Goal: Use online tool/utility: Utilize a website feature to perform a specific function

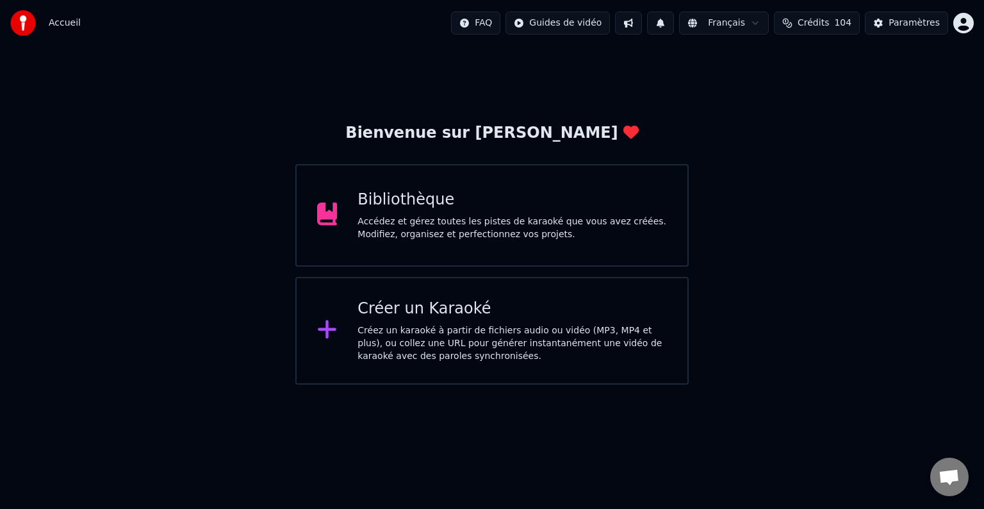
click at [418, 207] on div "Bibliothèque" at bounding box center [511, 200] width 309 height 20
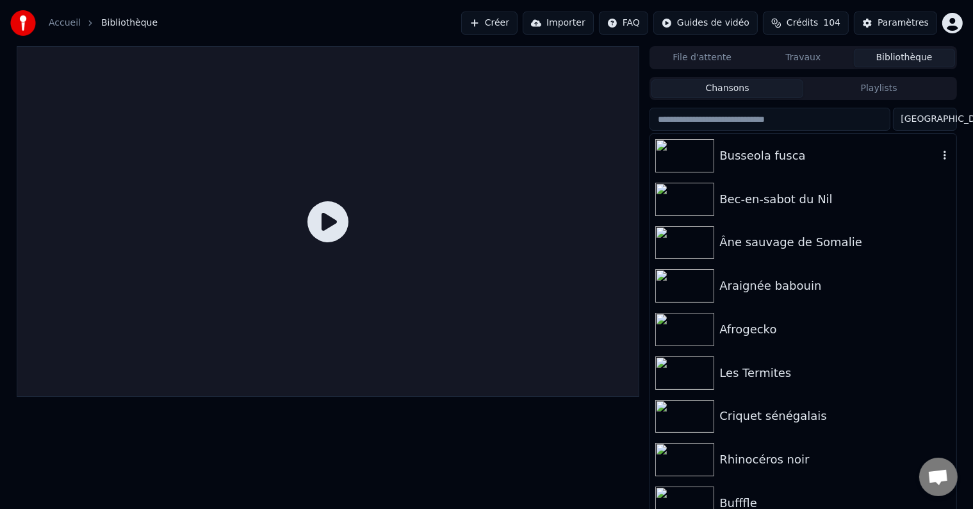
click at [781, 161] on div "Busseola fusca" at bounding box center [828, 156] width 218 height 18
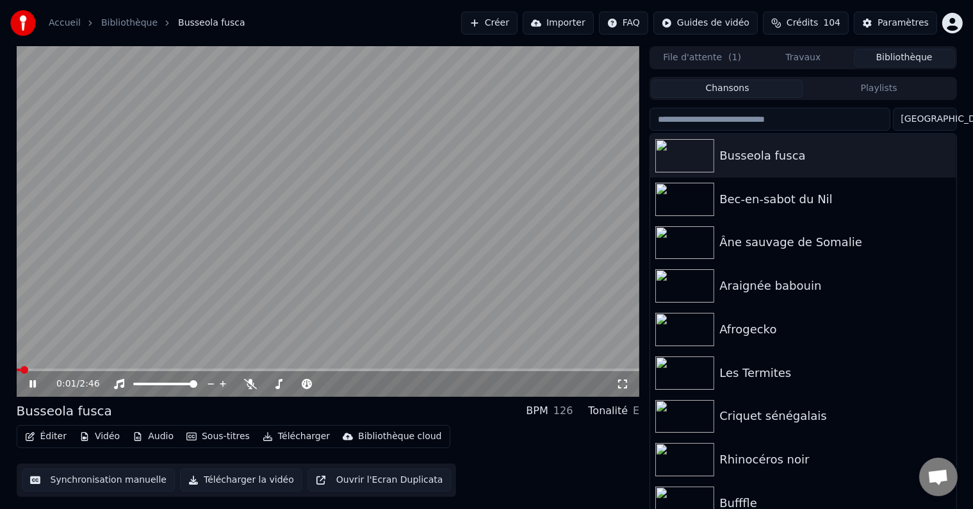
click at [71, 480] on button "Synchronisation manuelle" at bounding box center [99, 479] width 154 height 23
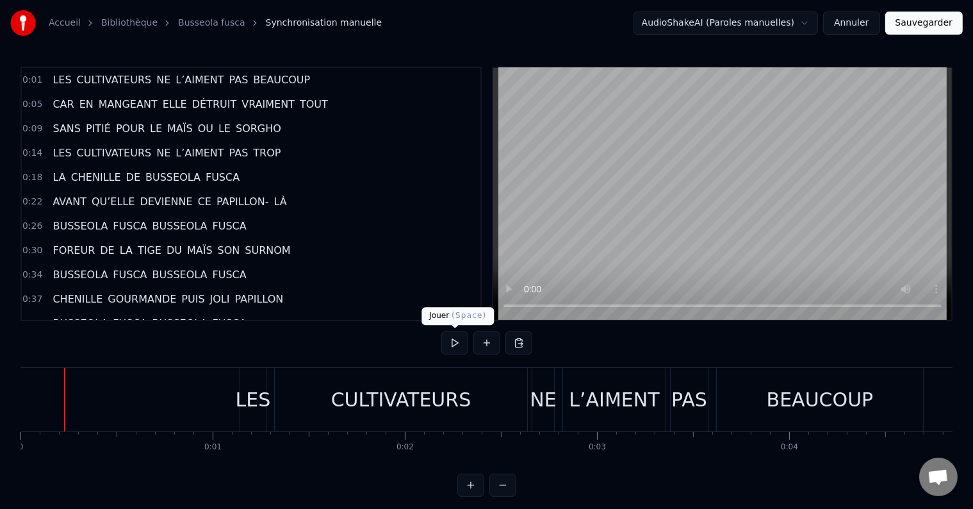
click at [459, 342] on button at bounding box center [454, 342] width 27 height 23
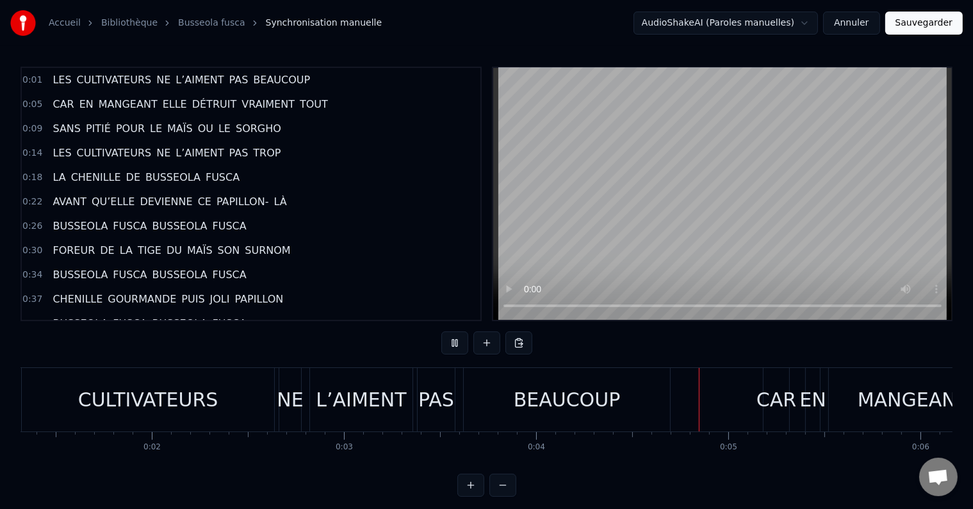
click at [459, 342] on button at bounding box center [454, 342] width 27 height 23
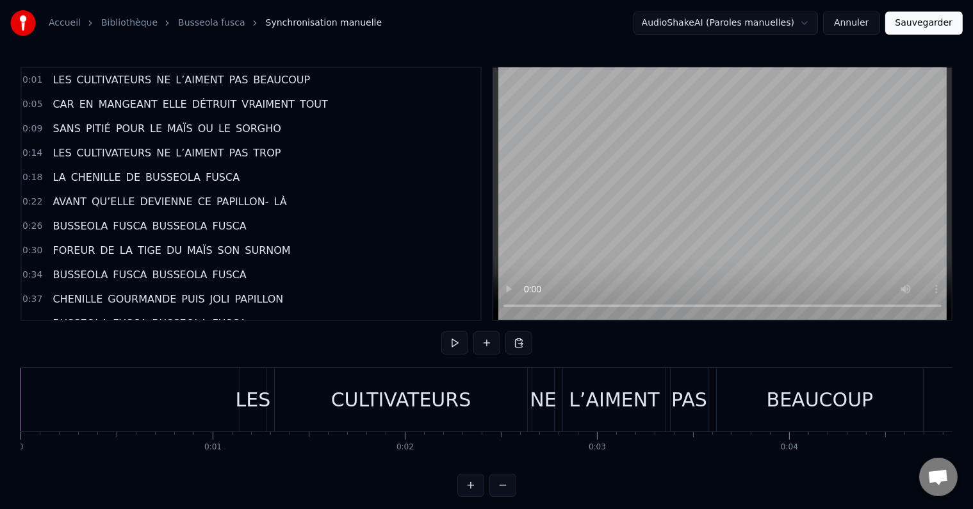
click at [246, 399] on div "LES" at bounding box center [253, 399] width 35 height 29
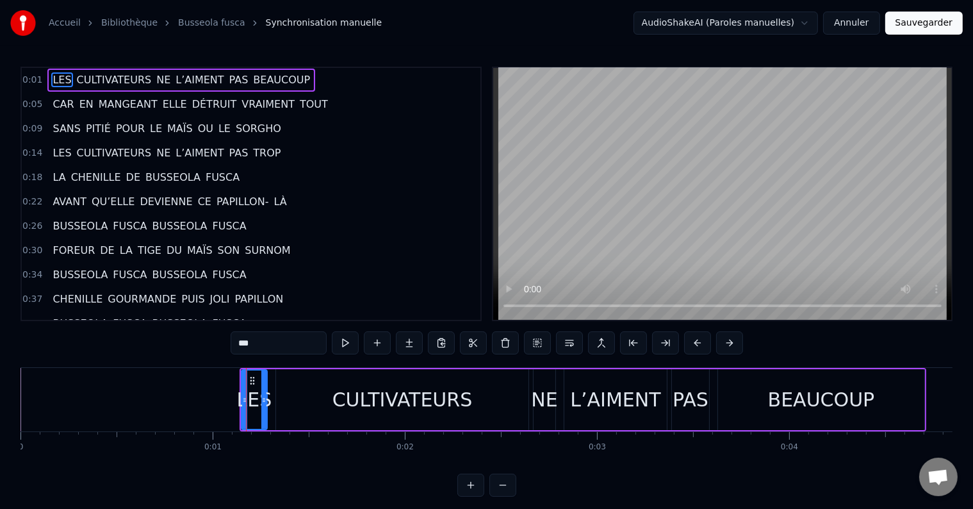
click at [155, 77] on span "NE" at bounding box center [163, 79] width 17 height 15
type input "**"
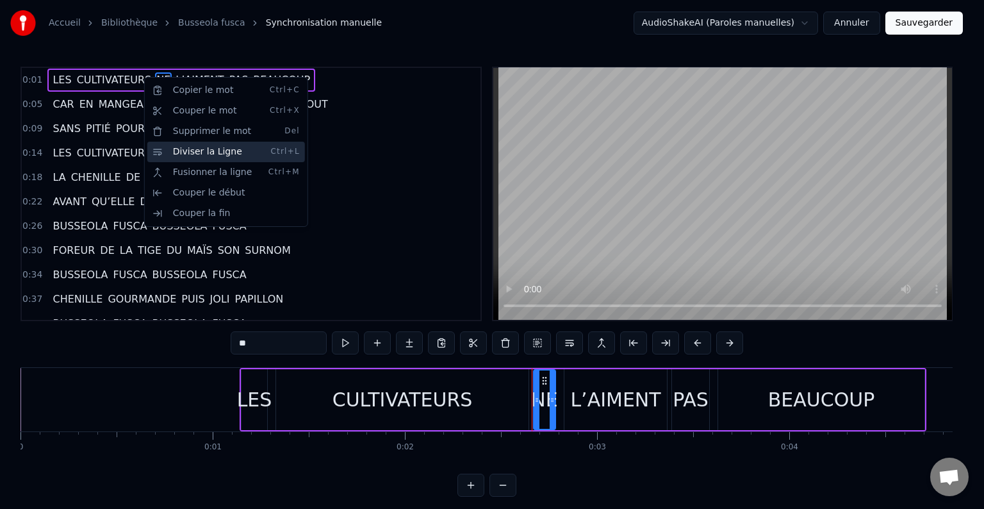
click at [199, 149] on div "Diviser la Ligne Ctrl+L" at bounding box center [226, 152] width 158 height 20
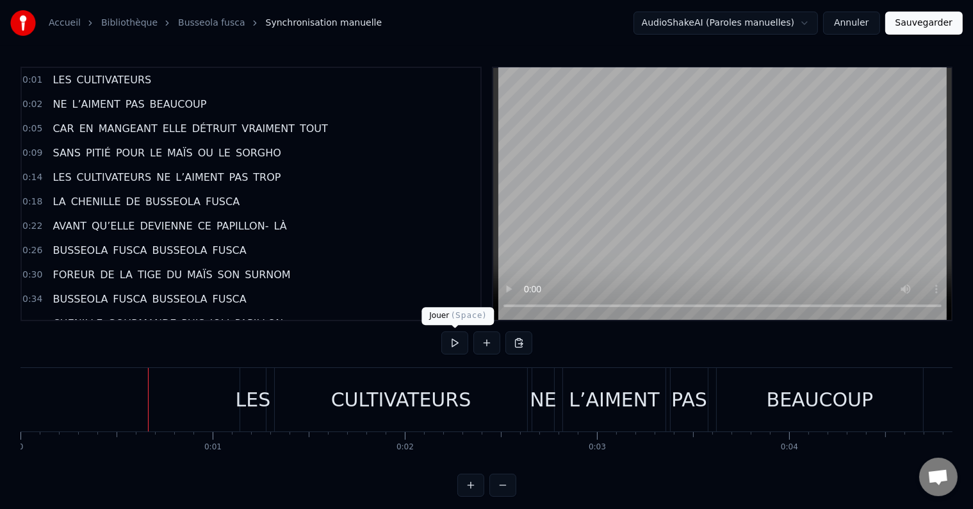
click at [446, 348] on button at bounding box center [454, 342] width 27 height 23
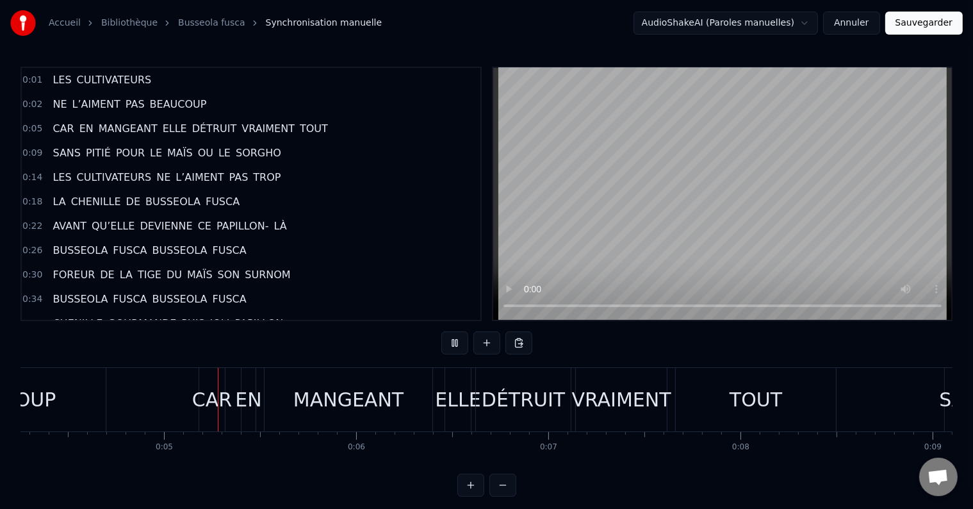
scroll to position [0, 827]
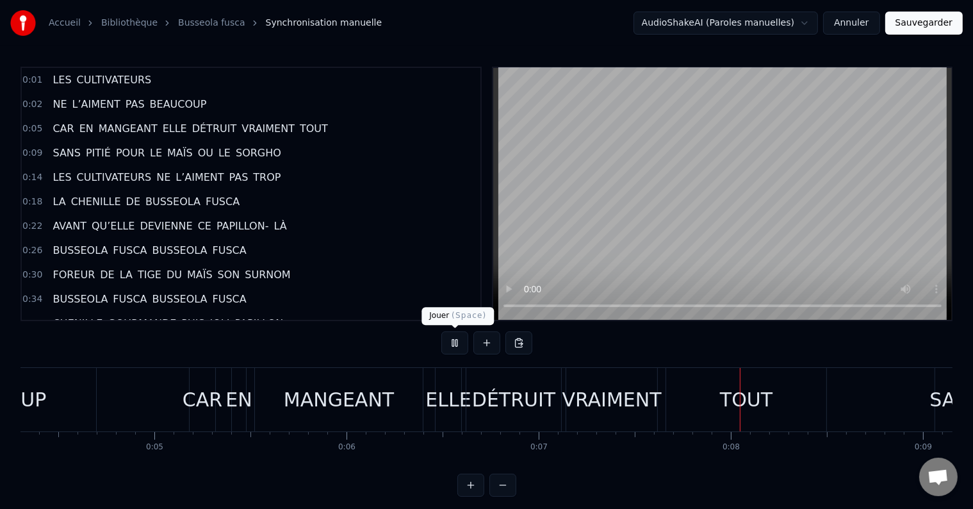
click at [456, 344] on button at bounding box center [454, 342] width 27 height 23
click at [161, 126] on span "ELLE" at bounding box center [174, 128] width 27 height 15
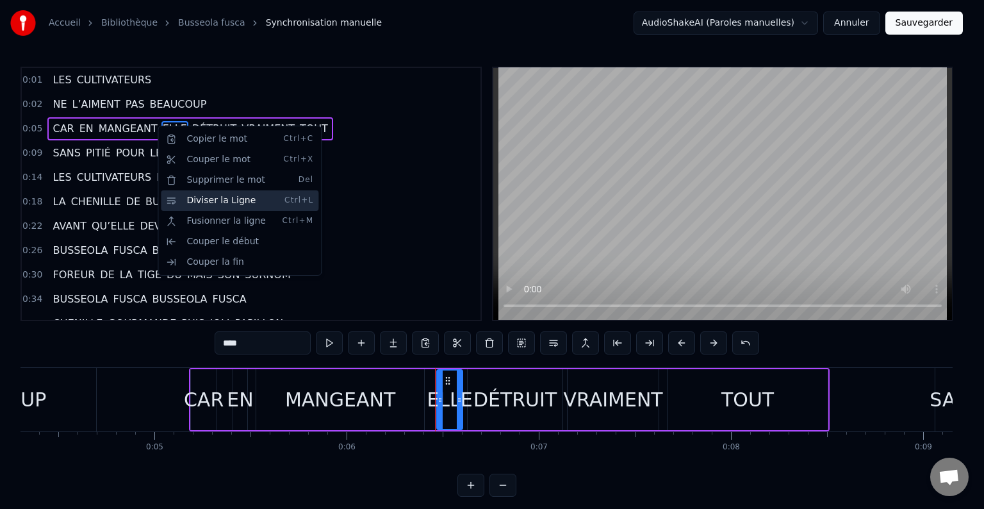
click at [183, 199] on div "Diviser la Ligne Ctrl+L" at bounding box center [240, 200] width 158 height 20
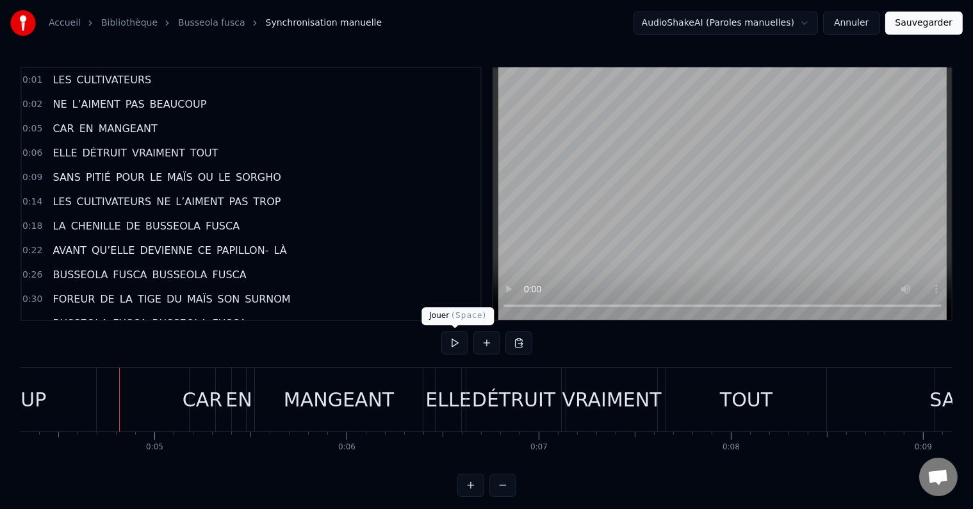
click at [458, 342] on button at bounding box center [454, 342] width 27 height 23
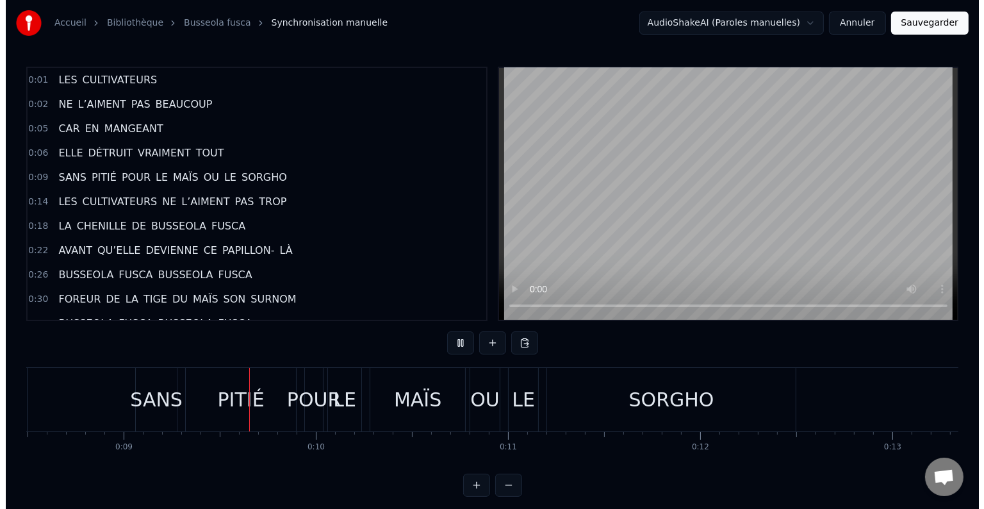
scroll to position [0, 1669]
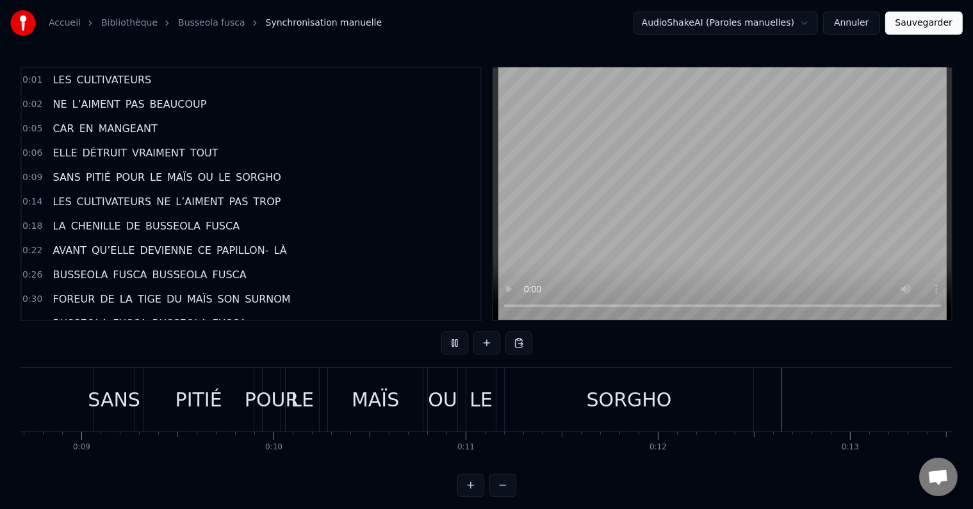
click at [119, 398] on div "SANS" at bounding box center [114, 399] width 53 height 29
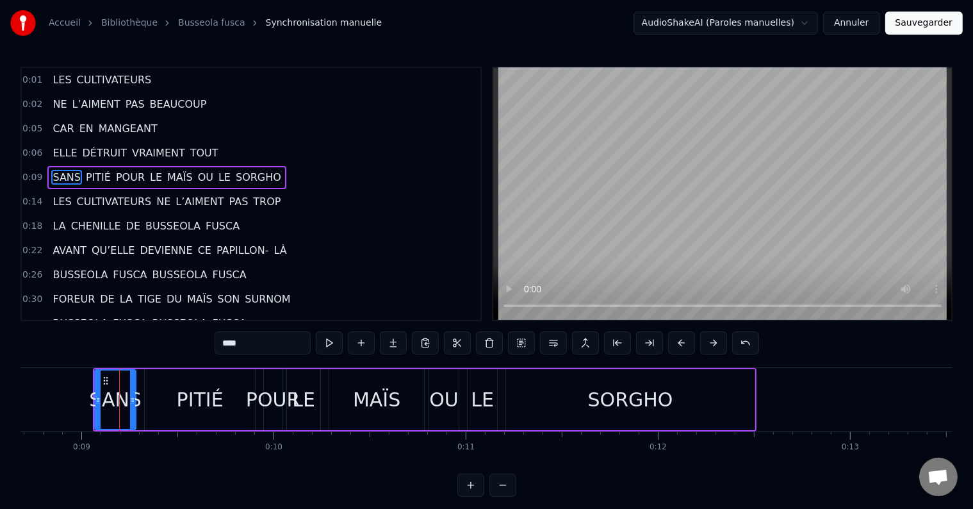
click at [197, 174] on span "OU" at bounding box center [206, 177] width 18 height 15
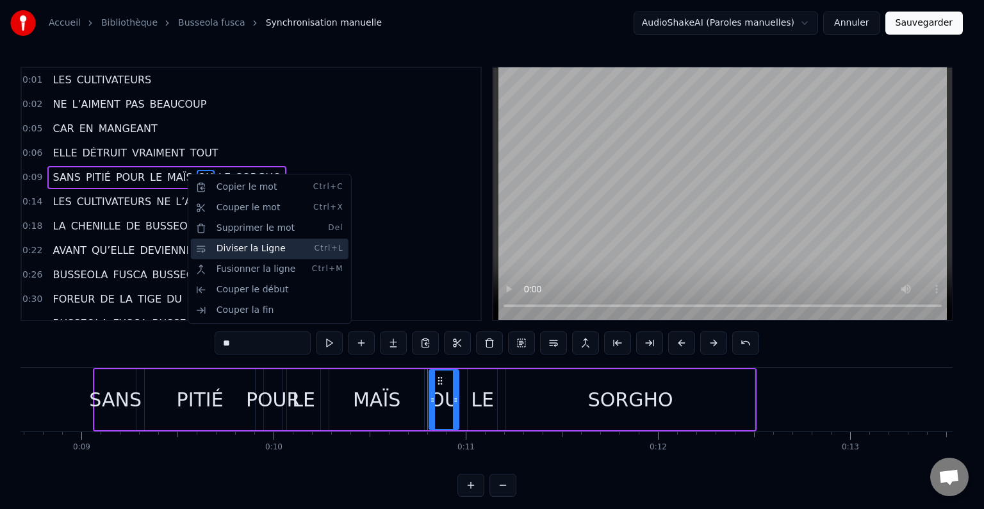
click at [216, 248] on div "Diviser la Ligne Ctrl+L" at bounding box center [270, 248] width 158 height 20
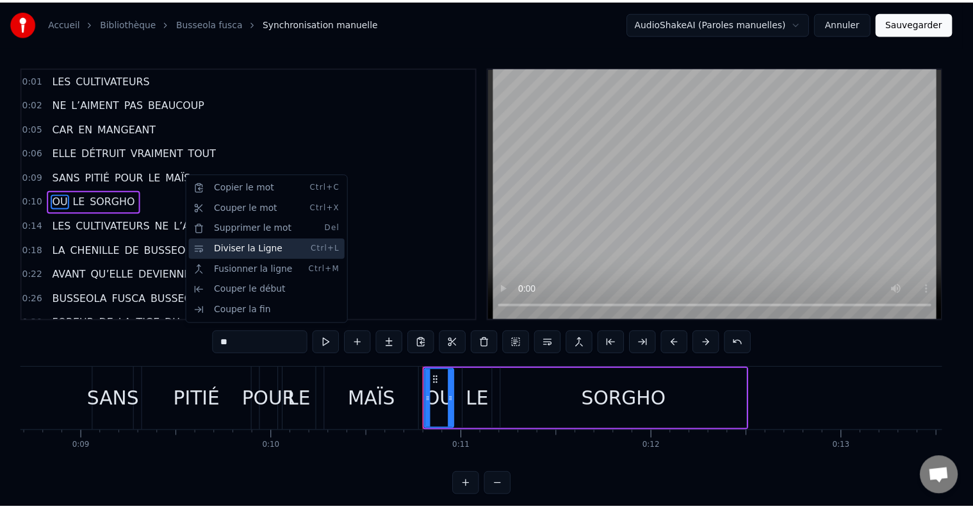
scroll to position [3, 0]
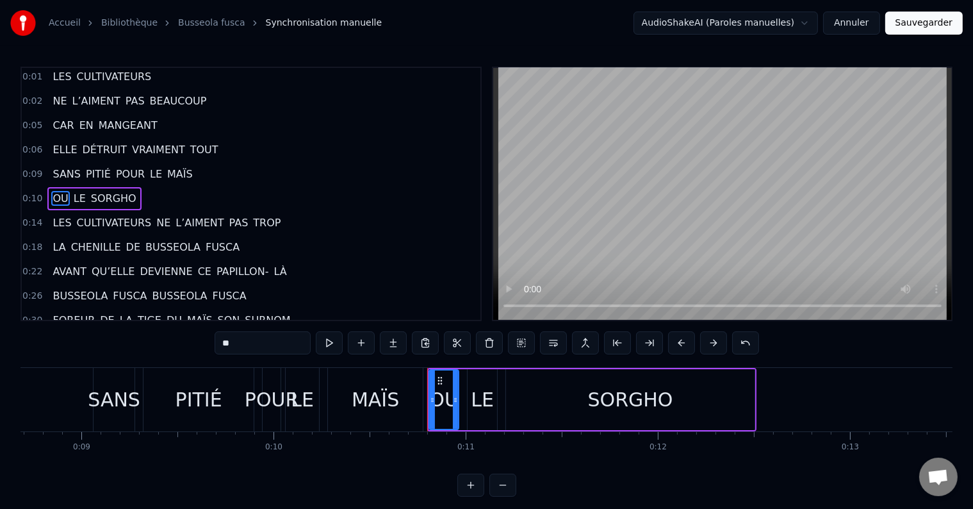
click at [155, 217] on span "NE" at bounding box center [163, 222] width 17 height 15
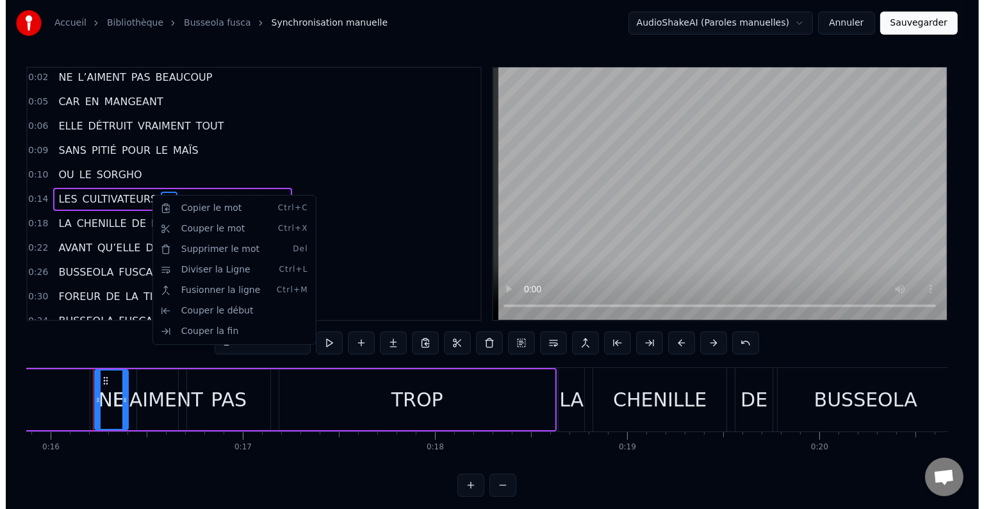
scroll to position [0, 3052]
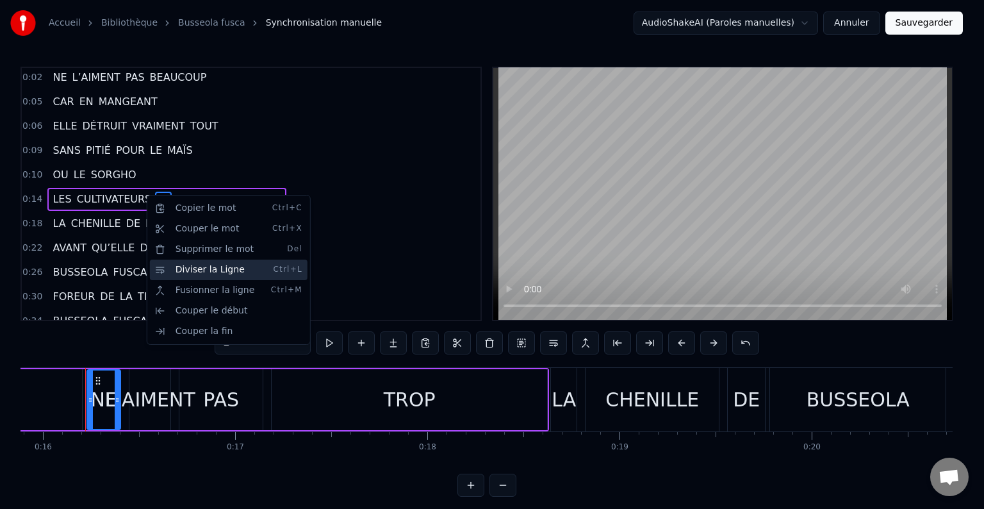
click at [177, 278] on div "Diviser la Ligne Ctrl+L" at bounding box center [229, 269] width 158 height 20
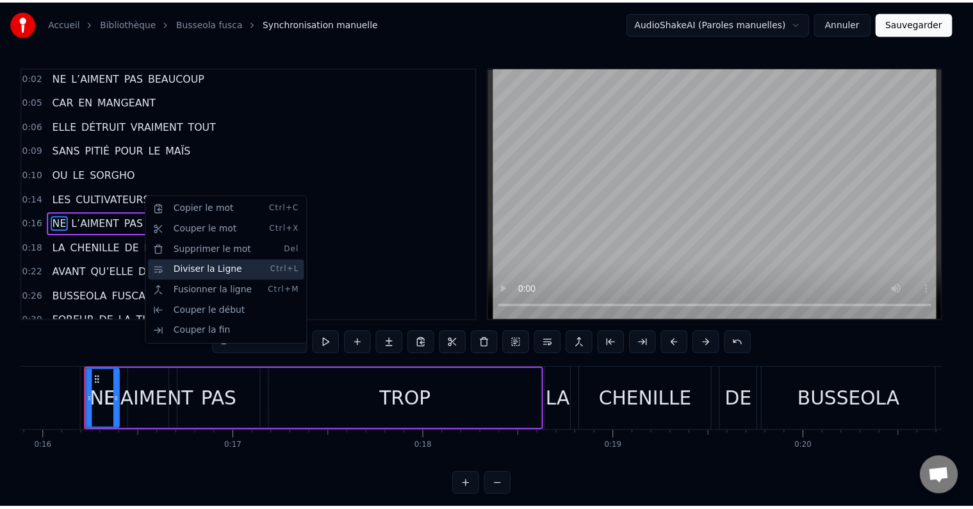
scroll to position [51, 0]
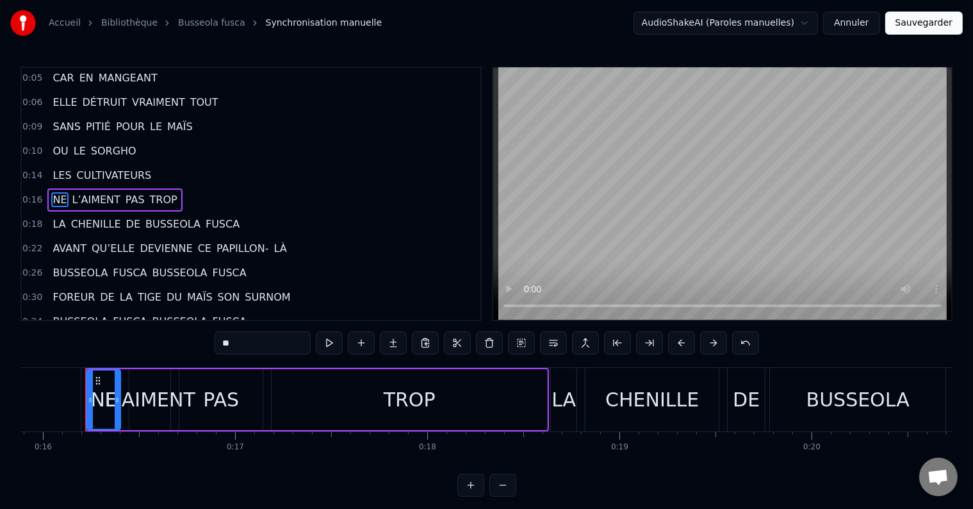
click at [99, 217] on span "CHENILLE" at bounding box center [96, 224] width 53 height 15
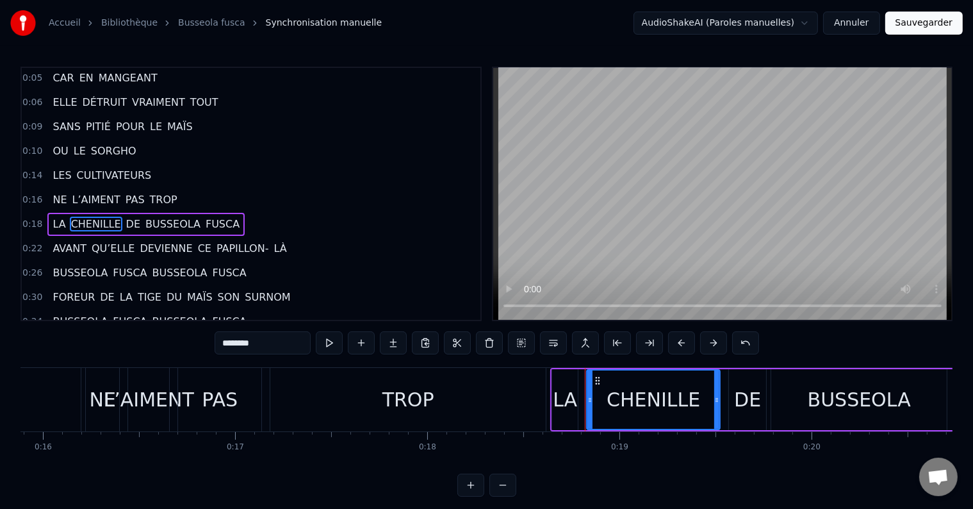
scroll to position [74, 0]
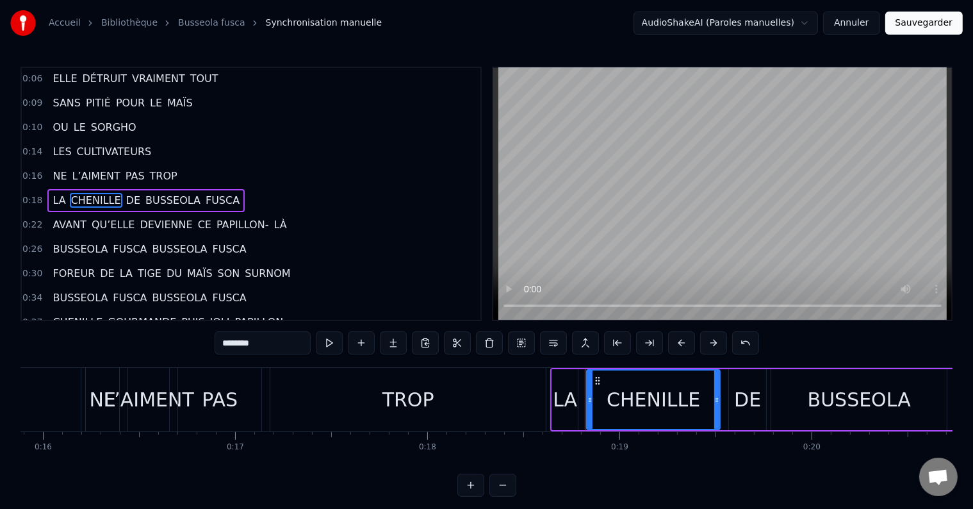
click at [146, 218] on span "DEVIENNE" at bounding box center [165, 224] width 55 height 15
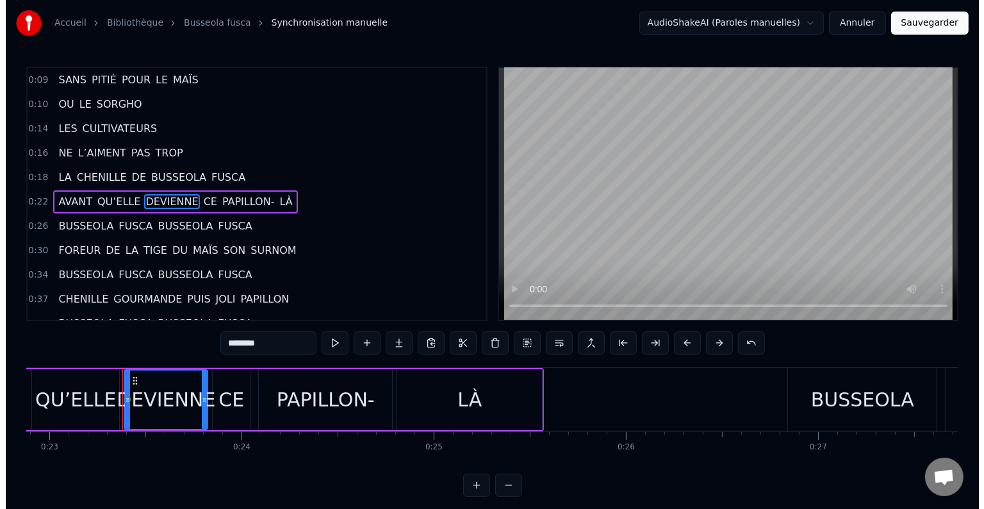
scroll to position [0, 4428]
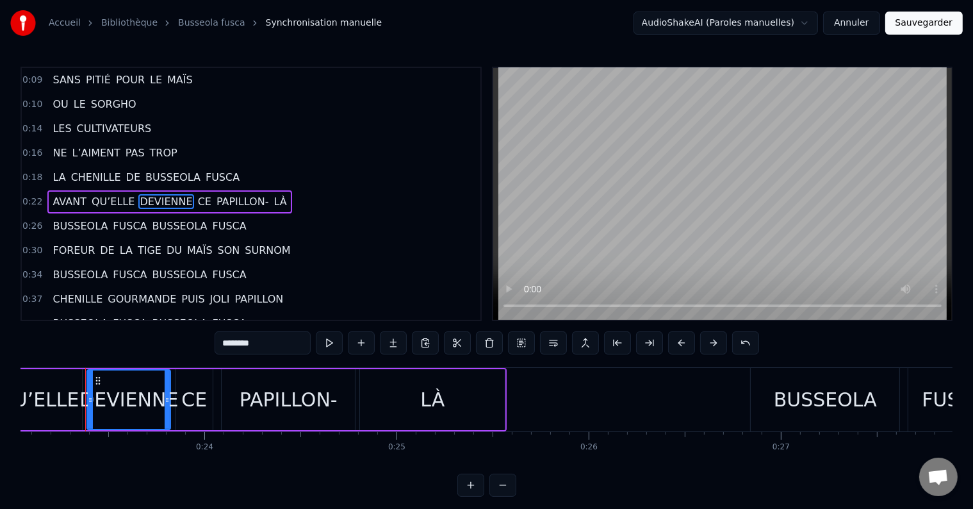
click at [197, 194] on span "CE" at bounding box center [205, 201] width 16 height 15
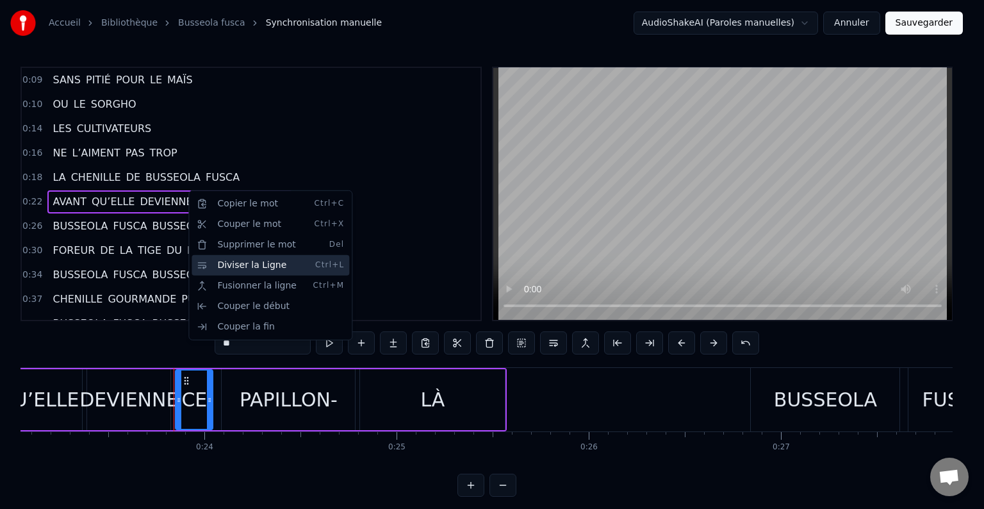
click at [206, 258] on div "Diviser la Ligne Ctrl+L" at bounding box center [271, 265] width 158 height 20
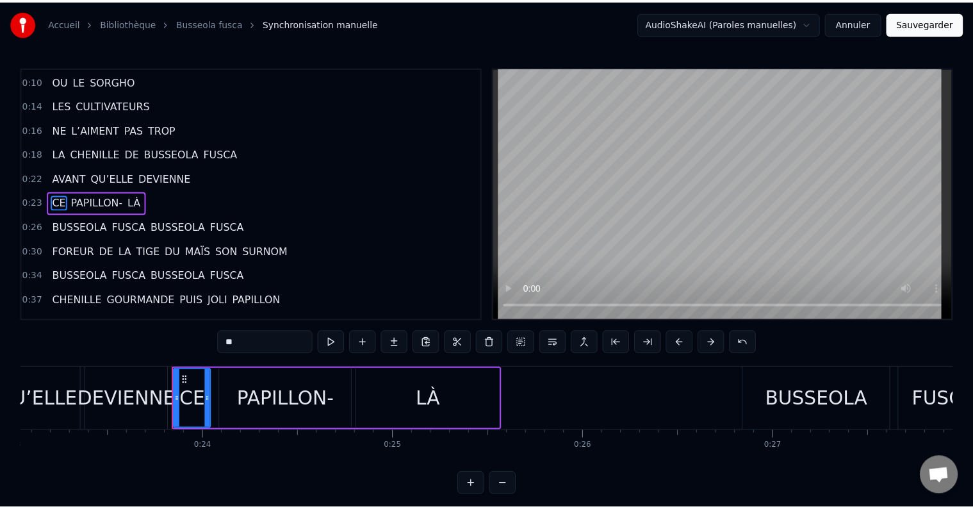
scroll to position [121, 0]
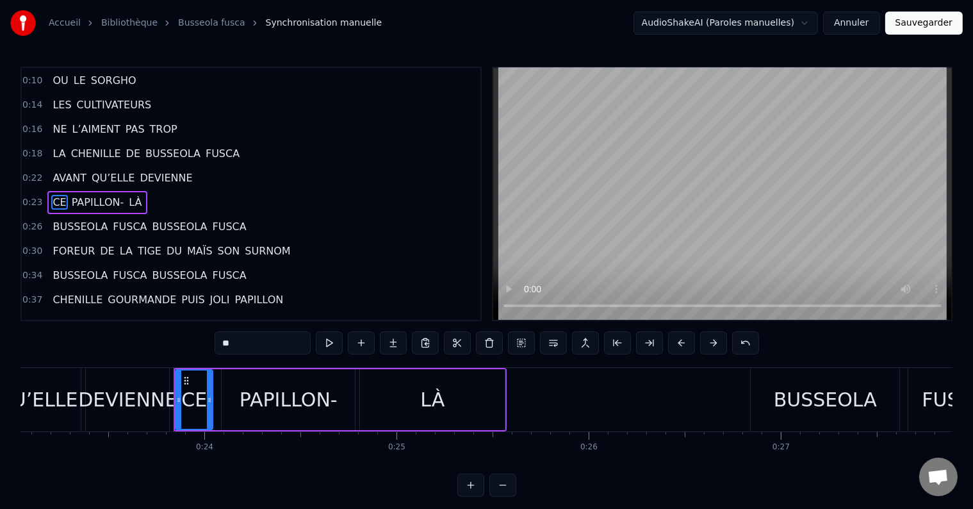
click at [61, 219] on span "BUSSEOLA" at bounding box center [80, 226] width 58 height 15
type input "********"
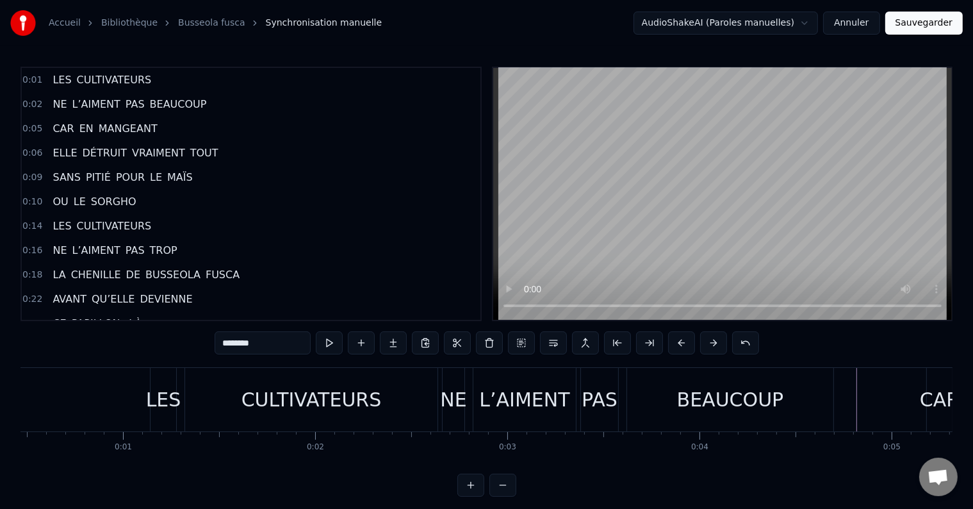
scroll to position [0, 0]
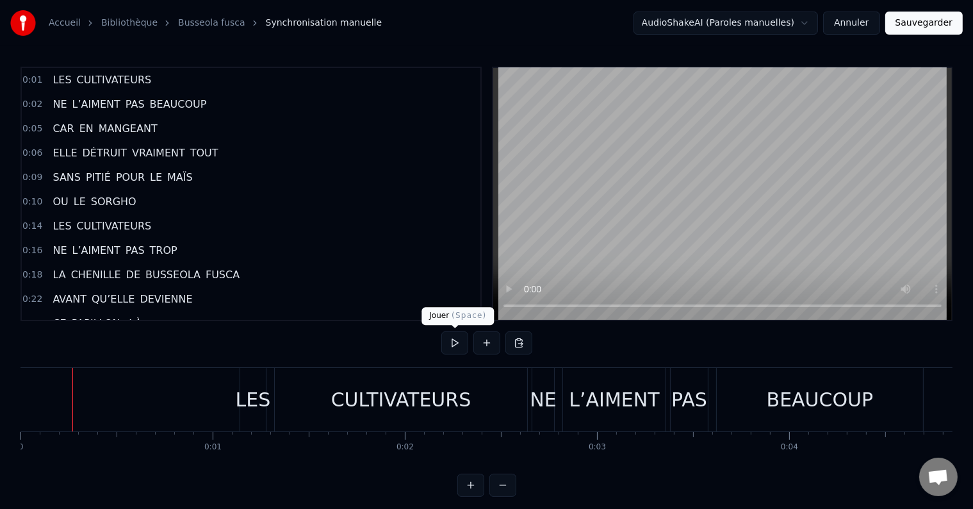
click at [461, 339] on button at bounding box center [454, 342] width 27 height 23
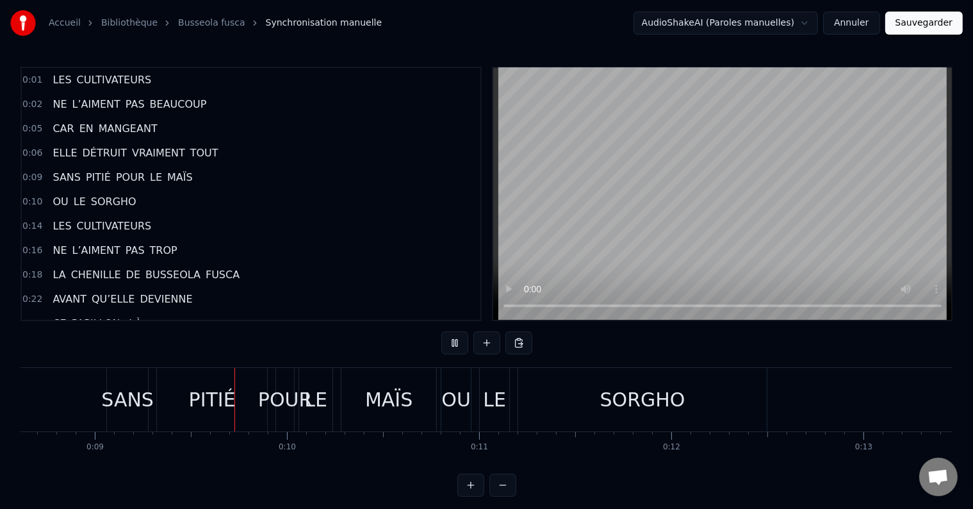
scroll to position [0, 1673]
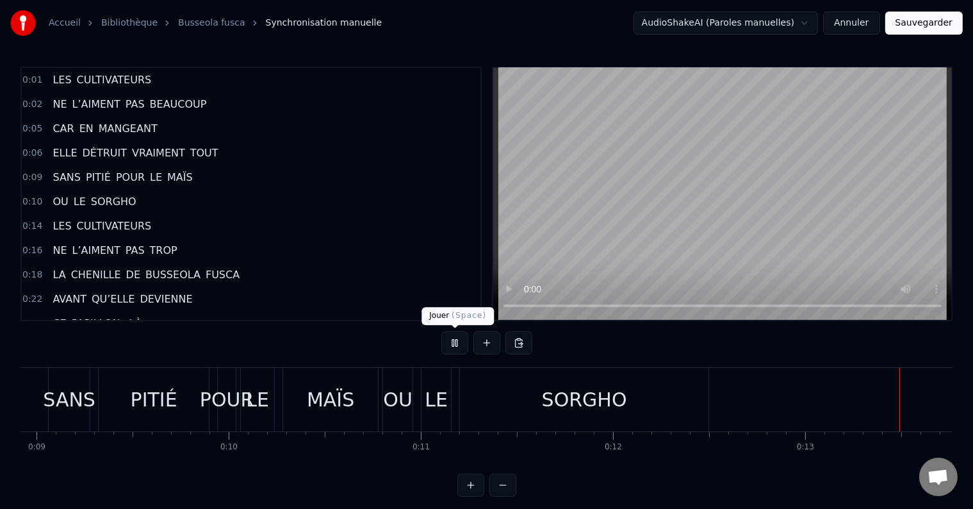
click at [455, 338] on button at bounding box center [454, 342] width 27 height 23
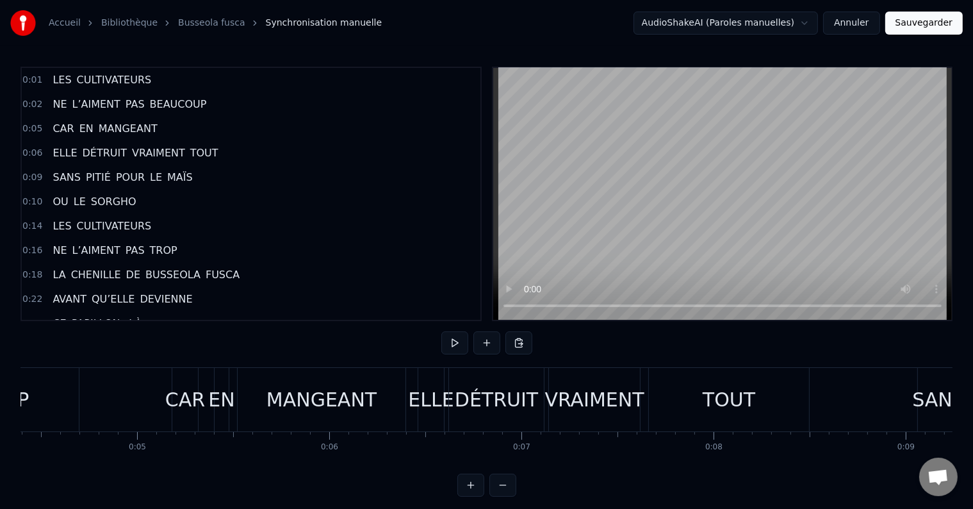
scroll to position [0, 0]
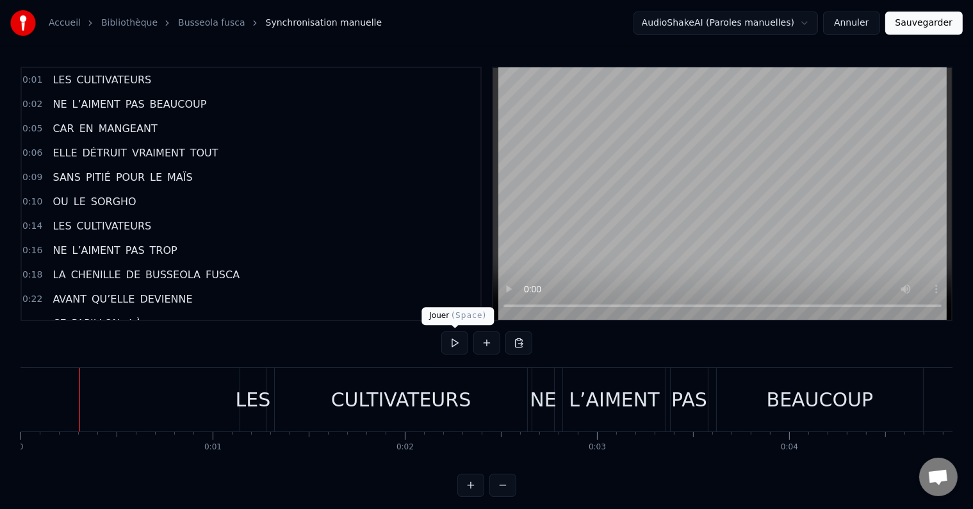
click at [463, 337] on button at bounding box center [454, 342] width 27 height 23
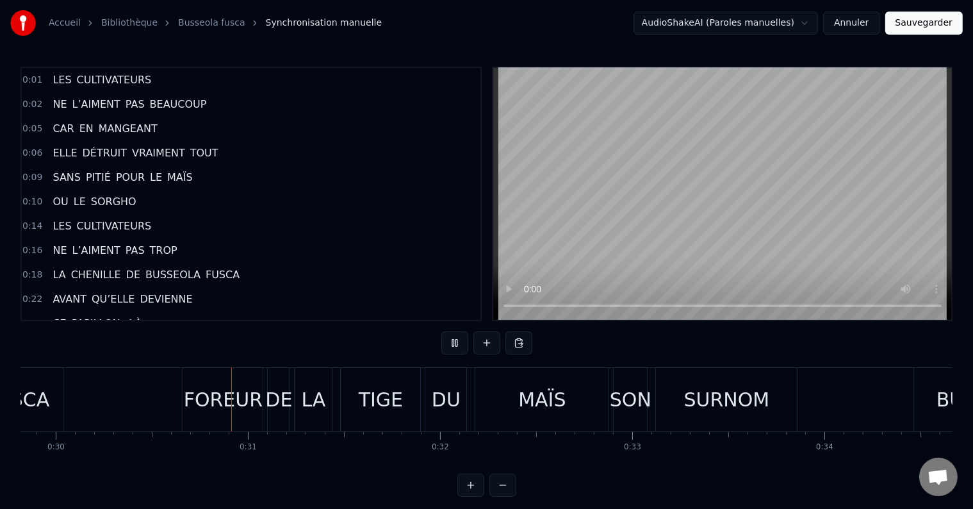
scroll to position [0, 5753]
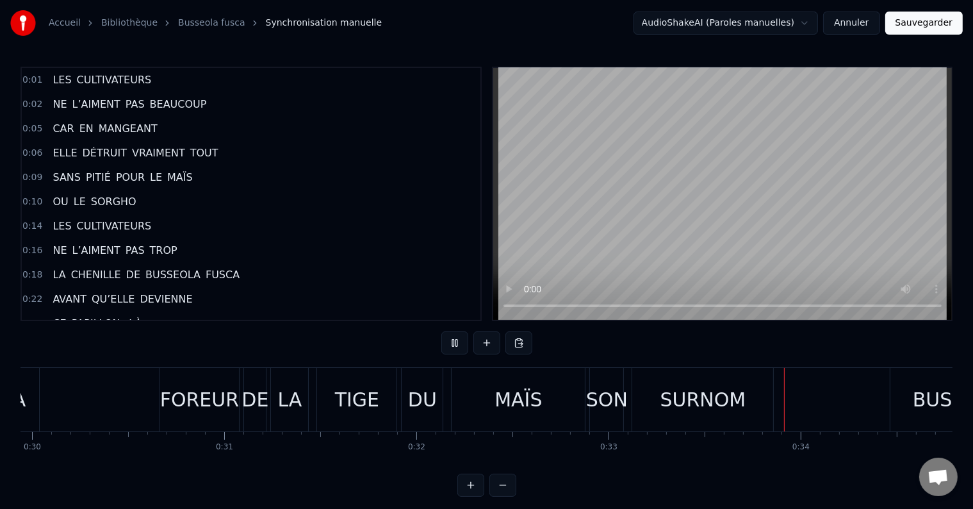
click at [182, 415] on div "FOREUR" at bounding box center [198, 399] width 79 height 63
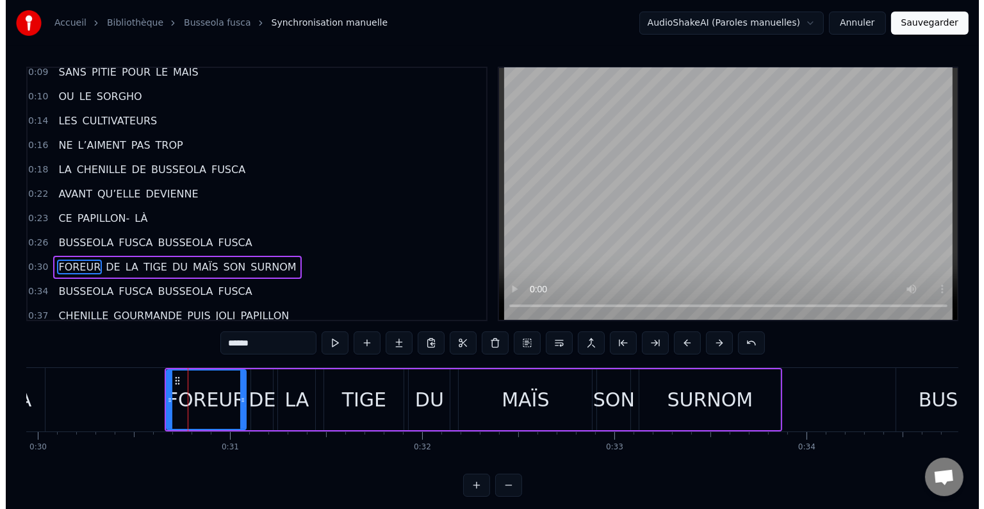
scroll to position [168, 0]
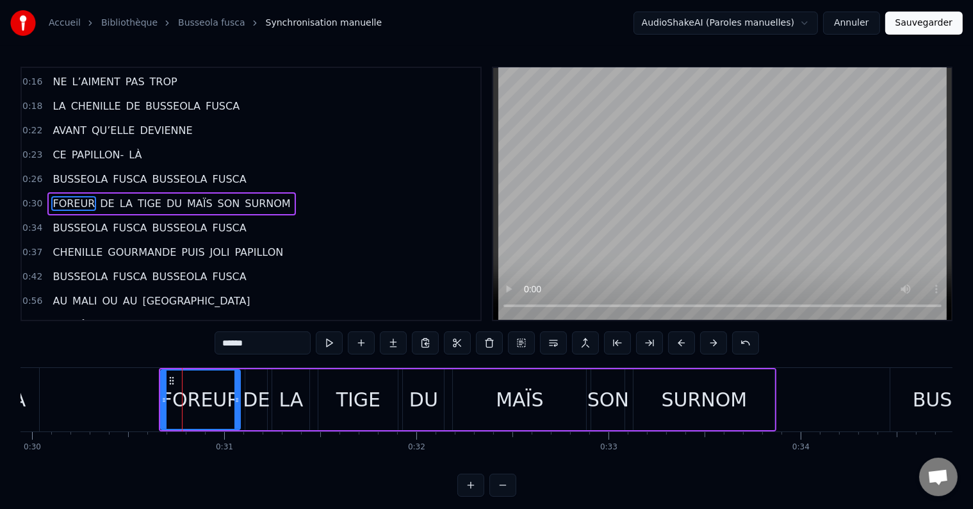
click at [607, 398] on div "SON" at bounding box center [608, 399] width 42 height 29
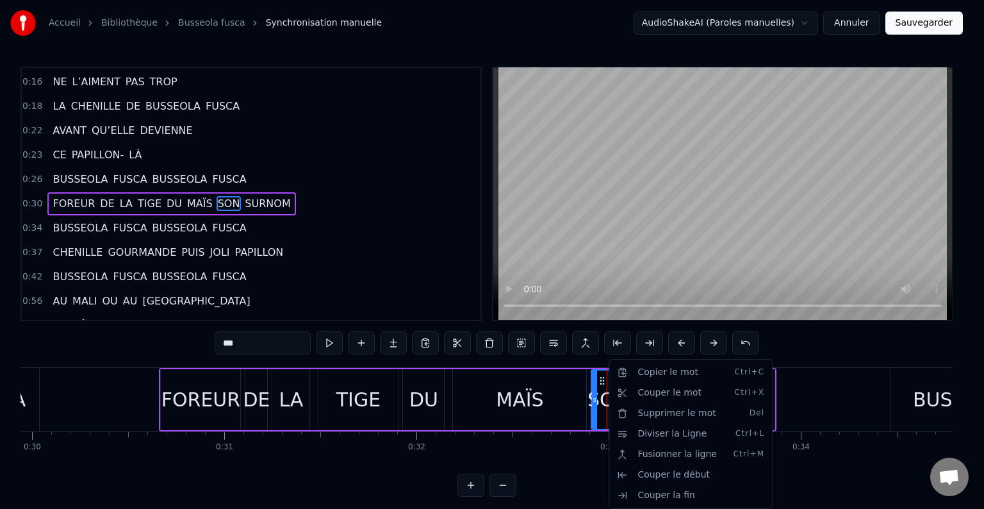
click at [200, 191] on html "Accueil Bibliothèque Busseola fusca Synchronisation manuelle AudioShakeAI (Paro…" at bounding box center [492, 258] width 984 height 517
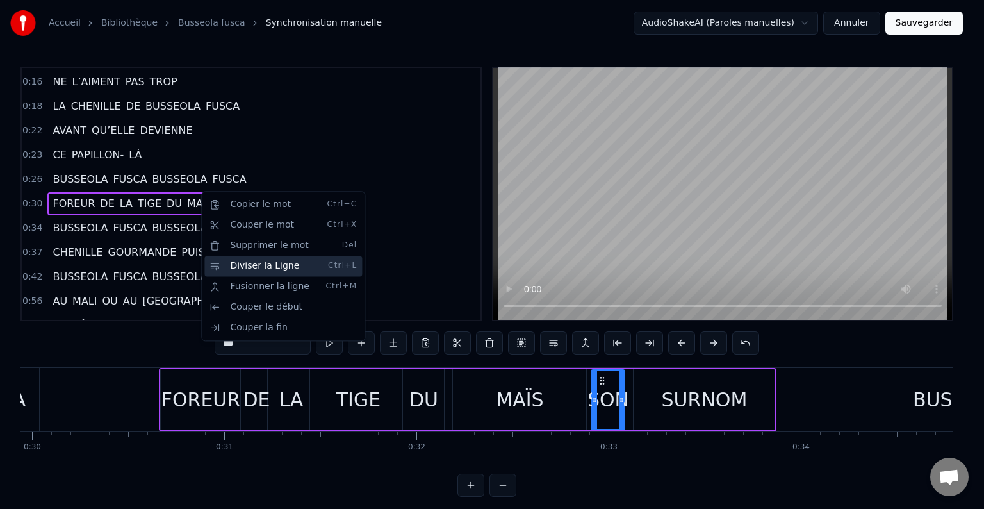
click at [247, 265] on div "Diviser la Ligne Ctrl+L" at bounding box center [283, 266] width 158 height 20
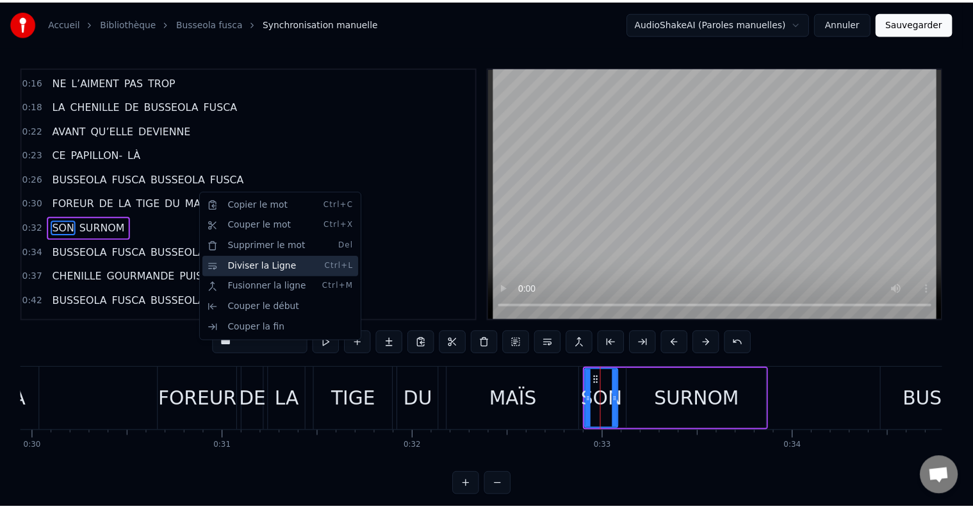
scroll to position [192, 0]
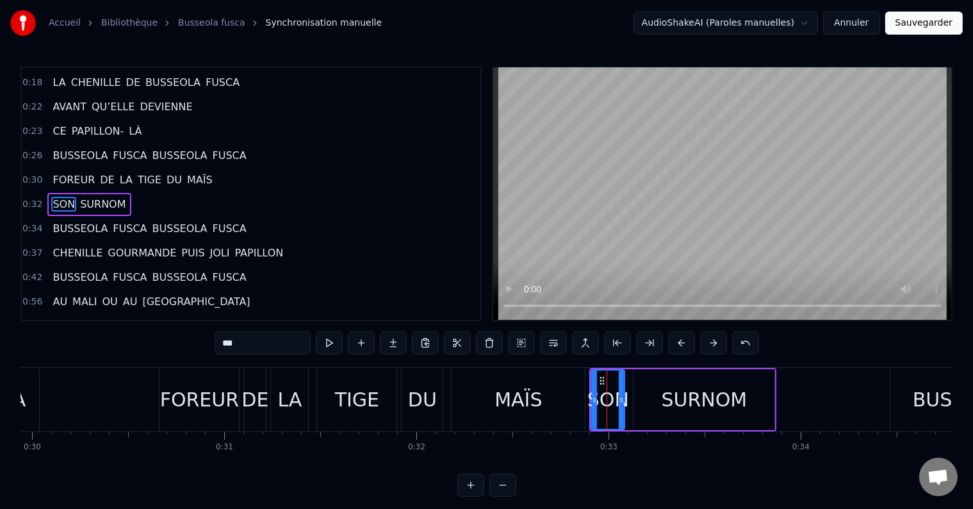
click at [59, 172] on span "FOREUR" at bounding box center [73, 179] width 45 height 15
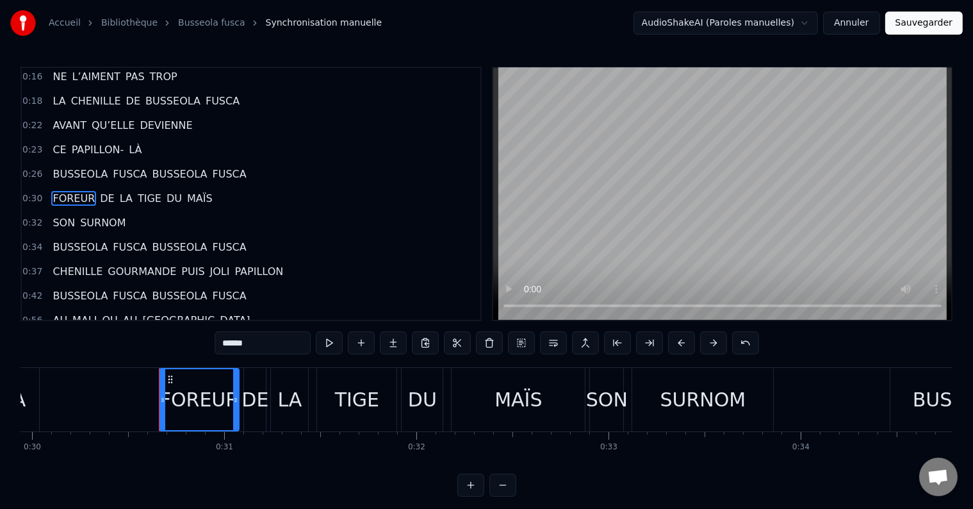
scroll to position [168, 0]
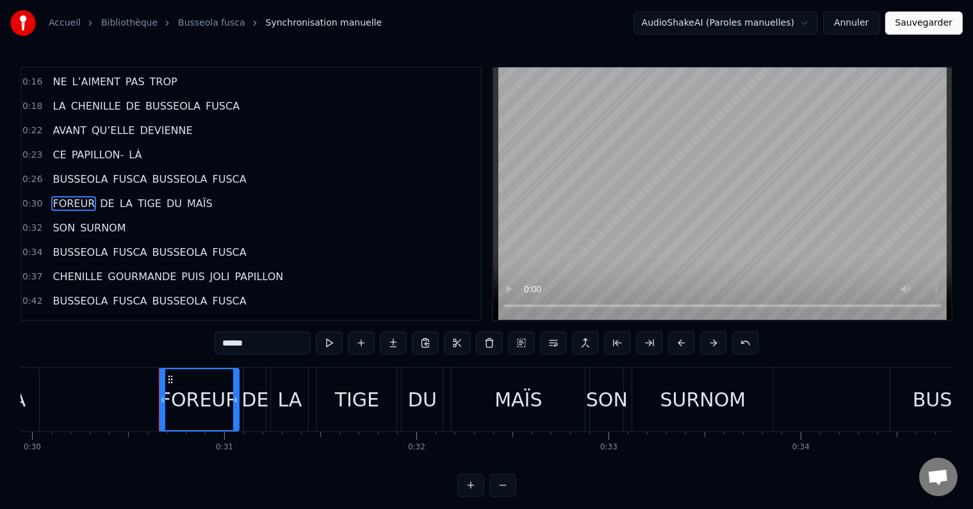
click at [72, 196] on span "FOREUR" at bounding box center [73, 203] width 45 height 15
click at [79, 220] on span "SURNOM" at bounding box center [103, 227] width 48 height 15
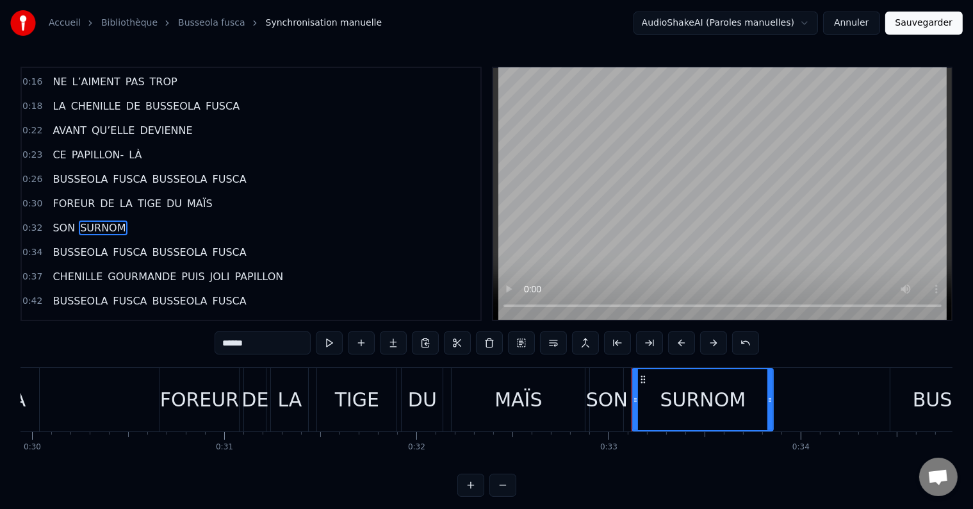
scroll to position [192, 0]
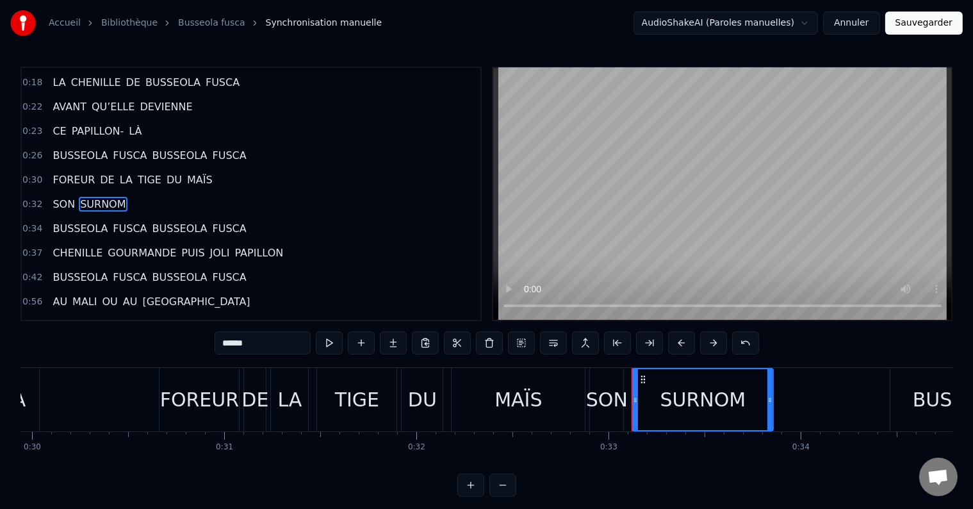
click at [74, 245] on span "CHENILLE" at bounding box center [77, 252] width 53 height 15
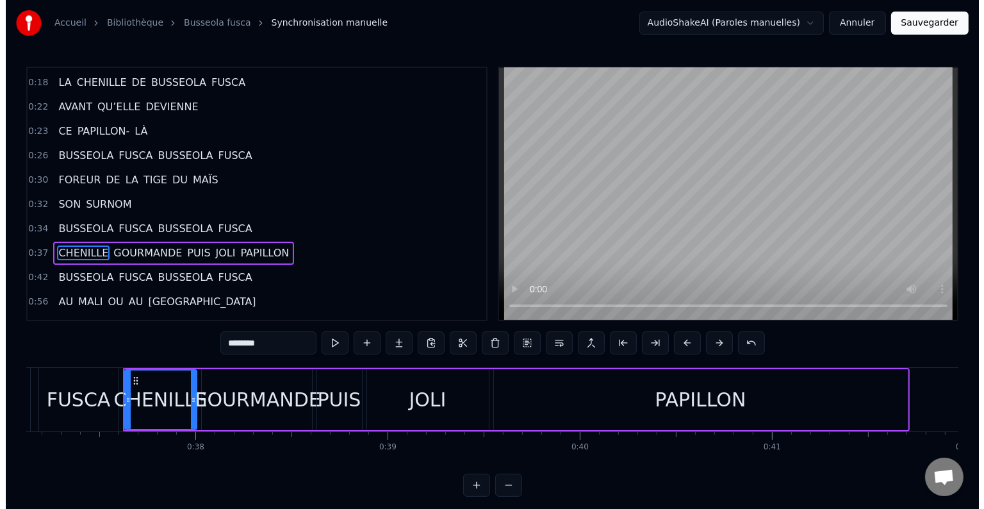
scroll to position [0, 7165]
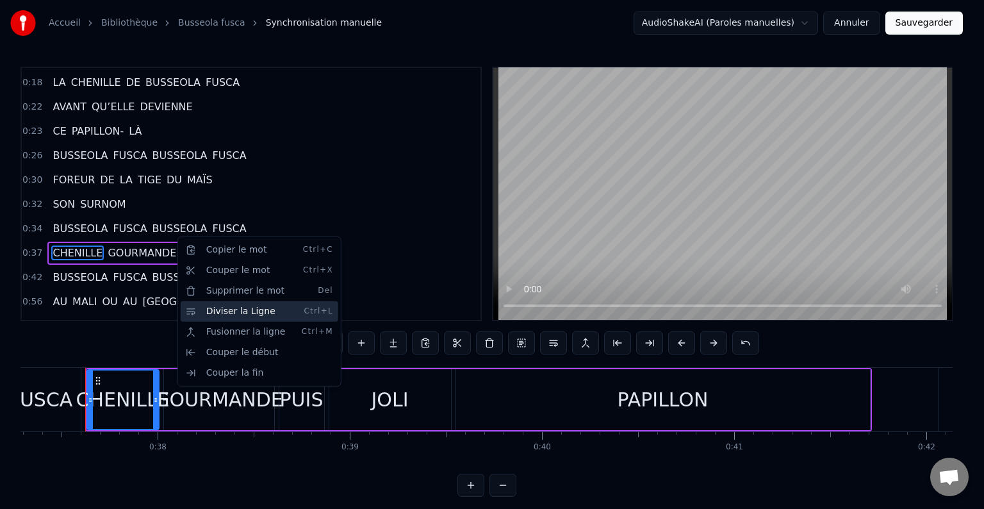
click at [202, 310] on div "Diviser la Ligne Ctrl+L" at bounding box center [260, 311] width 158 height 20
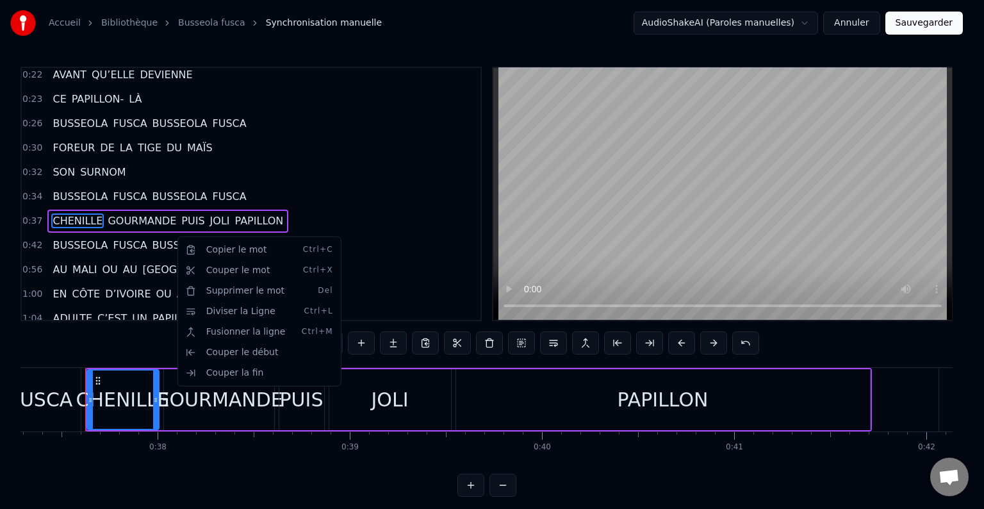
scroll to position [239, 0]
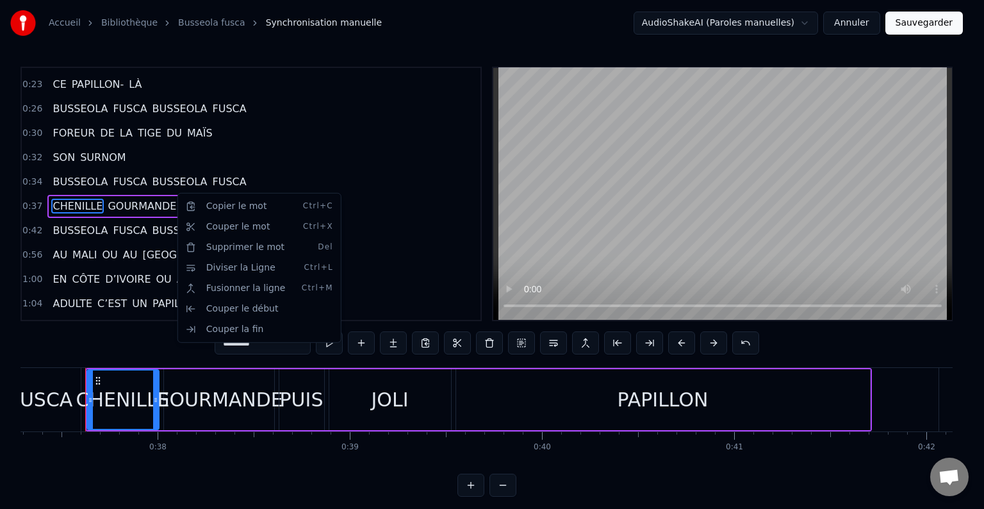
click at [177, 192] on html "Accueil Bibliothèque Busseola fusca Synchronisation manuelle AudioShakeAI (Paro…" at bounding box center [492, 258] width 984 height 517
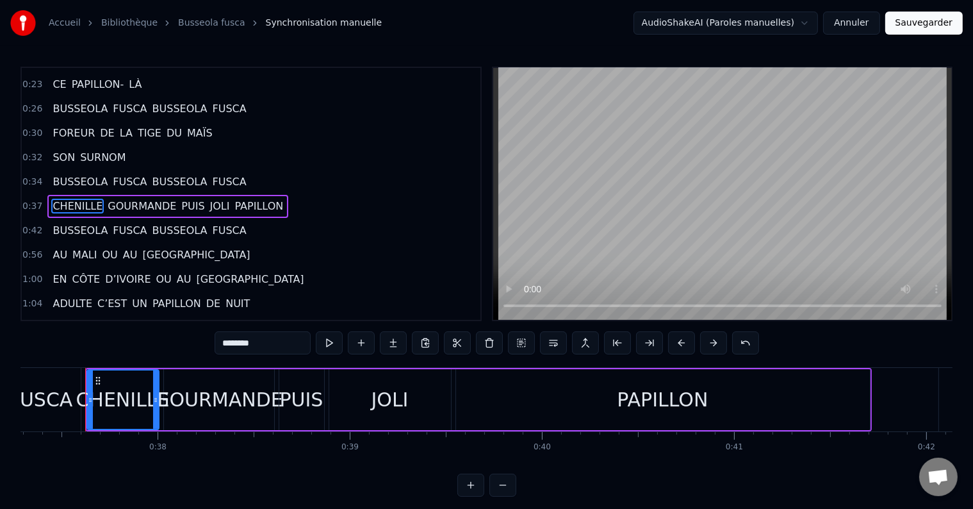
click at [180, 199] on span "PUIS" at bounding box center [193, 206] width 26 height 15
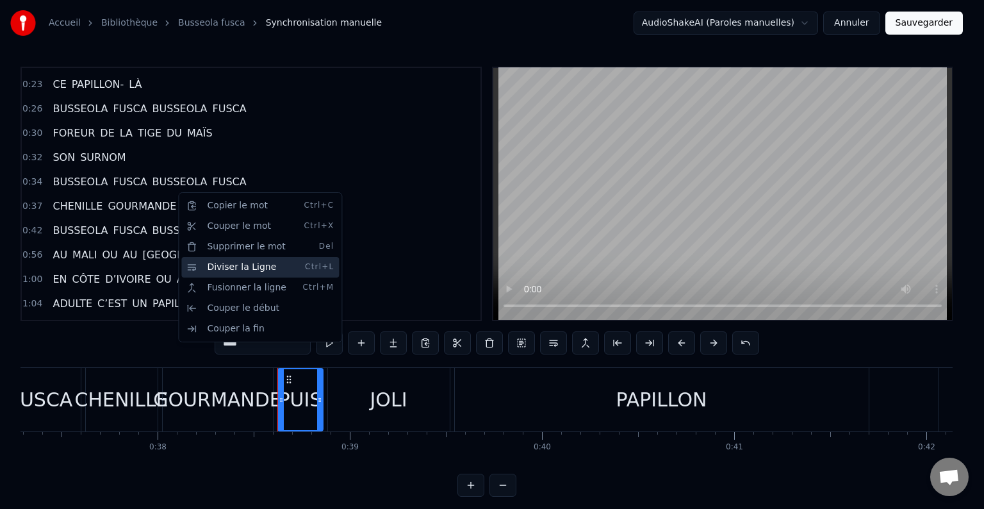
click at [211, 266] on div "Diviser la Ligne Ctrl+L" at bounding box center [260, 267] width 158 height 20
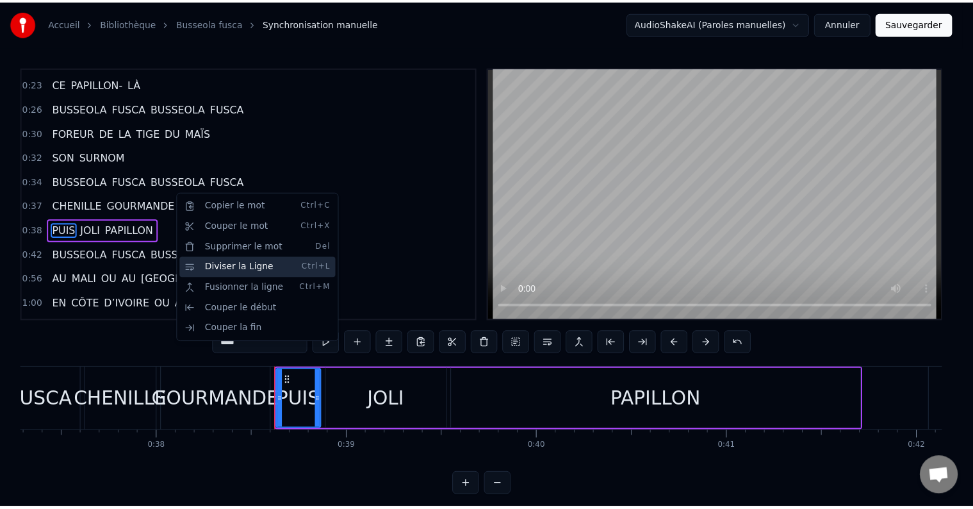
scroll to position [263, 0]
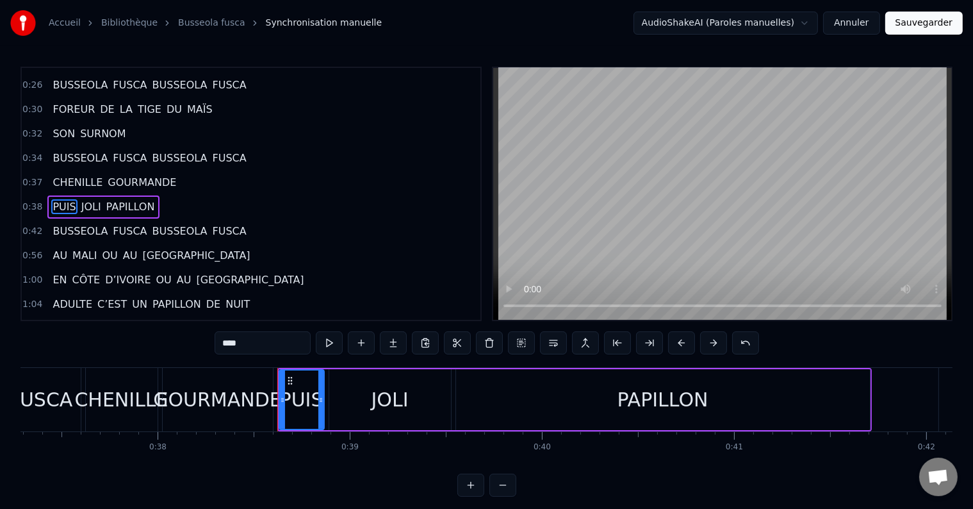
click at [74, 224] on span "BUSSEOLA" at bounding box center [80, 231] width 58 height 15
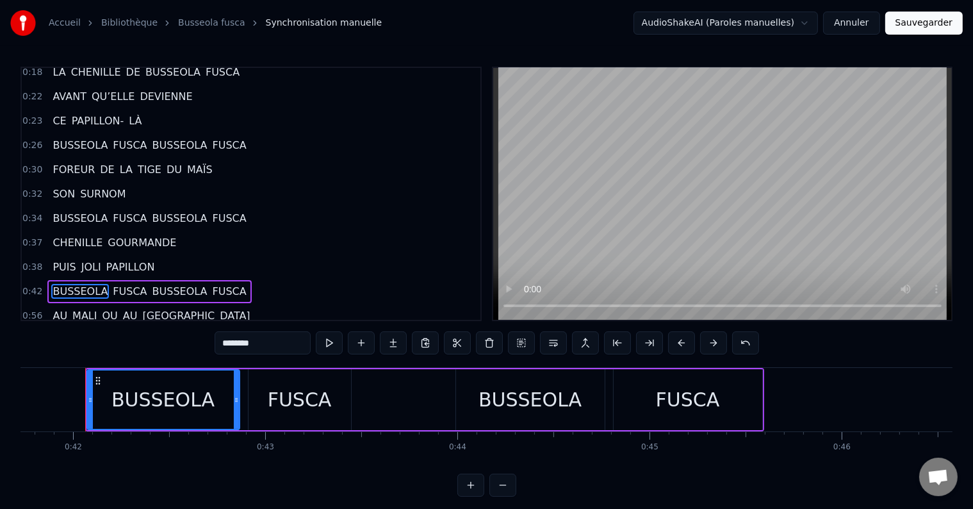
scroll to position [199, 0]
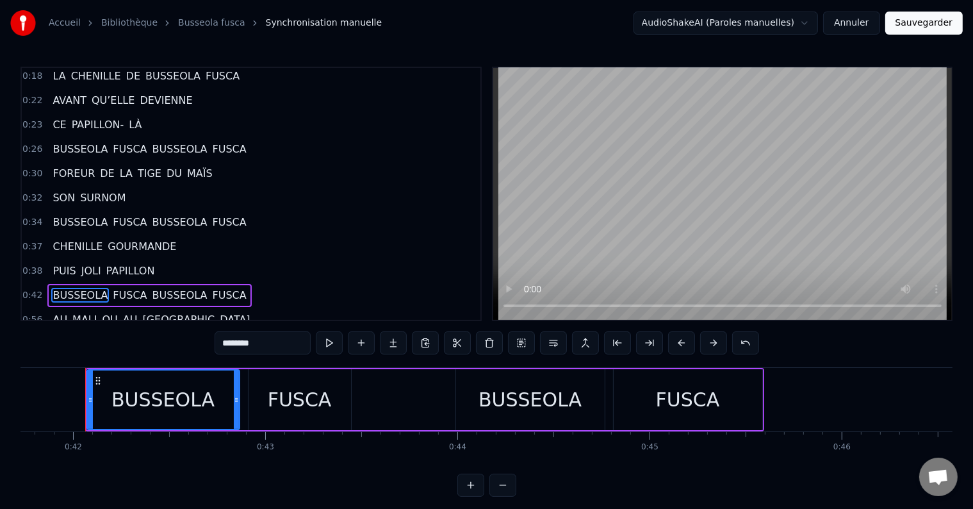
click at [151, 215] on span "BUSSEOLA" at bounding box center [180, 222] width 58 height 15
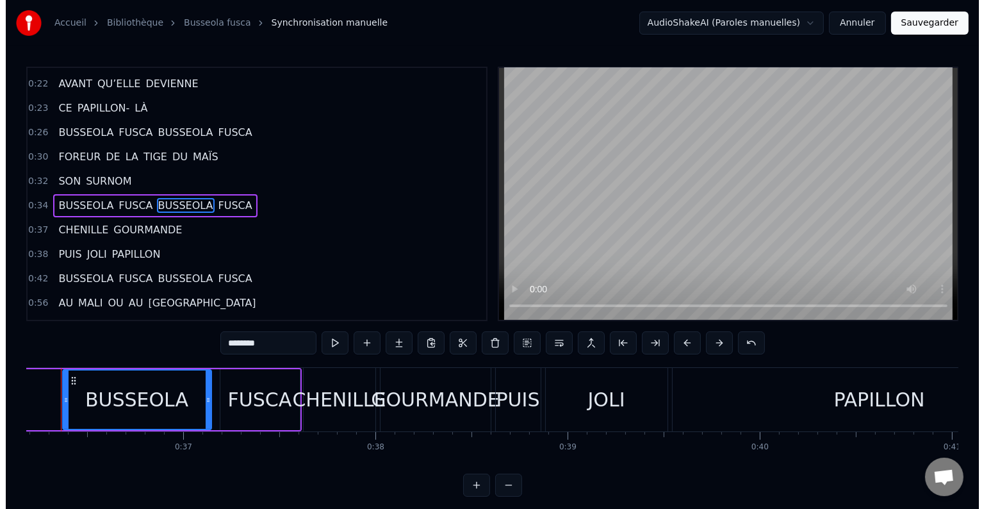
scroll to position [0, 6923]
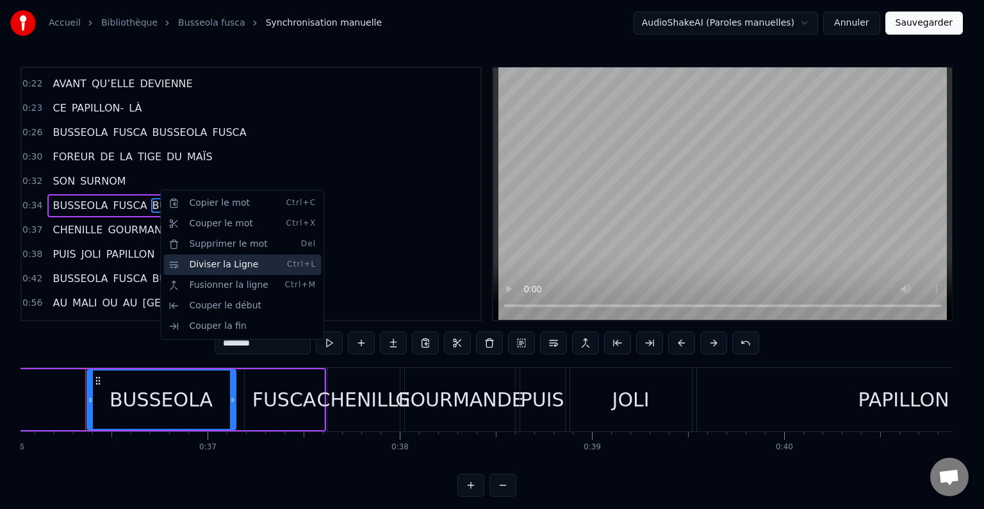
click at [202, 267] on div "Diviser la Ligne Ctrl+L" at bounding box center [242, 264] width 158 height 20
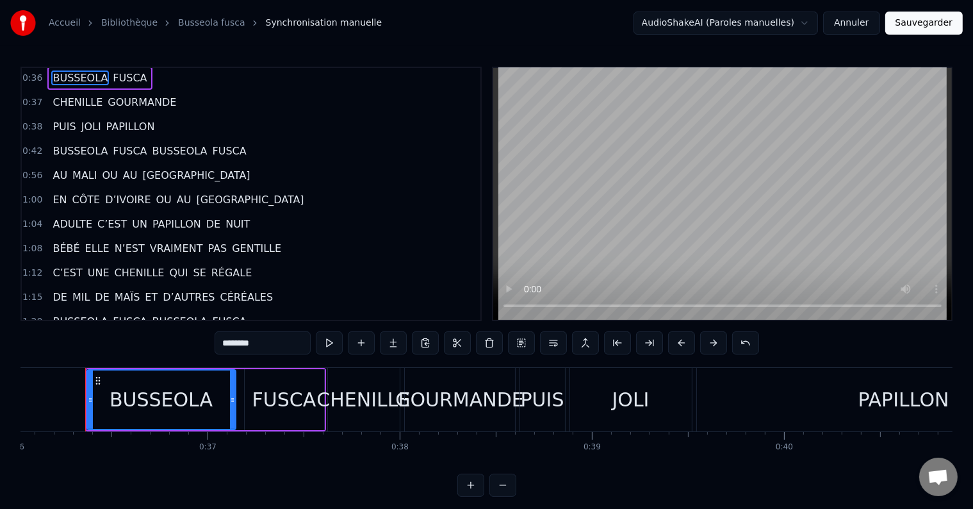
click at [157, 143] on span "BUSSEOLA" at bounding box center [180, 150] width 58 height 15
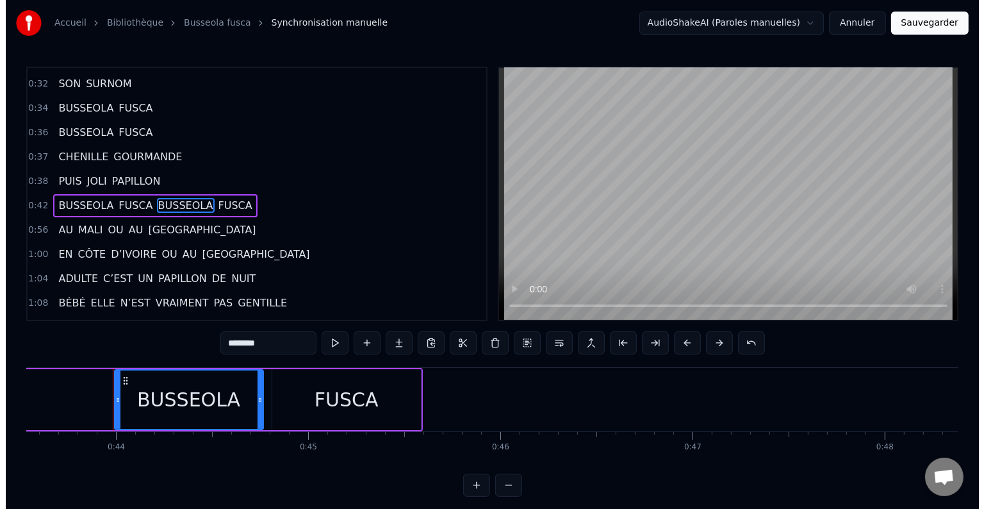
scroll to position [0, 8387]
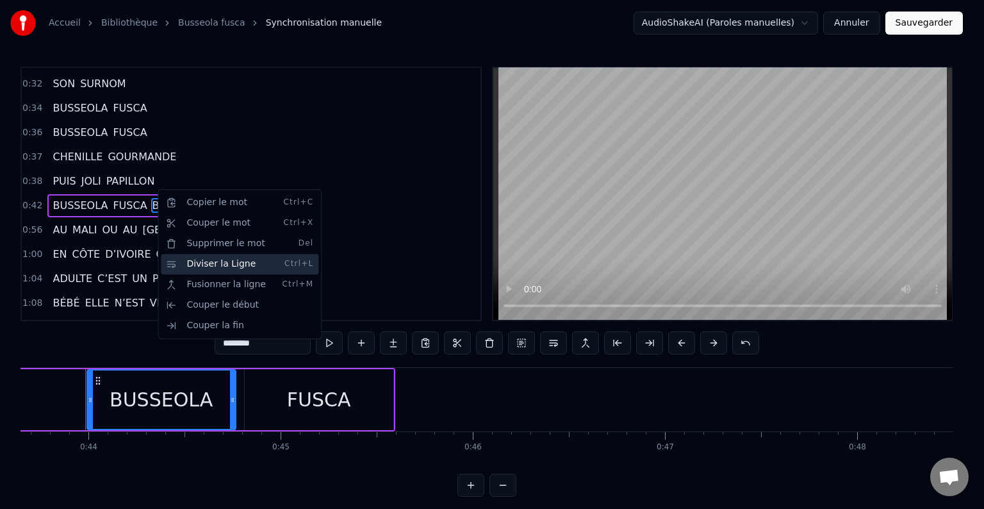
click at [195, 269] on div "Diviser la Ligne Ctrl+L" at bounding box center [240, 264] width 158 height 20
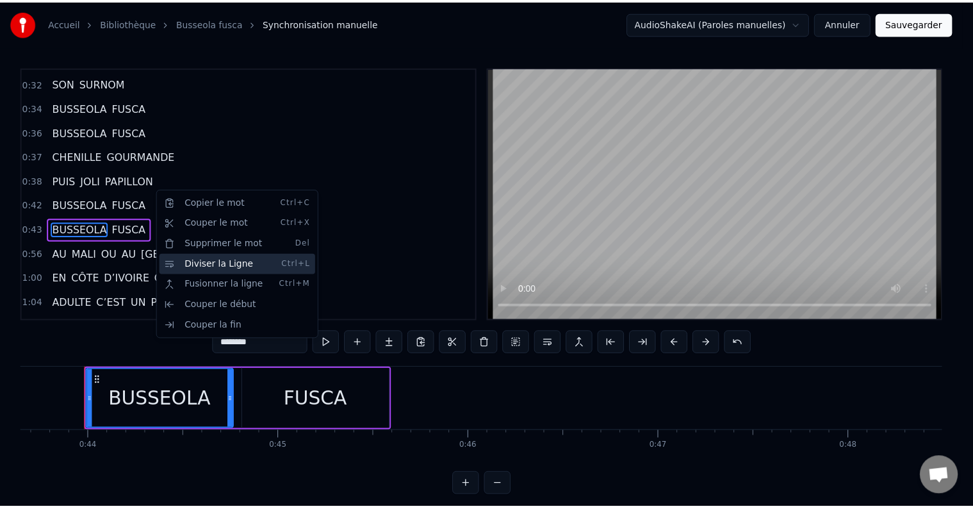
scroll to position [333, 0]
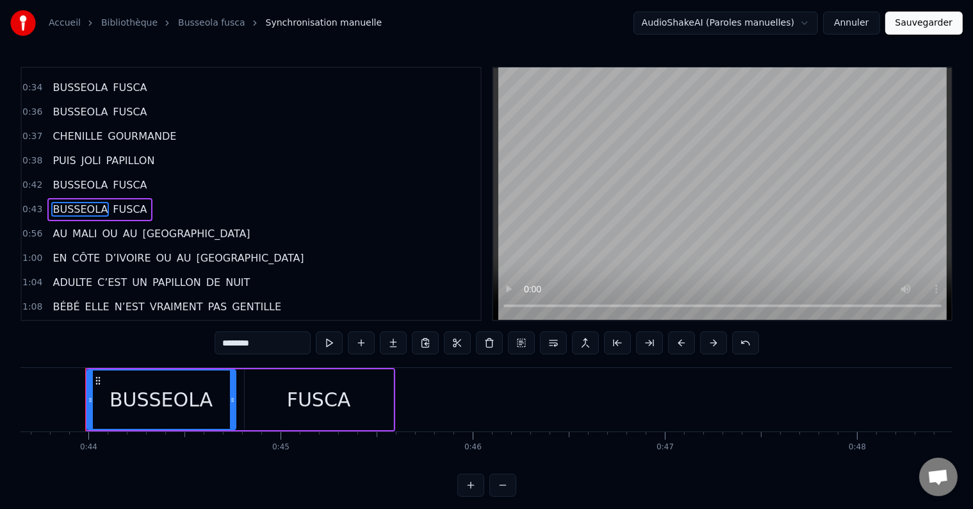
click at [59, 226] on span "AU" at bounding box center [59, 233] width 17 height 15
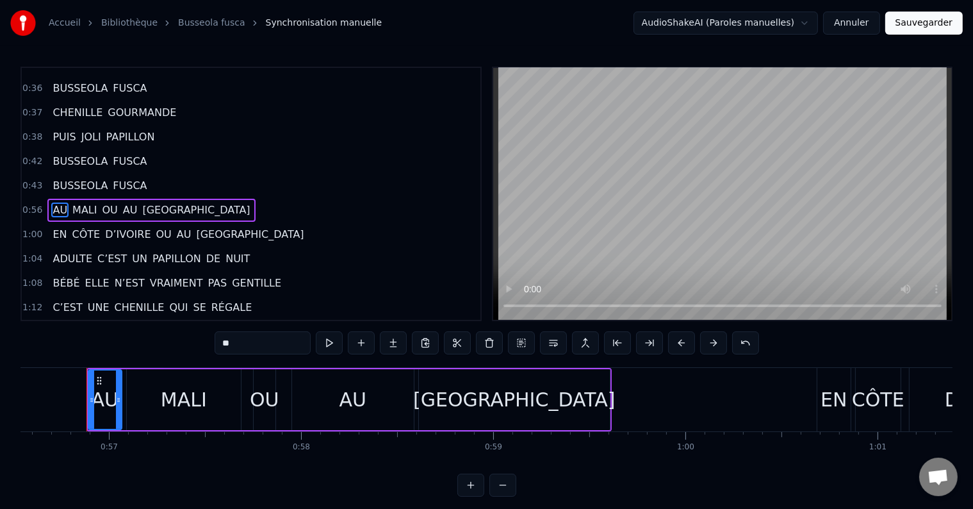
scroll to position [0, 10866]
click at [79, 227] on span "CÔTE" at bounding box center [86, 234] width 31 height 15
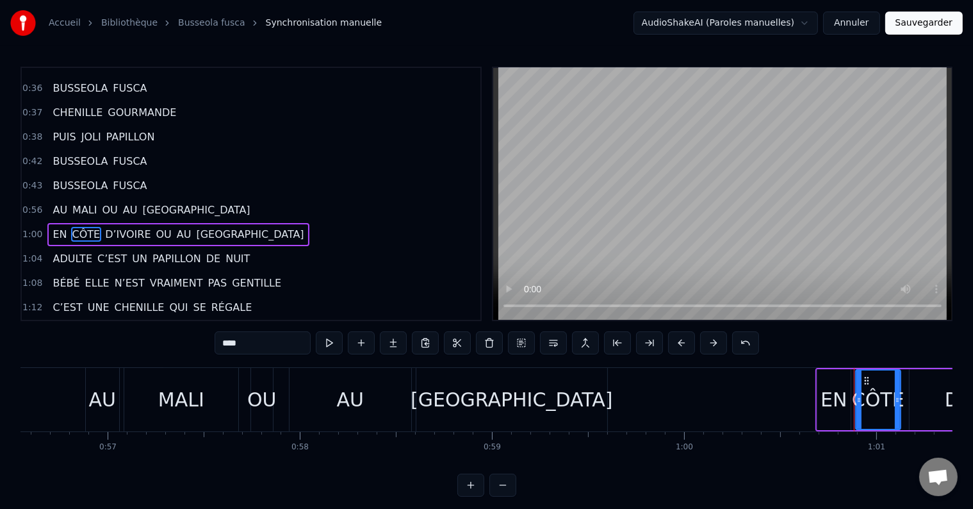
scroll to position [380, 0]
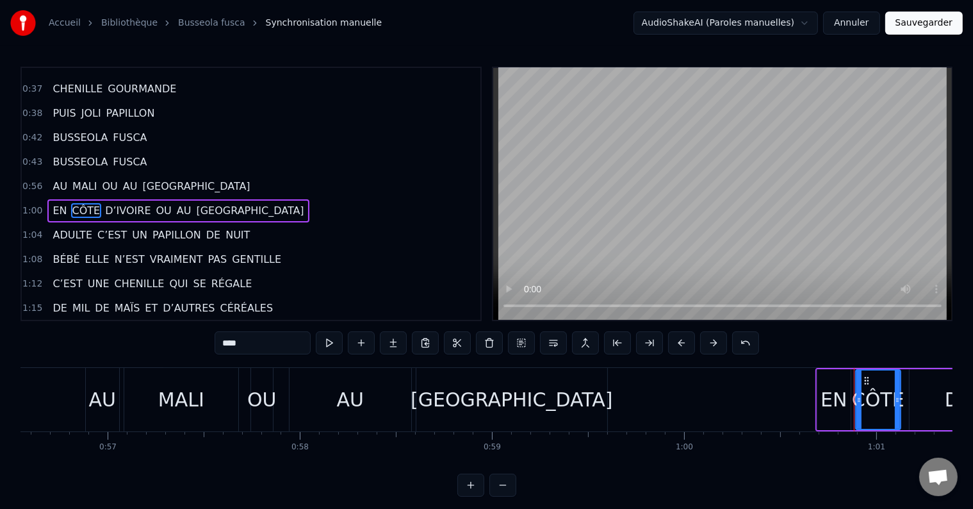
click at [78, 227] on span "ADULTE" at bounding box center [72, 234] width 42 height 15
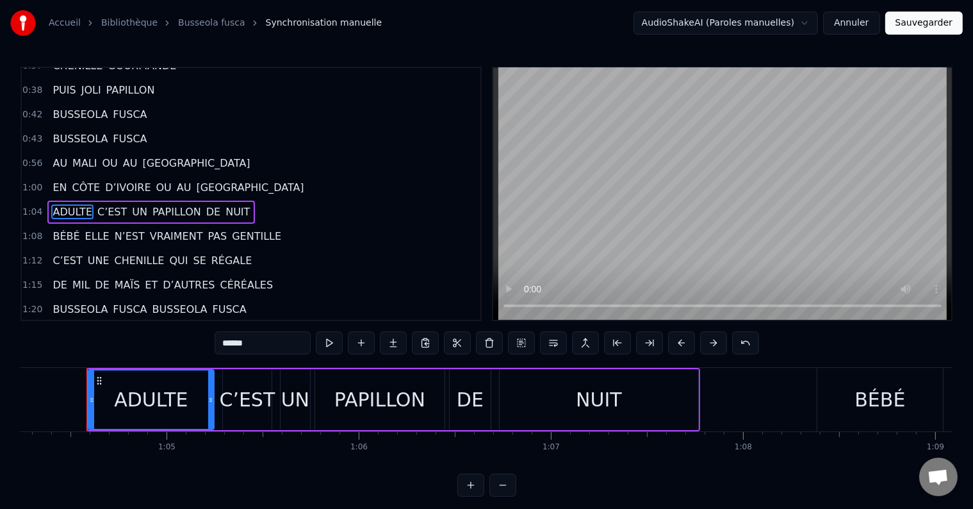
scroll to position [0, 12346]
click at [60, 229] on span "BÉBÉ" at bounding box center [65, 236] width 29 height 15
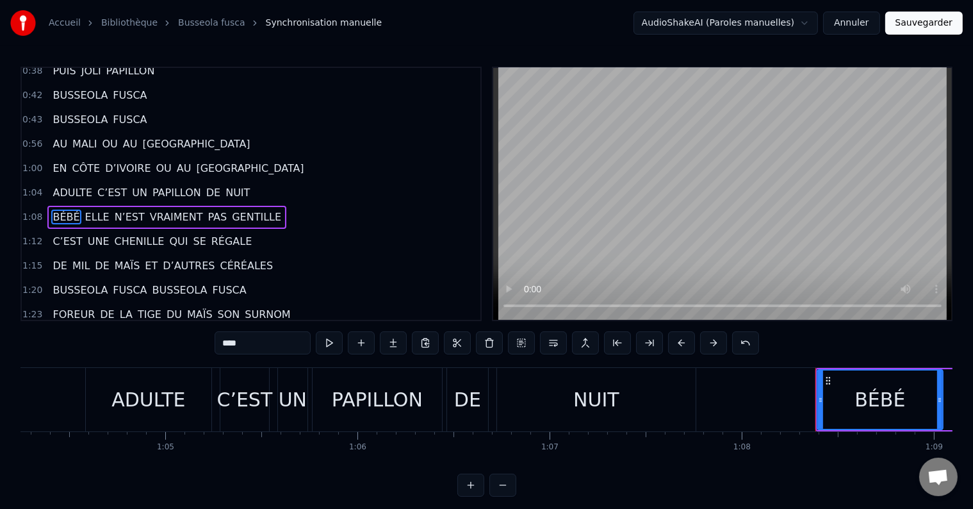
scroll to position [428, 0]
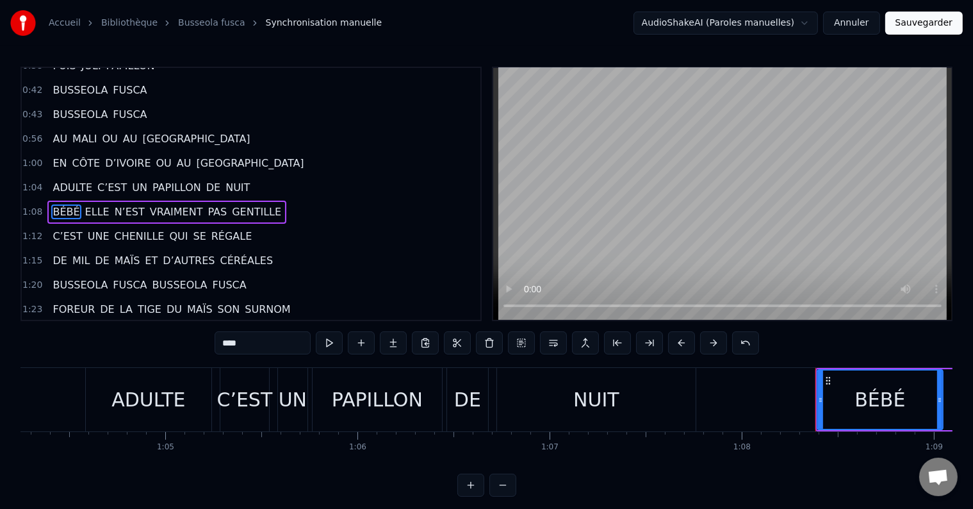
click at [100, 180] on span "C’EST" at bounding box center [112, 187] width 32 height 15
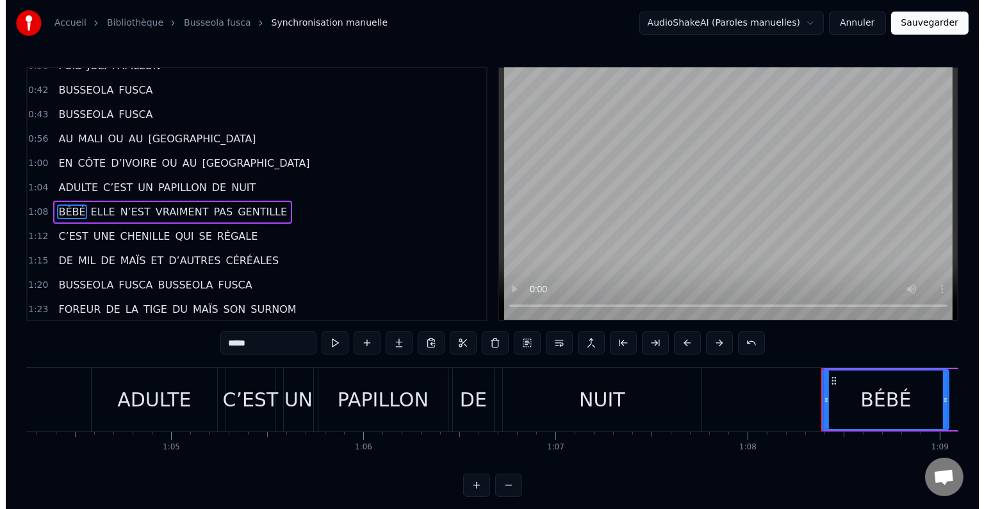
scroll to position [404, 0]
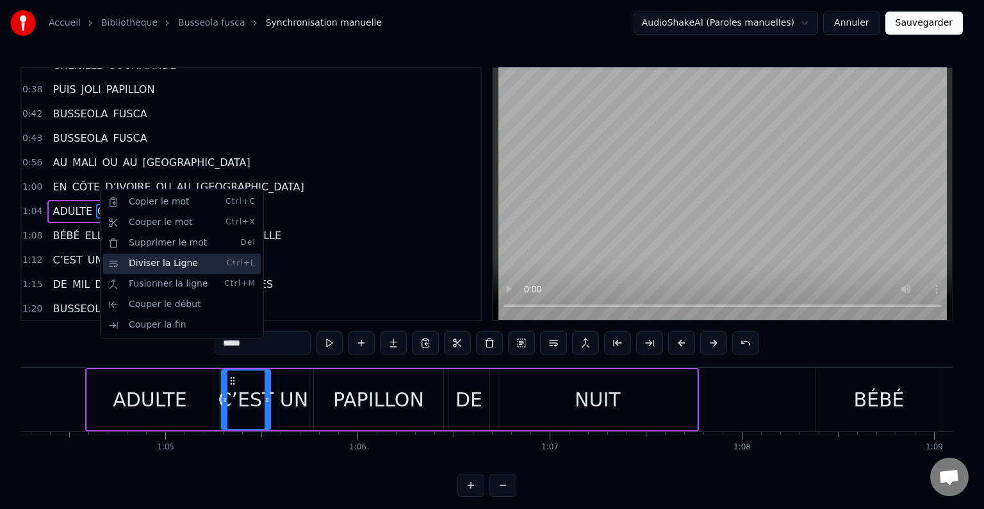
click at [143, 265] on div "Diviser la Ligne Ctrl+L" at bounding box center [182, 263] width 158 height 20
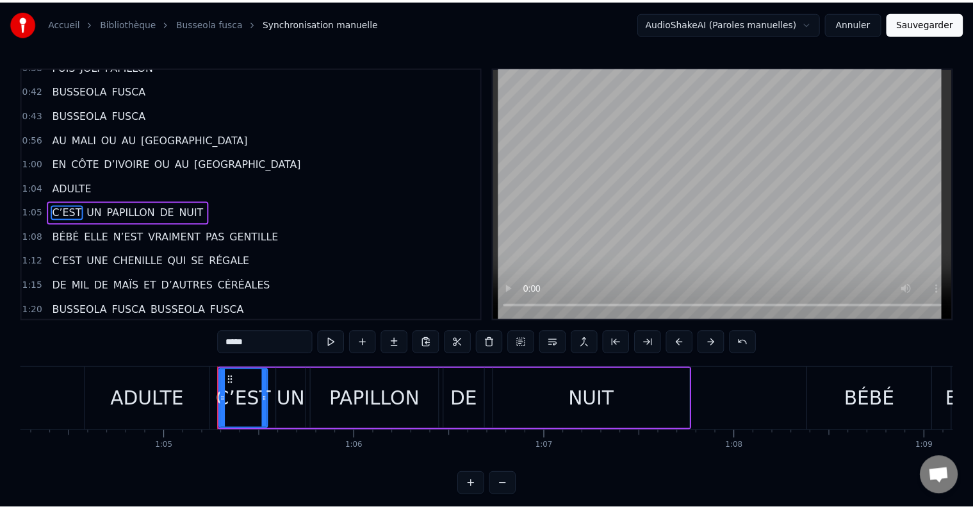
scroll to position [428, 0]
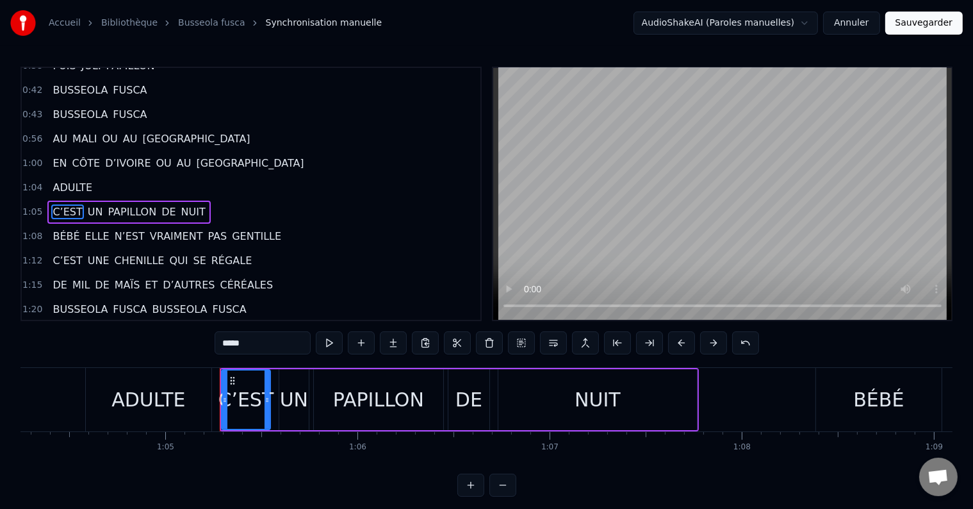
click at [86, 229] on span "ELLE" at bounding box center [97, 236] width 27 height 15
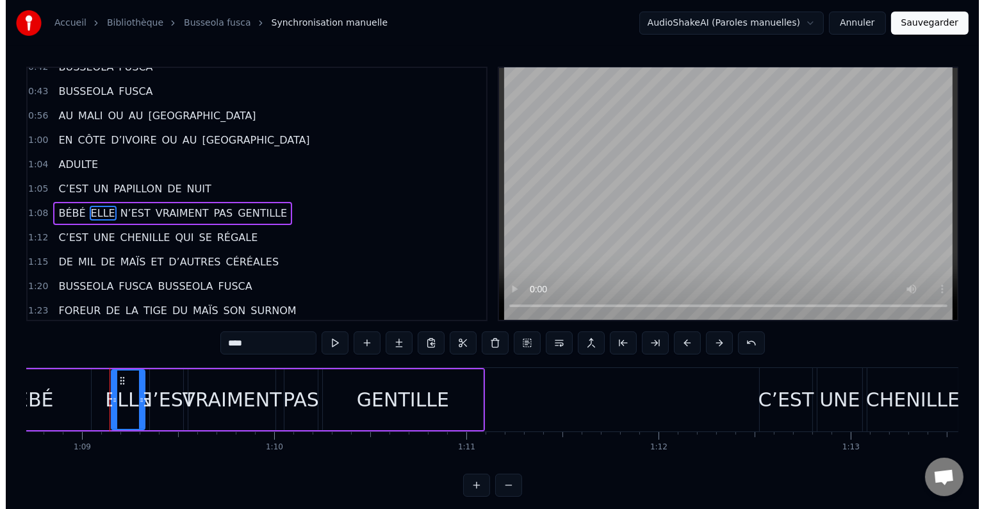
scroll to position [0, 13222]
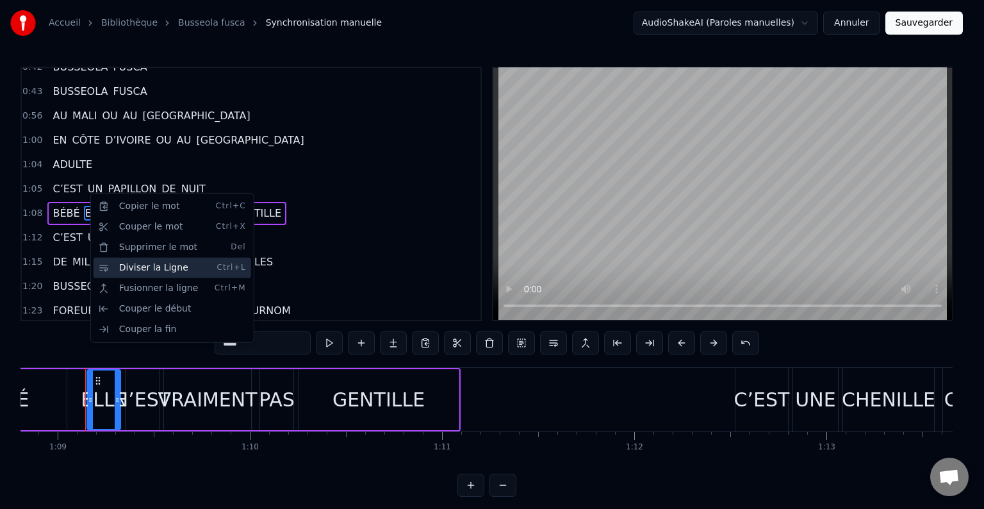
click at [123, 266] on div "Diviser la Ligne Ctrl+L" at bounding box center [173, 268] width 158 height 20
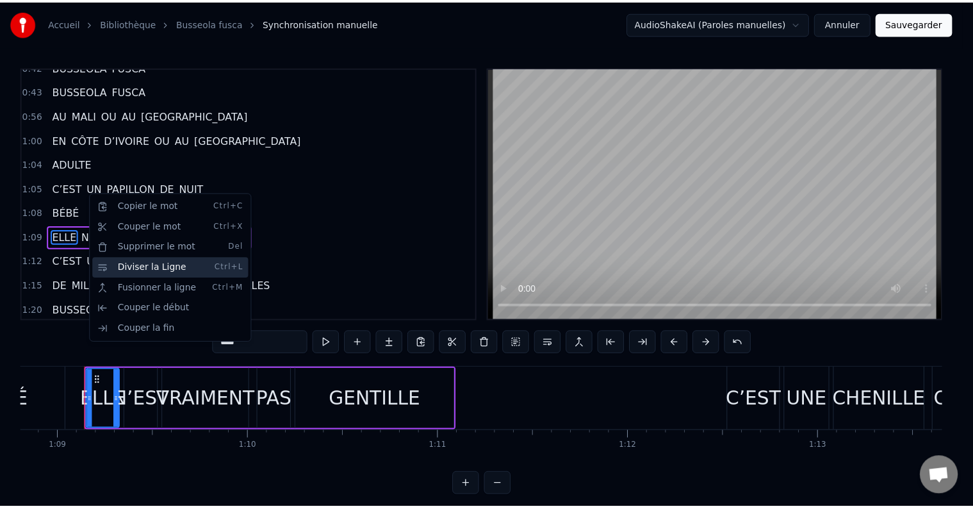
scroll to position [0, 0]
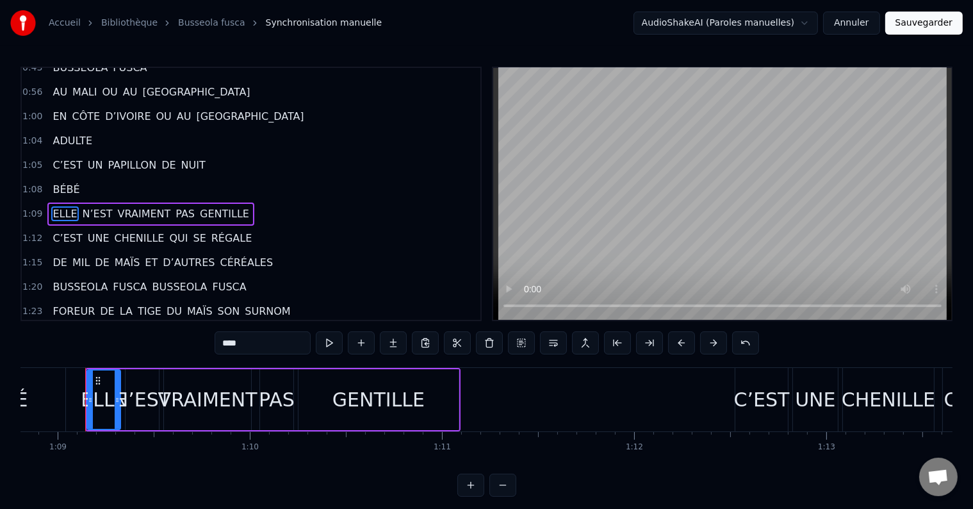
click at [117, 206] on span "VRAIMENT" at bounding box center [145, 213] width 56 height 15
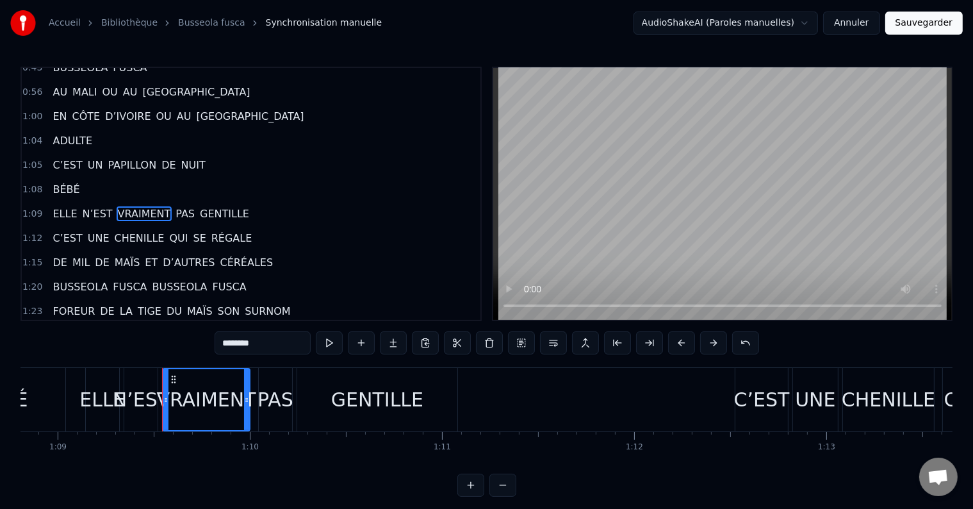
click at [86, 231] on span "UNE" at bounding box center [98, 238] width 24 height 15
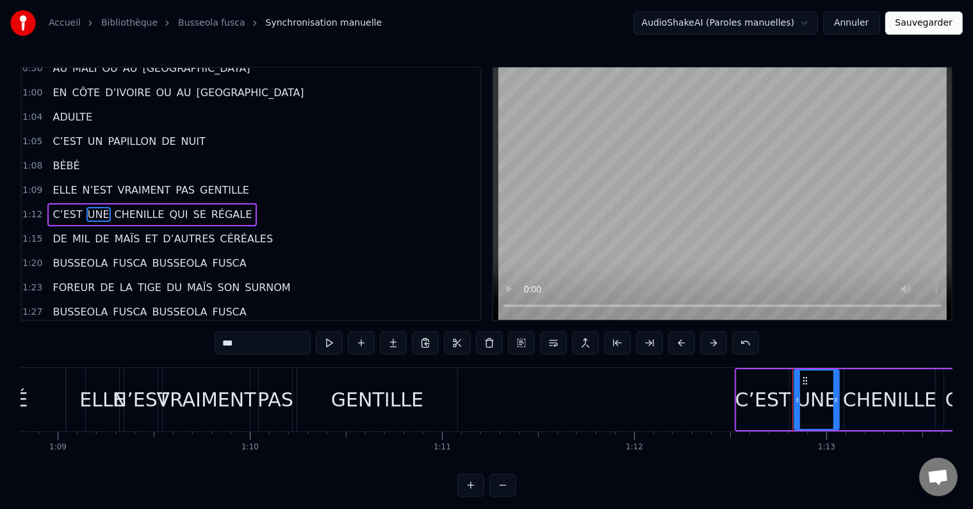
click at [77, 231] on span "MIL" at bounding box center [81, 238] width 20 height 15
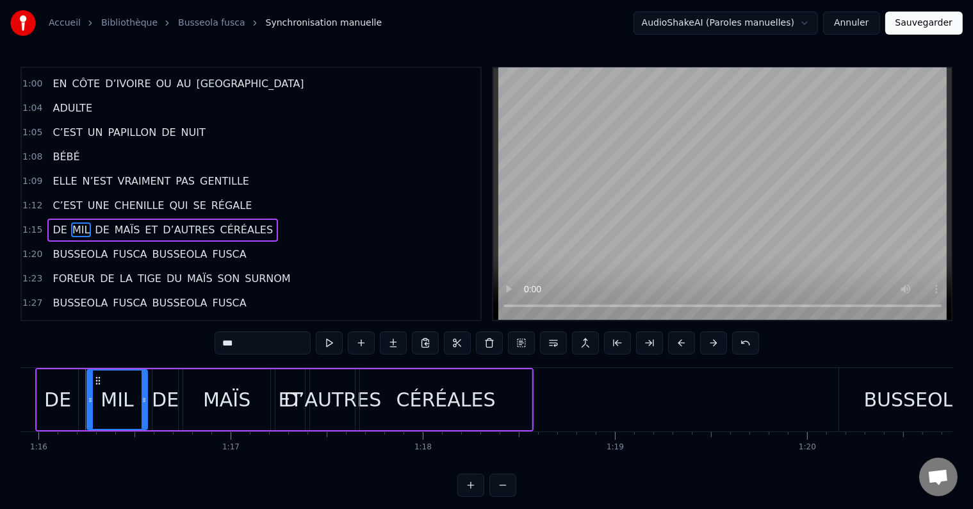
click at [116, 222] on span "MAÏS" at bounding box center [127, 229] width 28 height 15
type input "****"
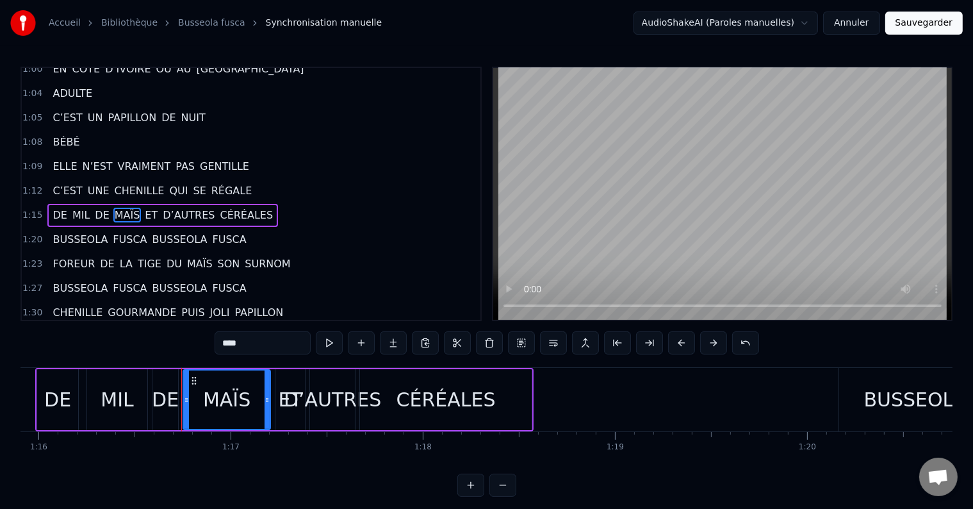
click at [185, 204] on div "DE MIL DE MAÏS ET D’AUTRES CÉRÉALES" at bounding box center [162, 215] width 231 height 23
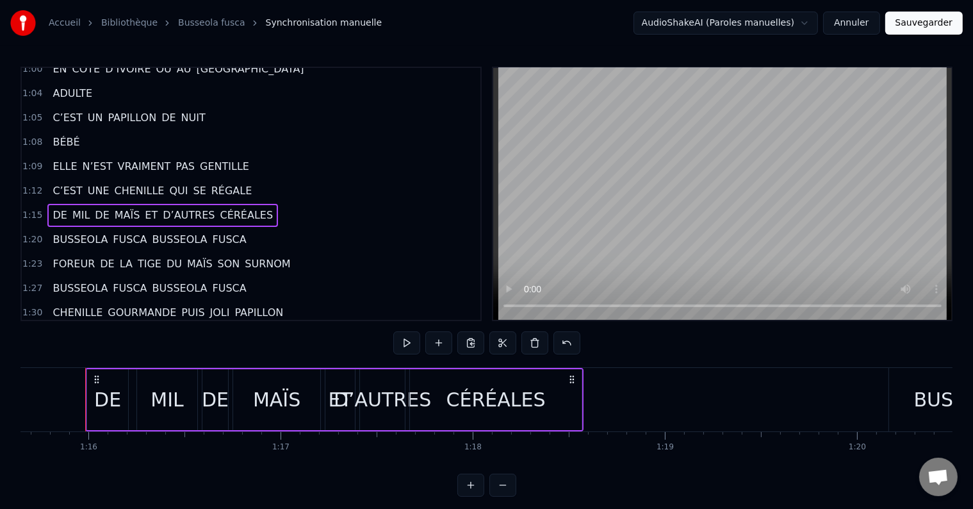
click at [143, 208] on span "ET" at bounding box center [150, 215] width 15 height 15
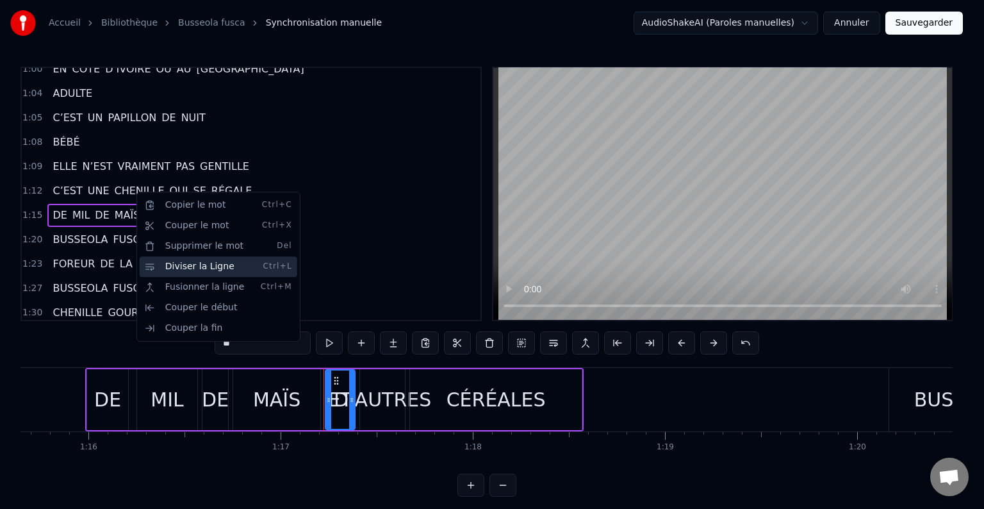
click at [156, 263] on div "Diviser la Ligne Ctrl+L" at bounding box center [219, 266] width 158 height 20
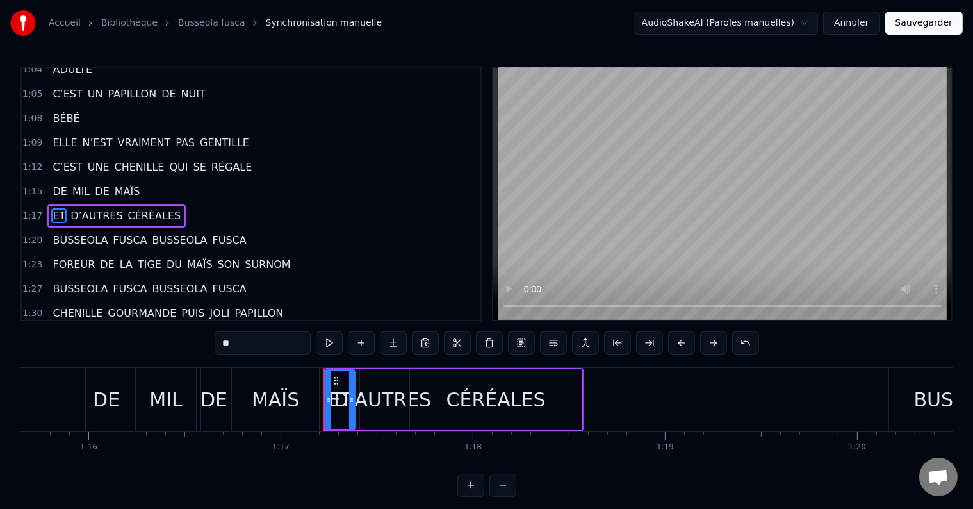
click at [89, 233] on span "BUSSEOLA" at bounding box center [80, 240] width 58 height 15
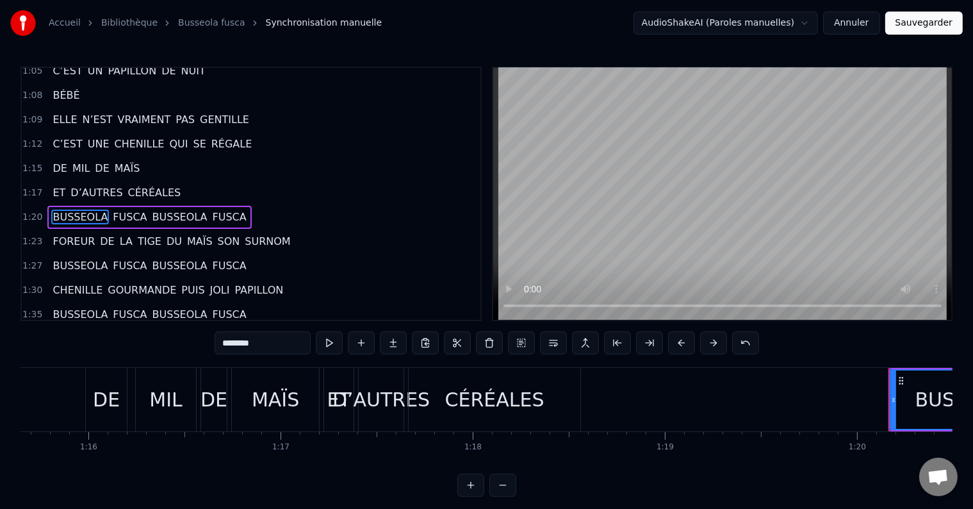
click at [151, 209] on span "BUSSEOLA" at bounding box center [180, 216] width 58 height 15
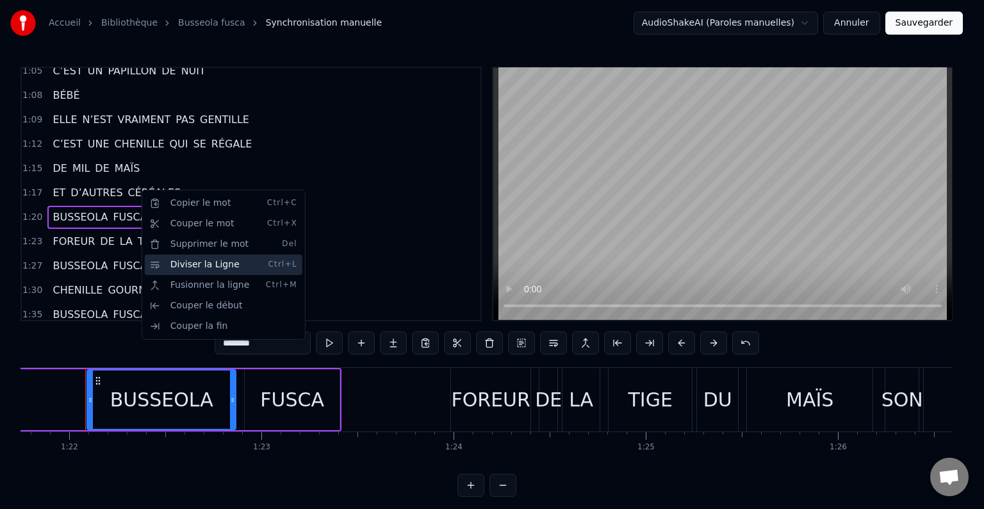
click at [161, 261] on div "Diviser la Ligne Ctrl+L" at bounding box center [224, 264] width 158 height 20
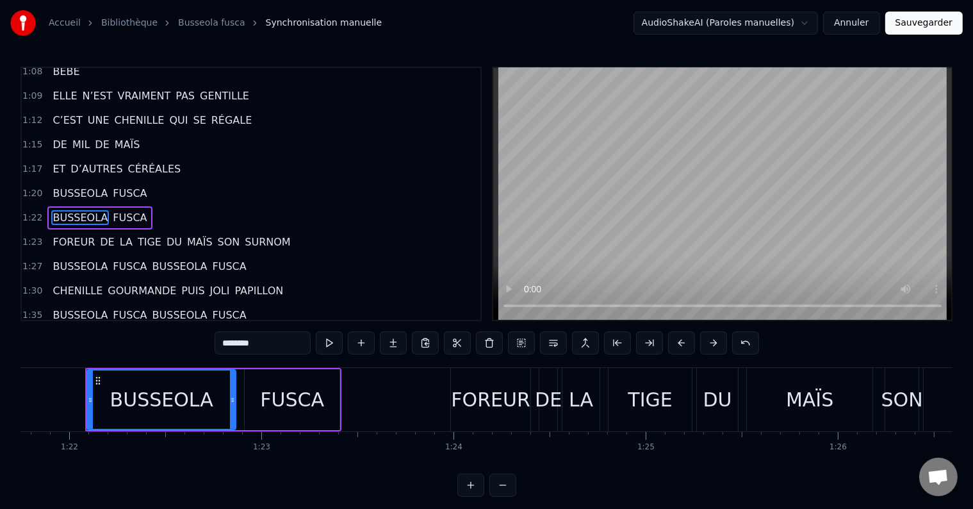
click at [69, 234] on span "FOREUR" at bounding box center [73, 241] width 45 height 15
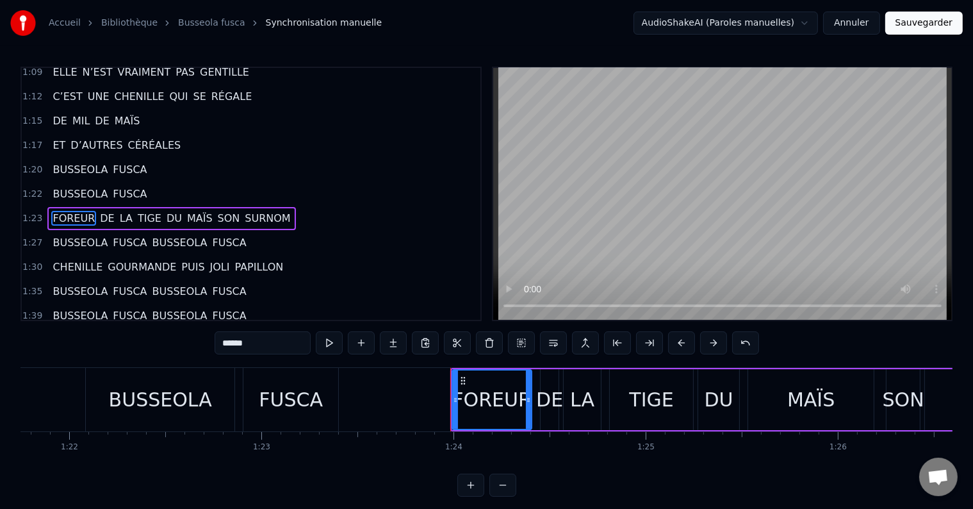
click at [217, 211] on span "SON" at bounding box center [229, 218] width 25 height 15
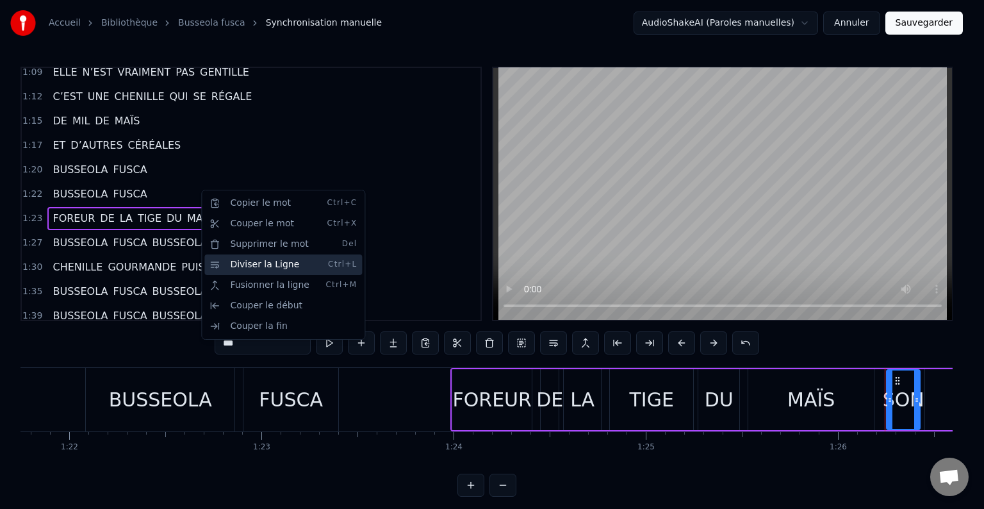
click at [230, 266] on div "Diviser la Ligne Ctrl+L" at bounding box center [283, 264] width 158 height 20
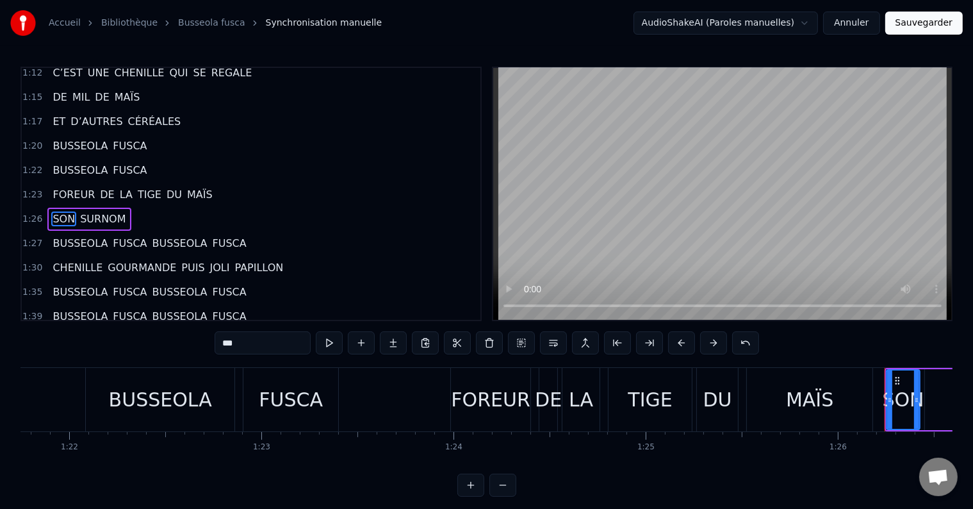
click at [151, 236] on span "BUSSEOLA" at bounding box center [180, 243] width 58 height 15
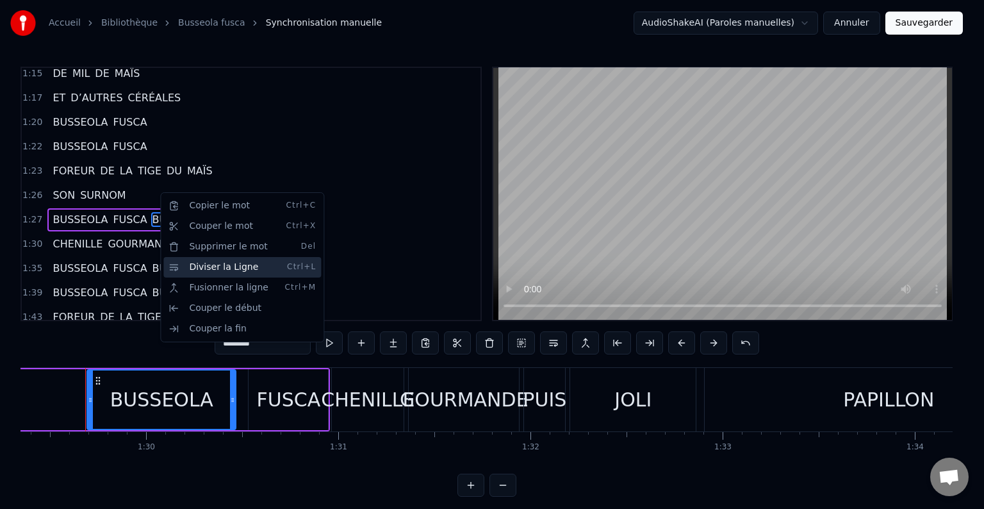
click at [192, 264] on div "Diviser la Ligne Ctrl+L" at bounding box center [242, 267] width 158 height 20
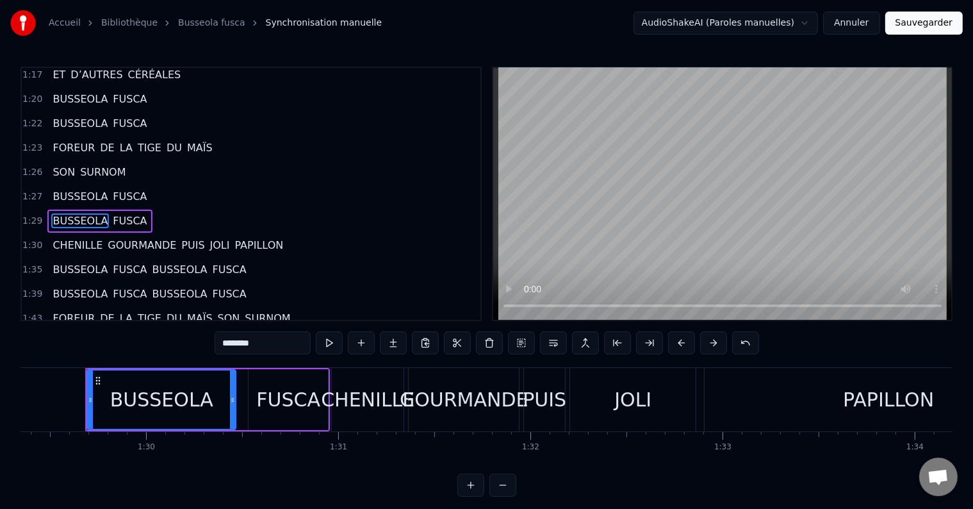
click at [180, 238] on span "PUIS" at bounding box center [193, 245] width 26 height 15
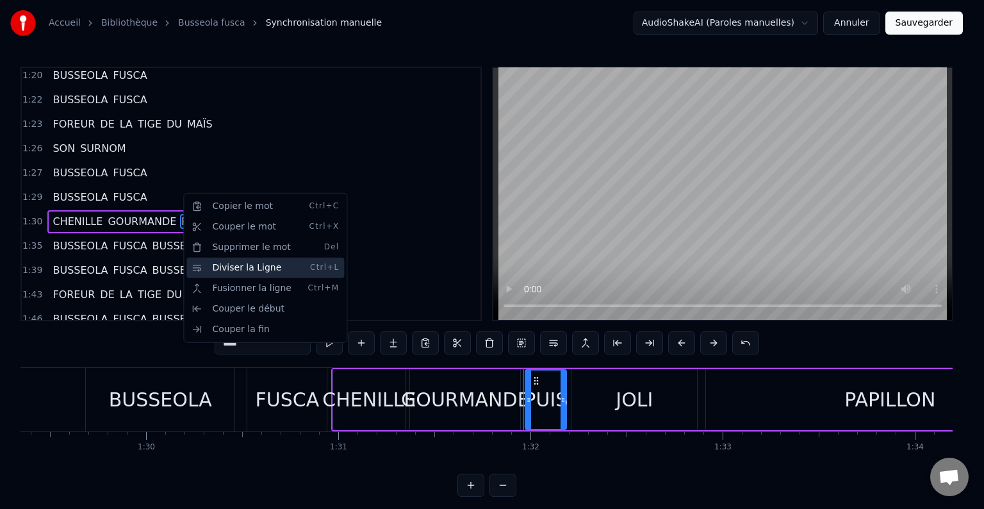
click at [215, 263] on div "Diviser la Ligne Ctrl+L" at bounding box center [265, 268] width 158 height 20
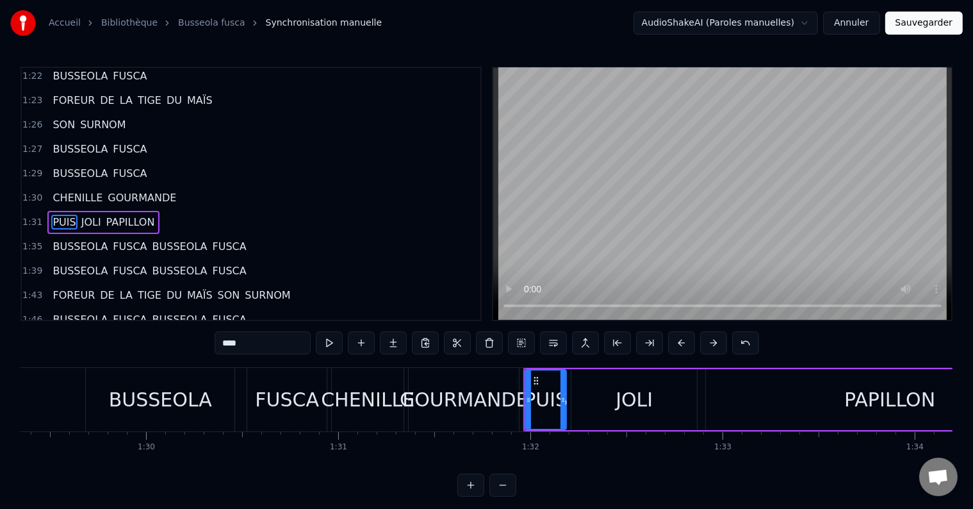
click at [79, 239] on span "BUSSEOLA" at bounding box center [80, 246] width 58 height 15
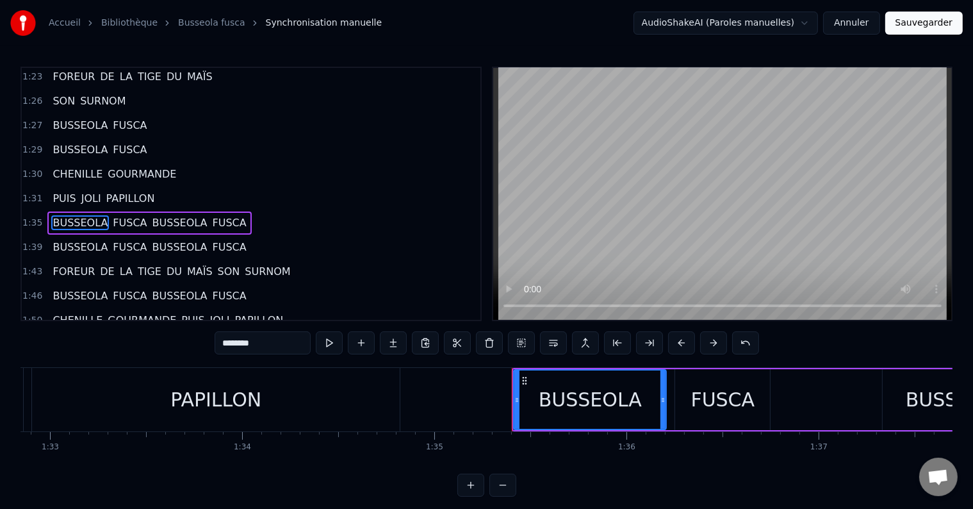
click at [151, 215] on span "BUSSEOLA" at bounding box center [180, 222] width 58 height 15
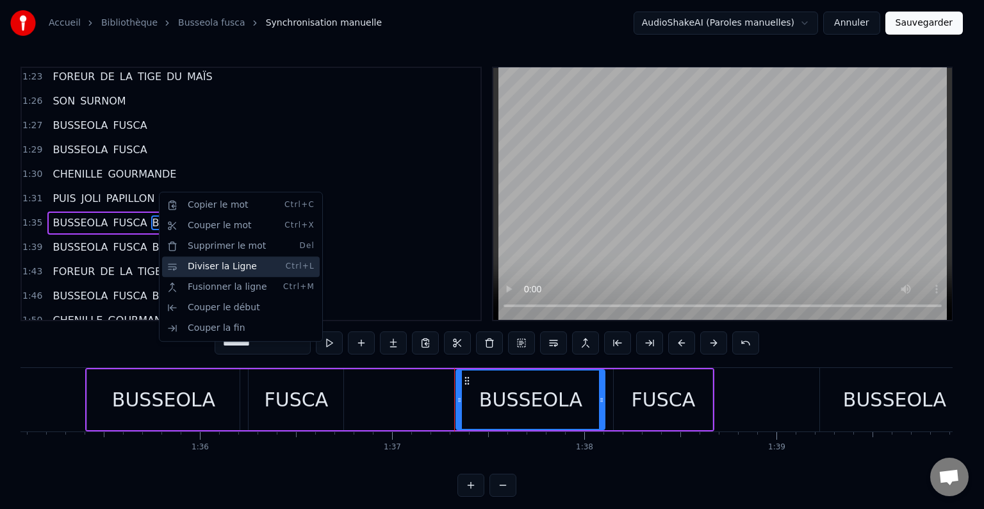
click at [192, 266] on div "Diviser la Ligne Ctrl+L" at bounding box center [241, 266] width 158 height 20
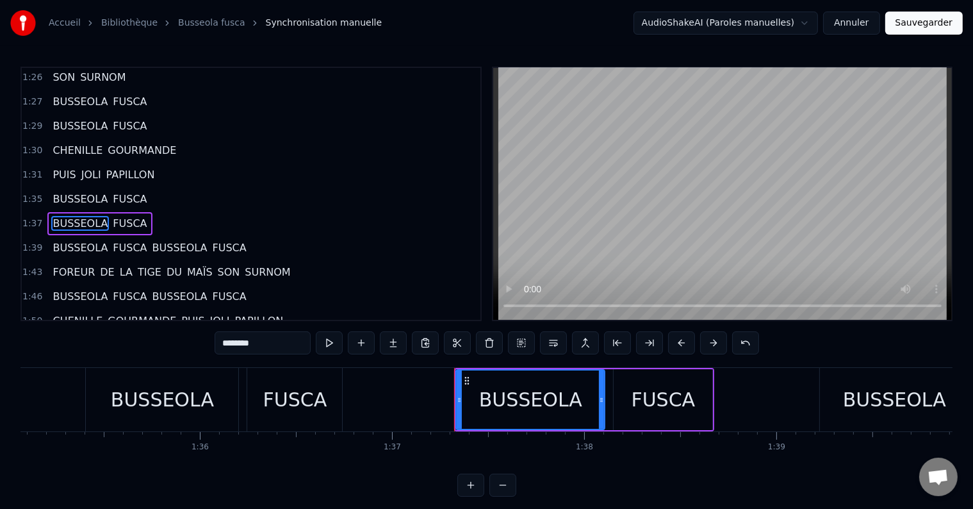
click at [151, 240] on span "BUSSEOLA" at bounding box center [180, 247] width 58 height 15
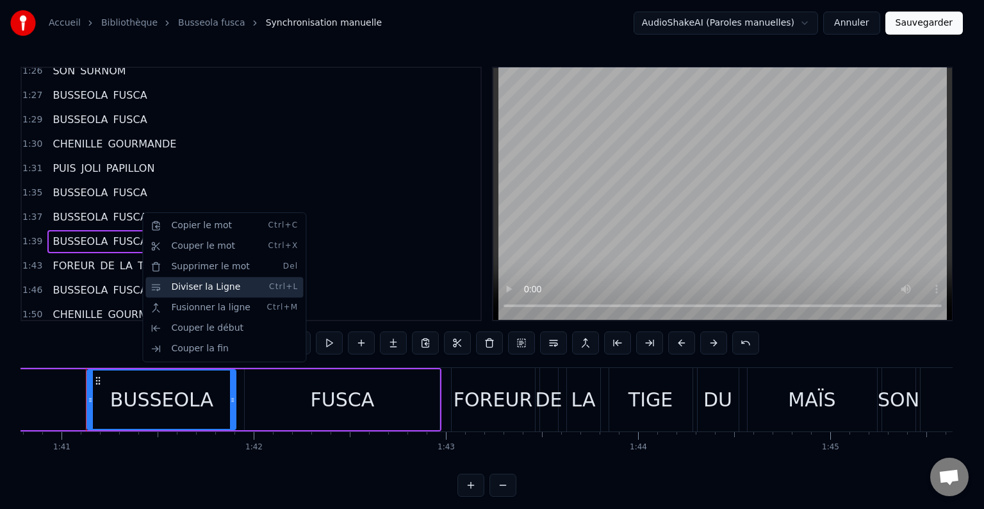
click at [168, 288] on div "Diviser la Ligne Ctrl+L" at bounding box center [224, 287] width 158 height 20
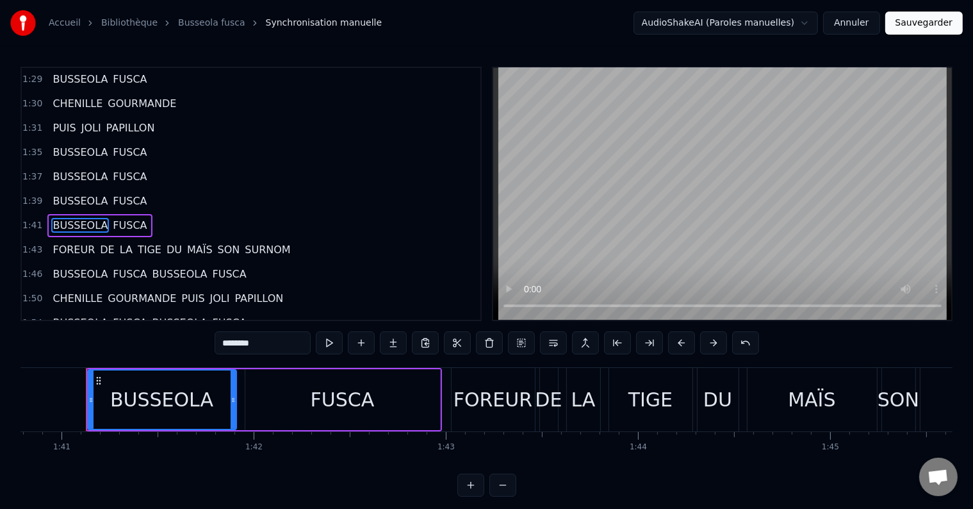
click at [217, 242] on span "SON" at bounding box center [229, 249] width 25 height 15
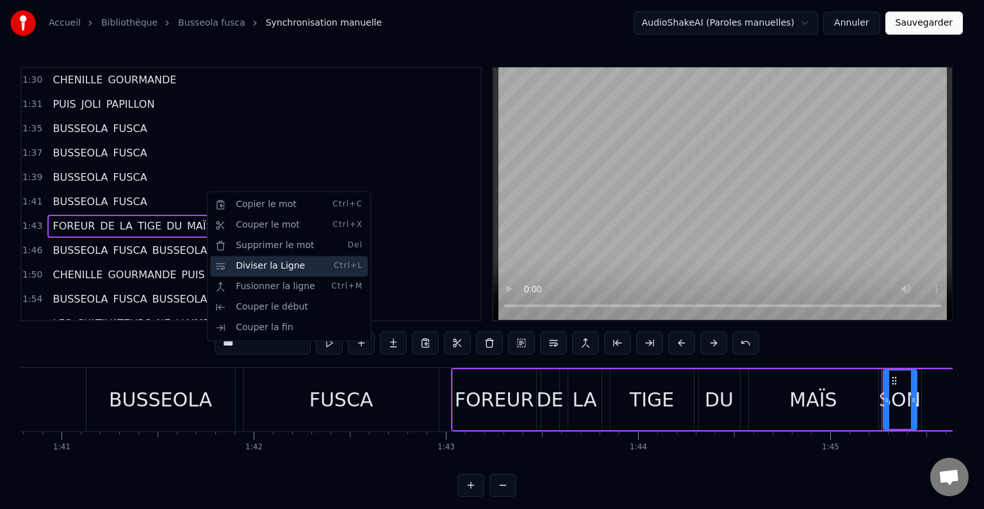
click at [227, 266] on div "Diviser la Ligne Ctrl+L" at bounding box center [289, 266] width 158 height 20
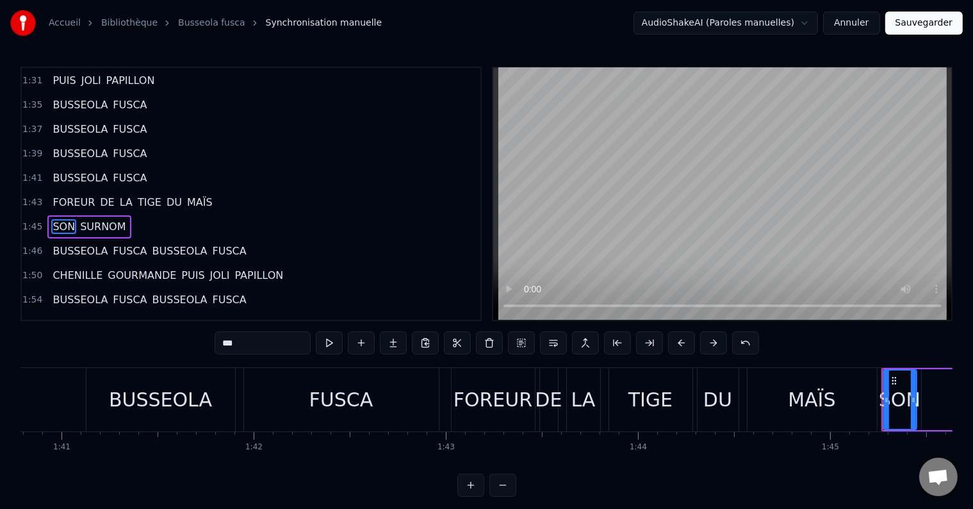
click at [158, 243] on span "BUSSEOLA" at bounding box center [180, 250] width 58 height 15
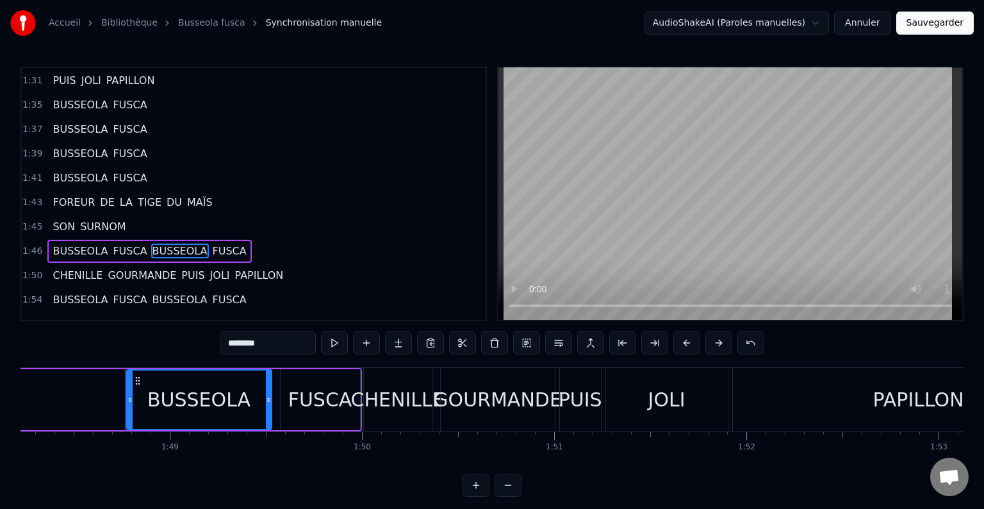
scroll to position [0, 20836]
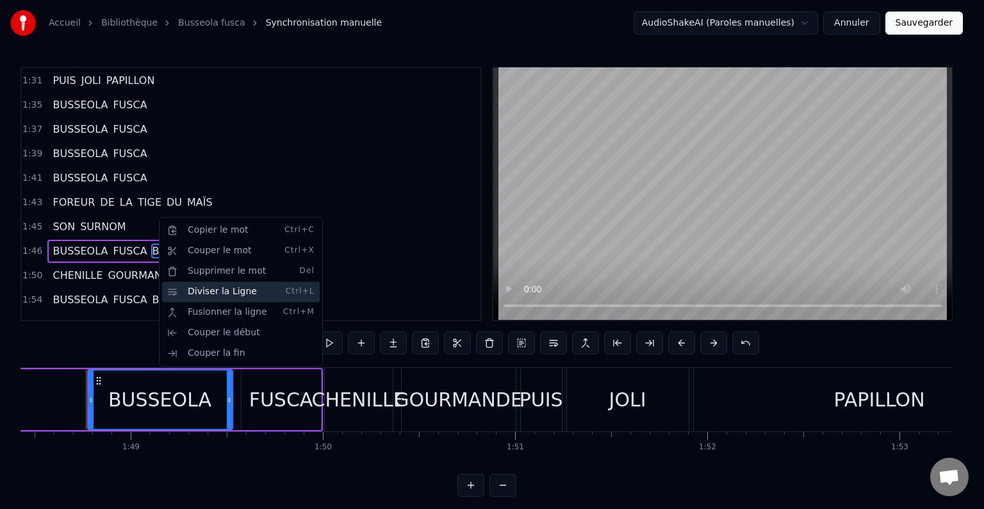
click at [184, 291] on div "Diviser la Ligne Ctrl+L" at bounding box center [241, 291] width 158 height 20
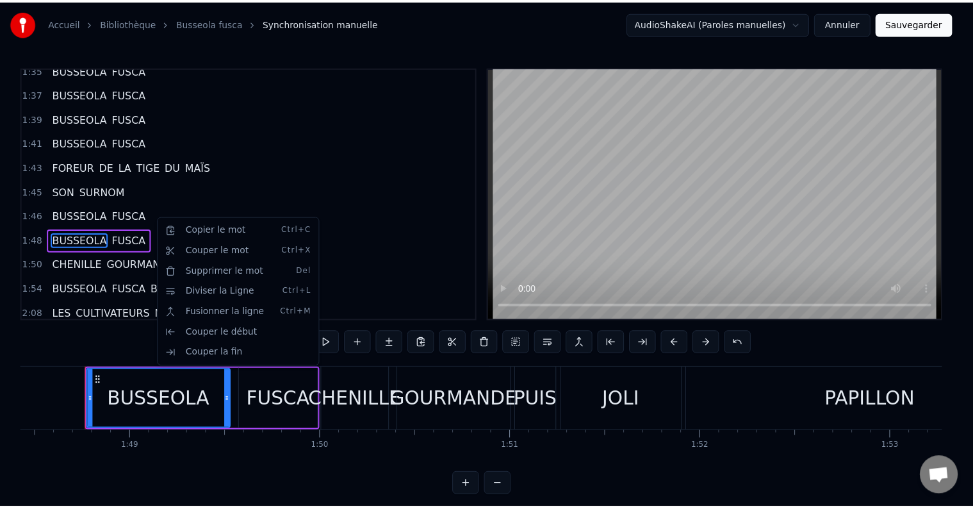
scroll to position [922, 0]
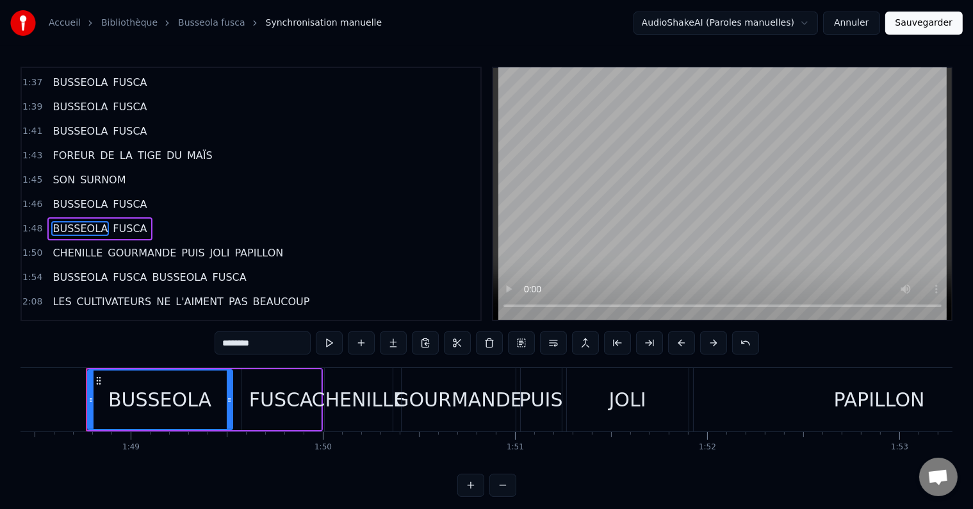
click at [180, 245] on span "PUIS" at bounding box center [193, 252] width 26 height 15
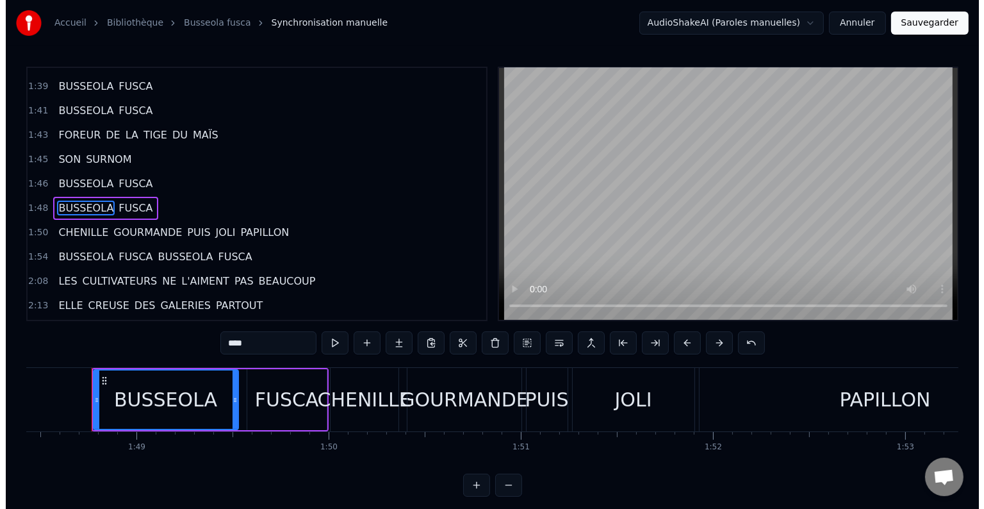
scroll to position [946, 0]
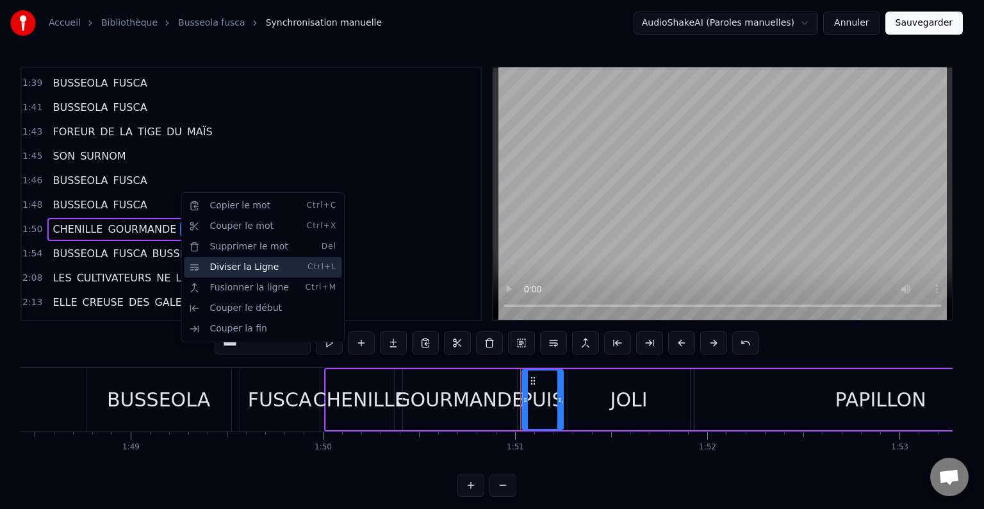
click at [209, 264] on div "Diviser la Ligne Ctrl+L" at bounding box center [263, 267] width 158 height 20
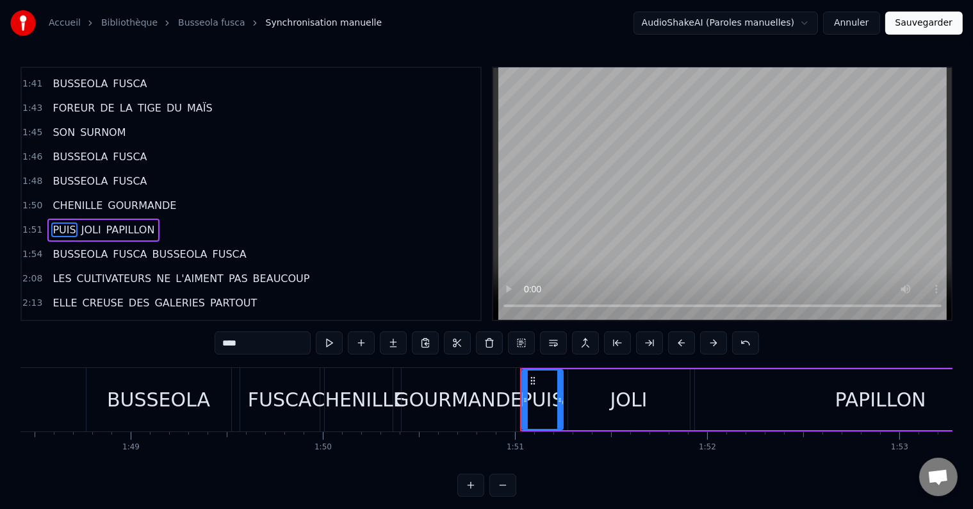
click at [151, 247] on span "BUSSEOLA" at bounding box center [180, 254] width 58 height 15
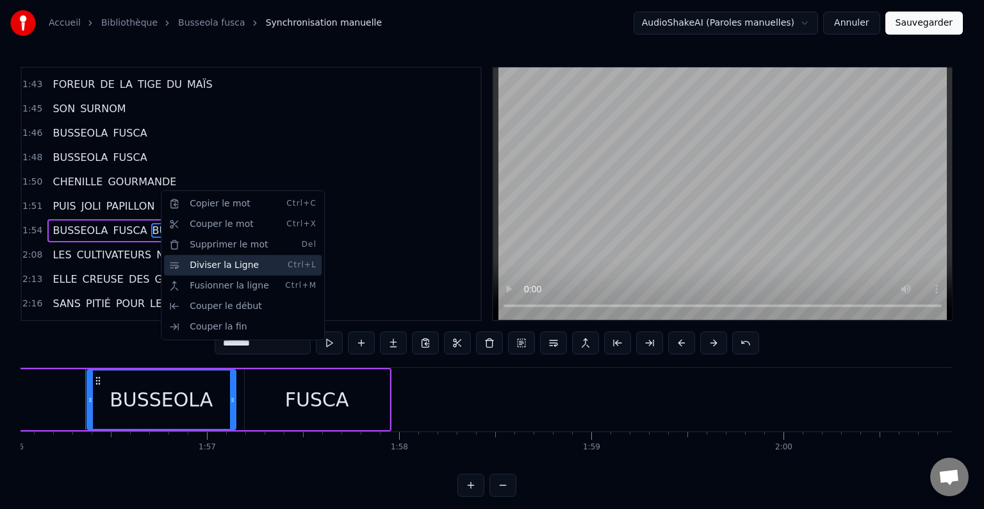
click at [188, 266] on div "Diviser la Ligne Ctrl+L" at bounding box center [243, 265] width 158 height 20
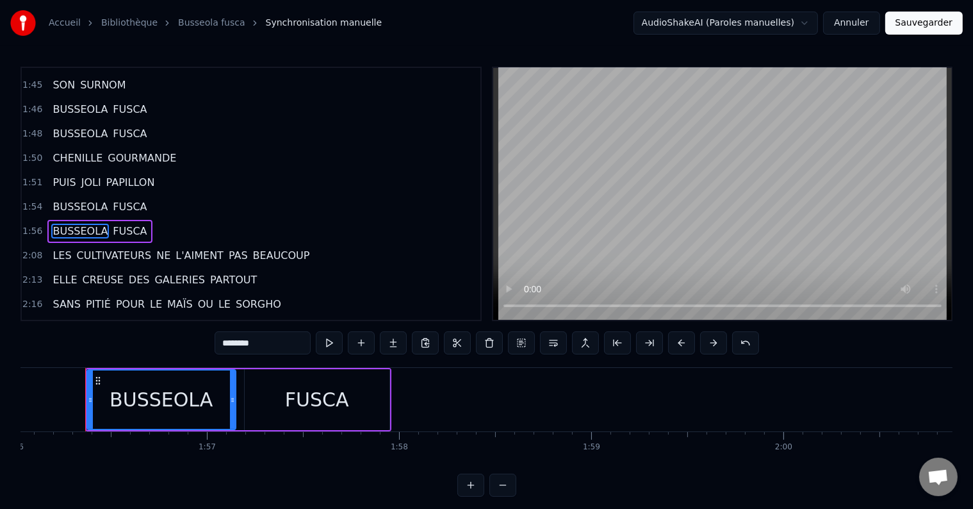
click at [155, 248] on span "NE" at bounding box center [163, 255] width 17 height 15
type input "**"
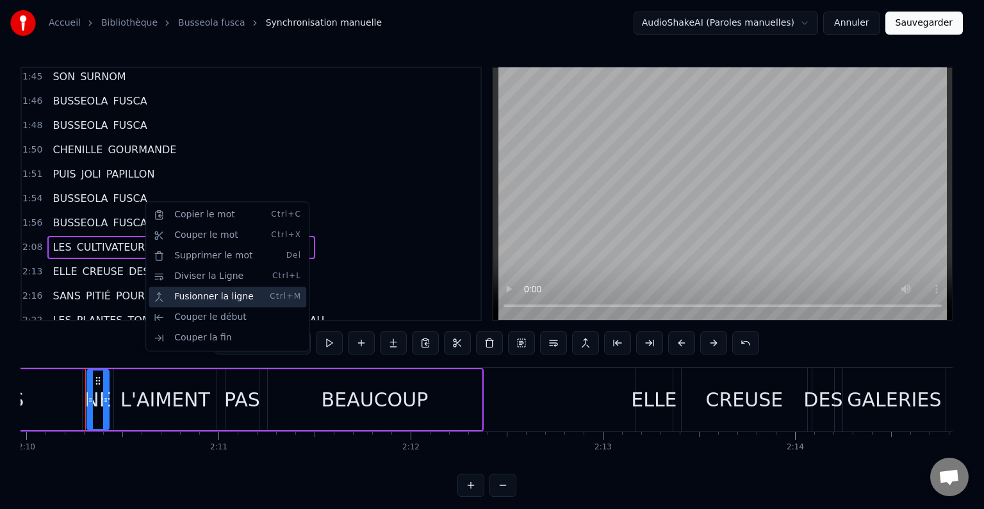
click at [197, 297] on div "Fusionner la ligne Ctrl+M" at bounding box center [228, 296] width 158 height 20
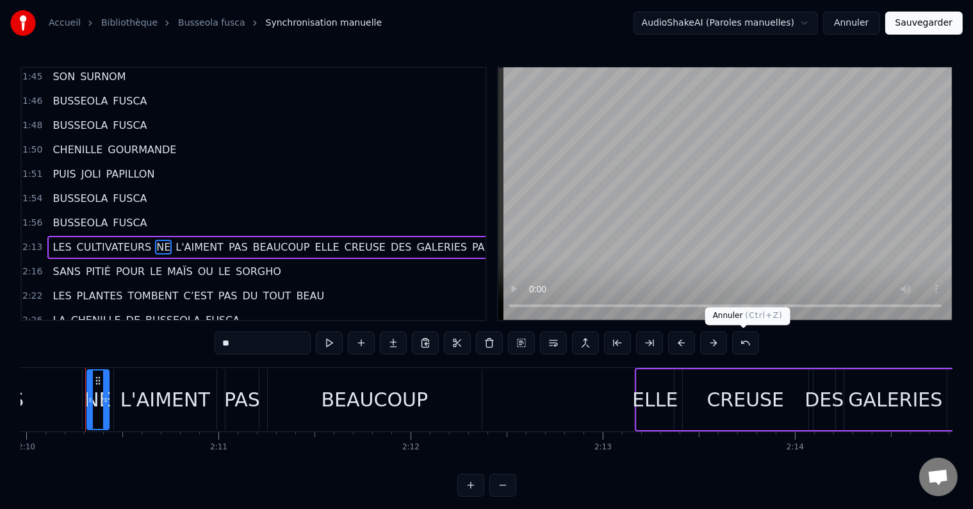
click at [750, 347] on button at bounding box center [745, 342] width 27 height 23
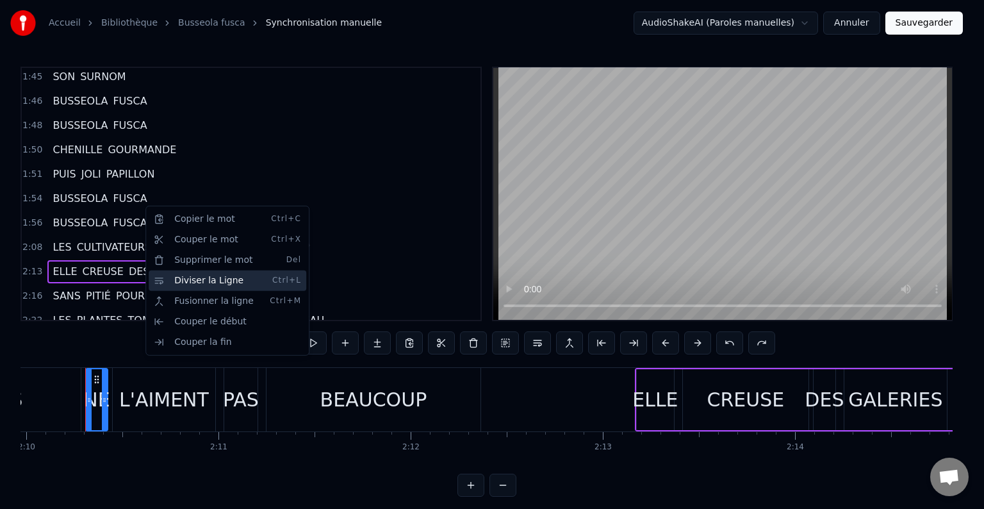
click at [195, 282] on div "Diviser la Ligne Ctrl+L" at bounding box center [228, 280] width 158 height 20
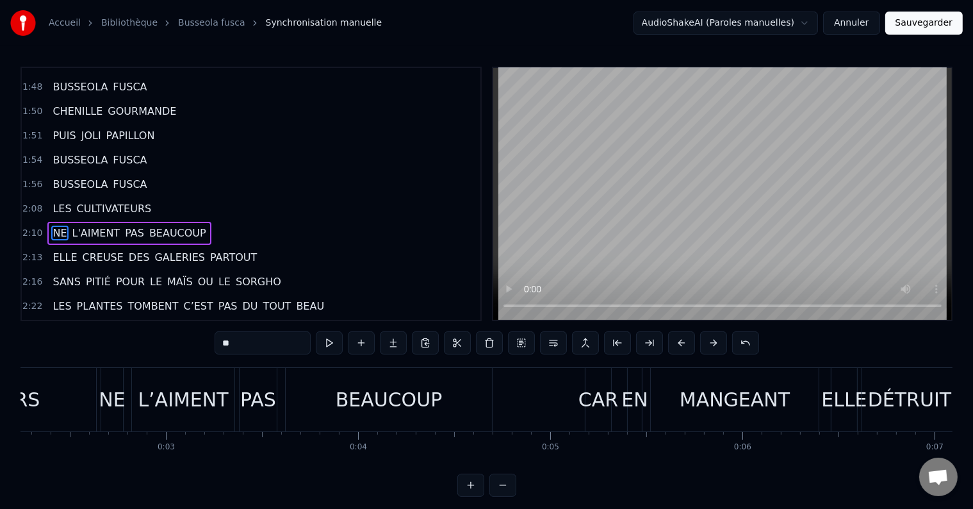
scroll to position [0, 0]
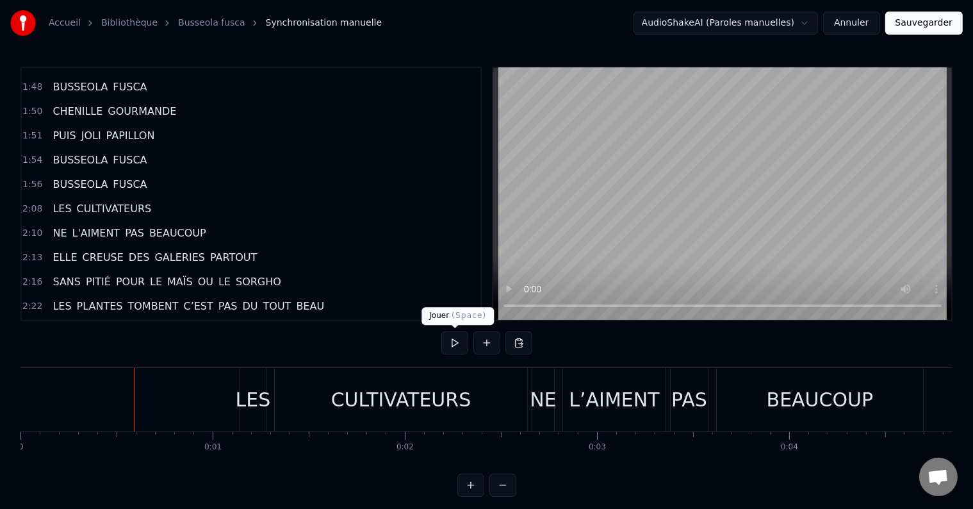
click at [455, 343] on button at bounding box center [454, 342] width 27 height 23
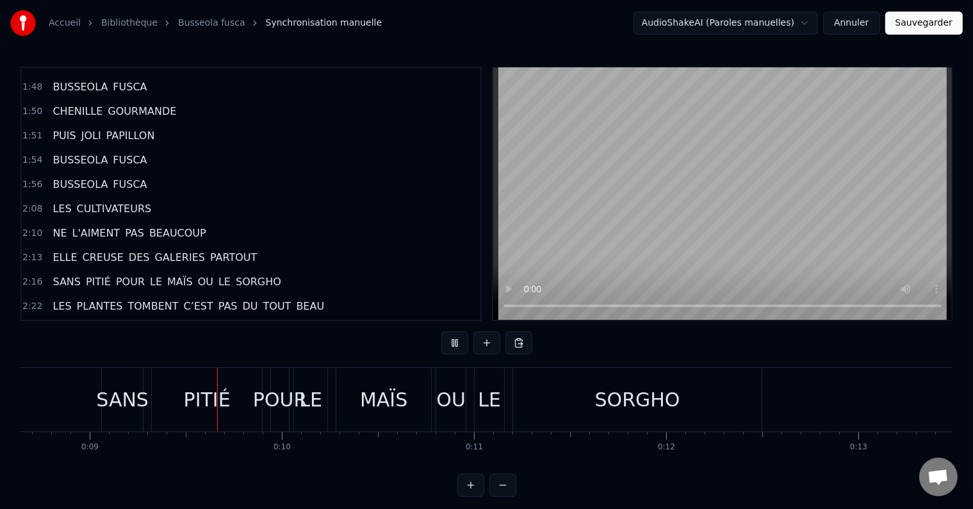
scroll to position [0, 1669]
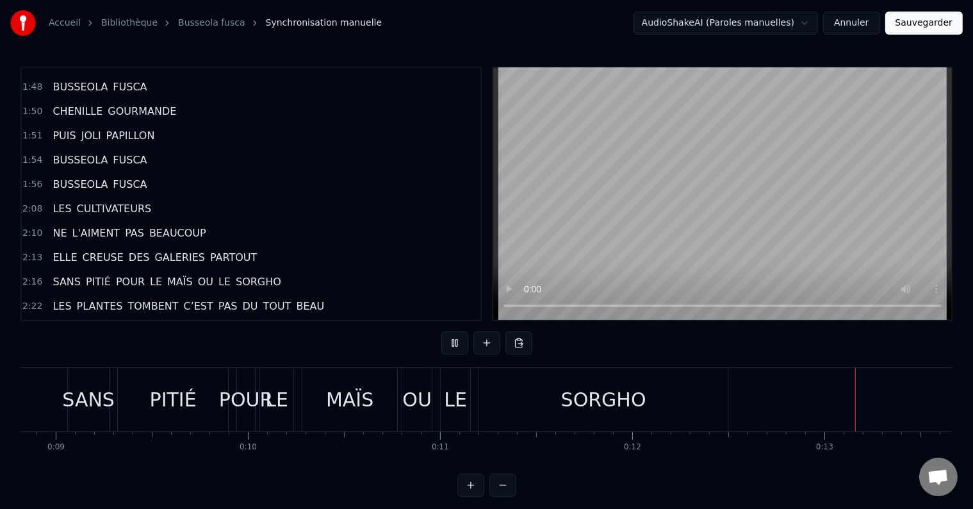
click at [603, 399] on div "SORGHO" at bounding box center [603, 399] width 85 height 29
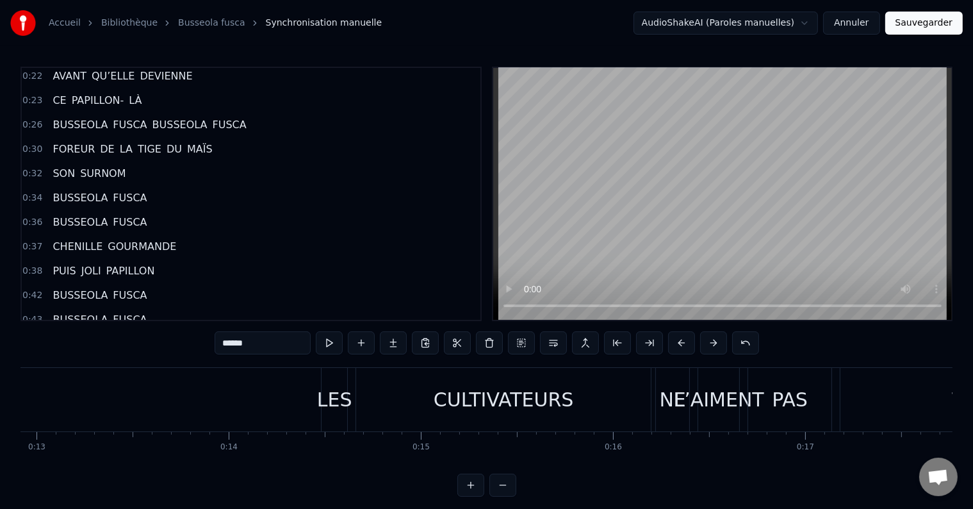
scroll to position [23, 0]
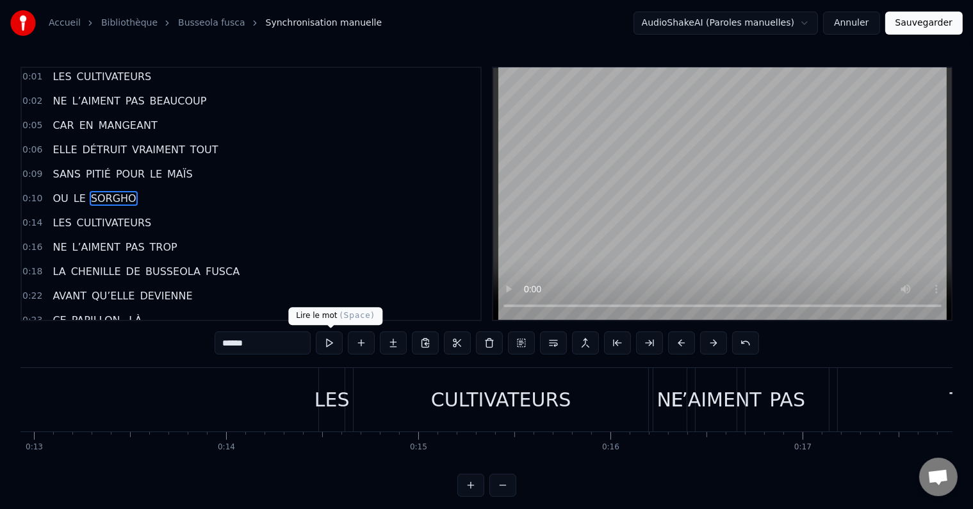
click at [330, 341] on button at bounding box center [329, 342] width 27 height 23
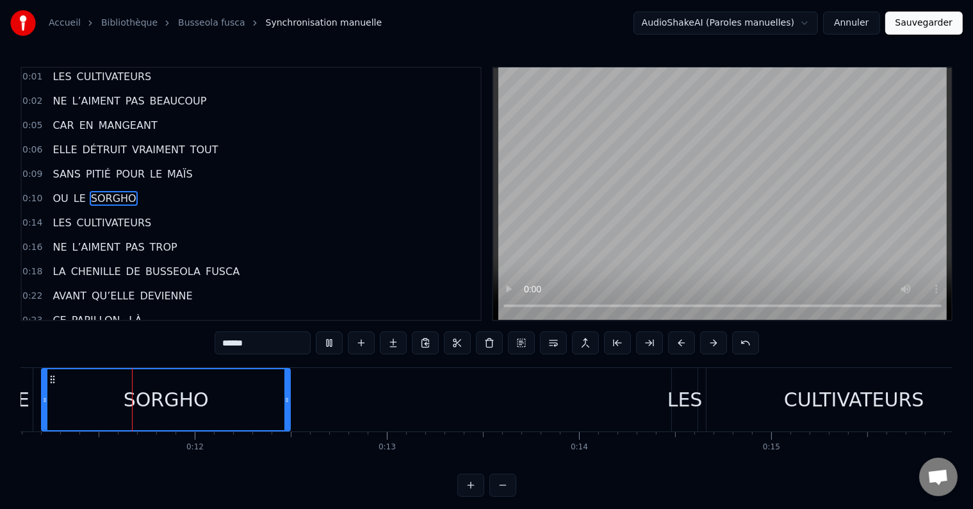
scroll to position [0, 2129]
click at [330, 341] on button at bounding box center [329, 342] width 27 height 23
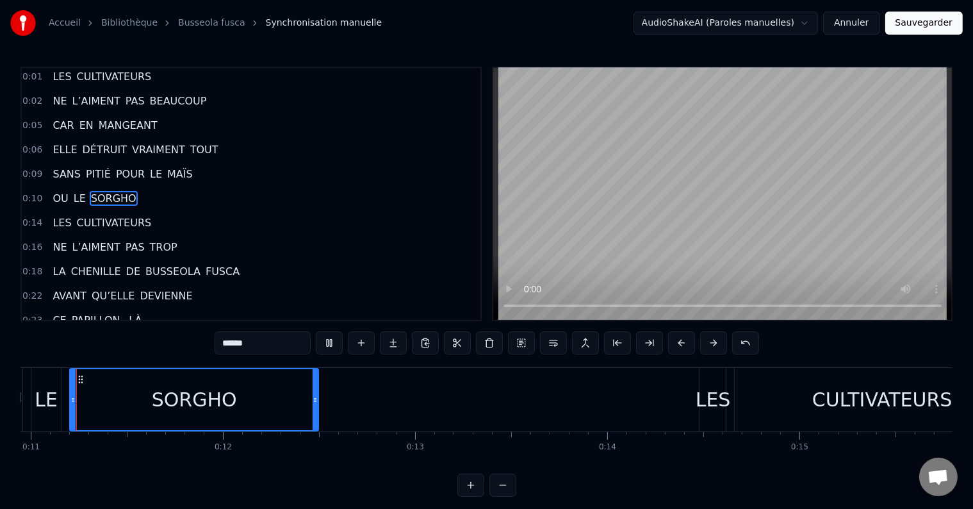
scroll to position [0, 2088]
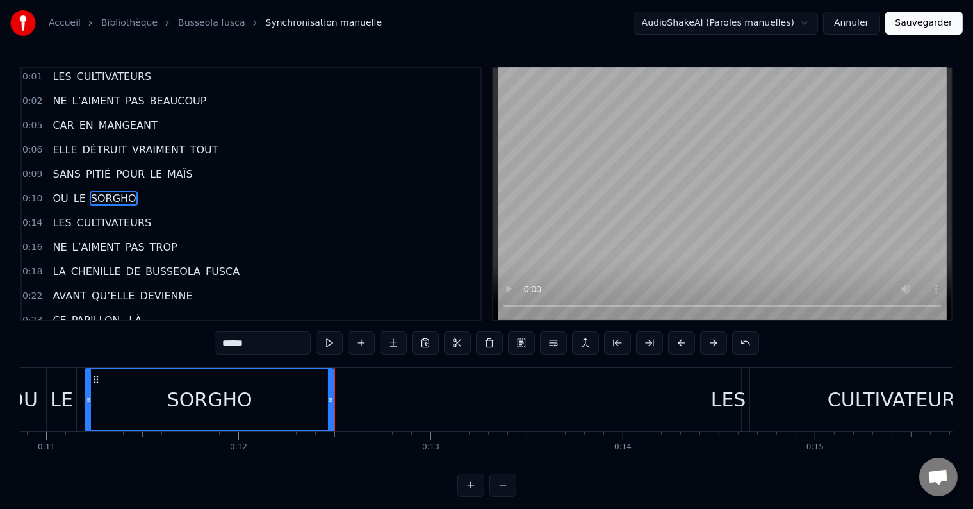
click at [330, 341] on button at bounding box center [329, 342] width 27 height 23
drag, startPoint x: 329, startPoint y: 395, endPoint x: 287, endPoint y: 397, distance: 41.7
click at [291, 397] on icon at bounding box center [293, 400] width 5 height 10
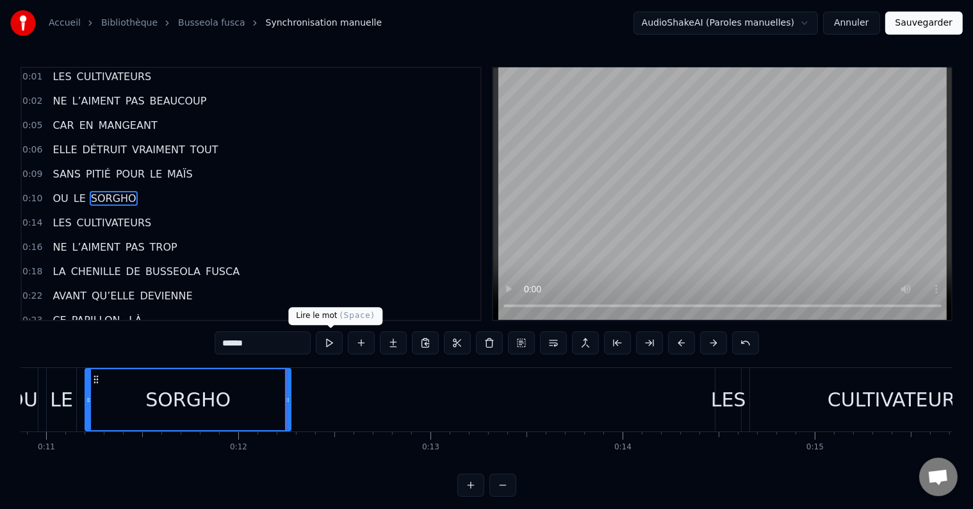
click at [325, 336] on button at bounding box center [329, 342] width 27 height 23
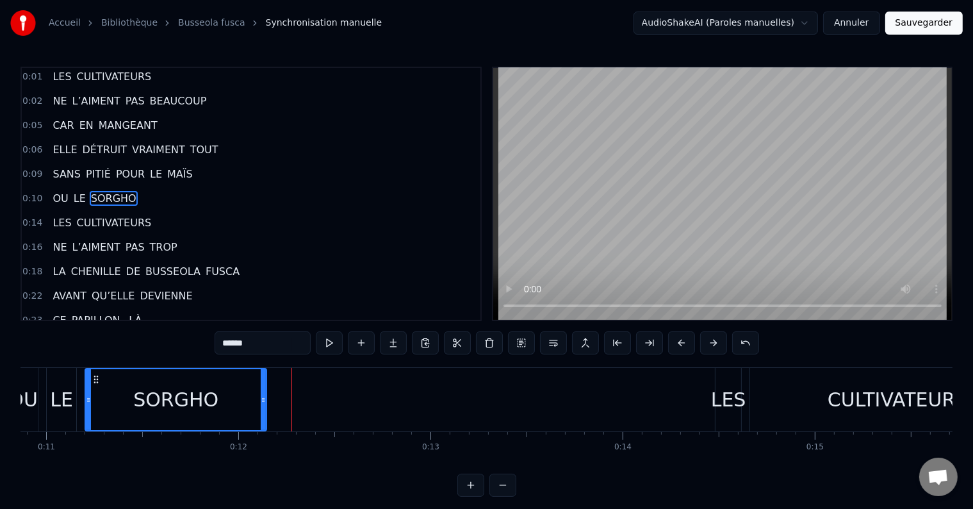
drag, startPoint x: 288, startPoint y: 398, endPoint x: 259, endPoint y: 399, distance: 28.9
click at [261, 399] on icon at bounding box center [263, 400] width 5 height 10
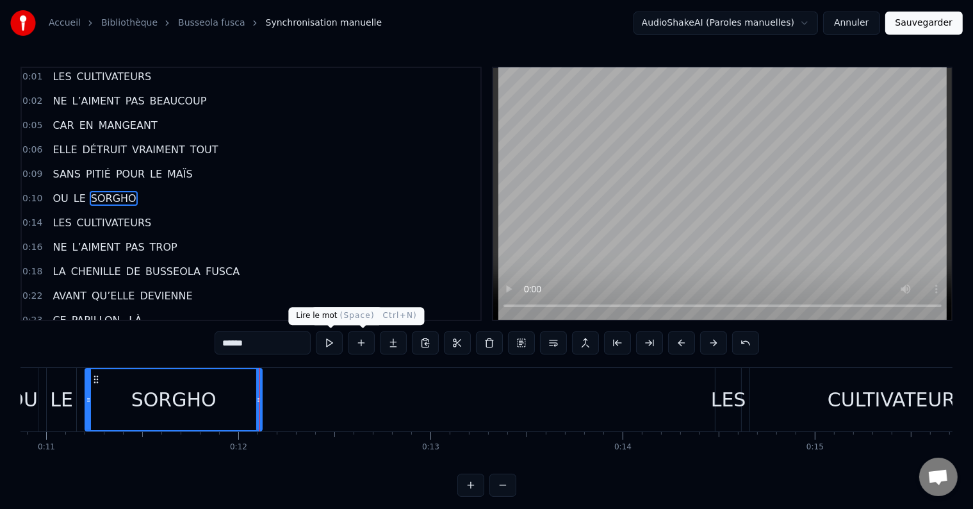
click at [331, 341] on button at bounding box center [329, 342] width 27 height 23
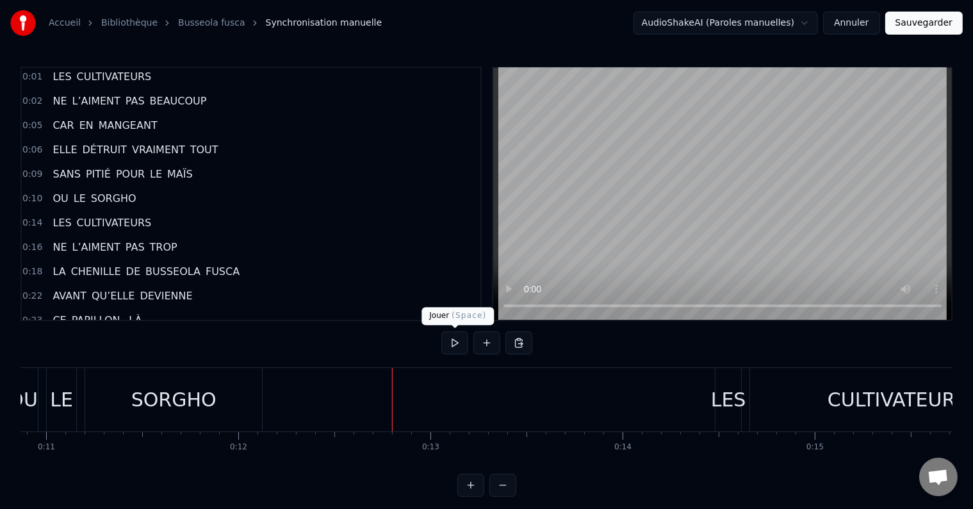
click at [451, 337] on button at bounding box center [454, 342] width 27 height 23
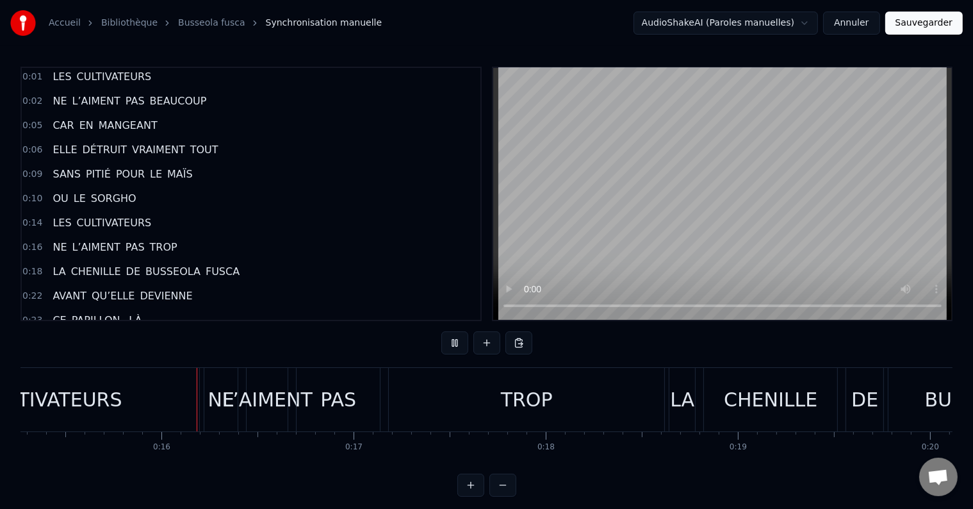
scroll to position [0, 2943]
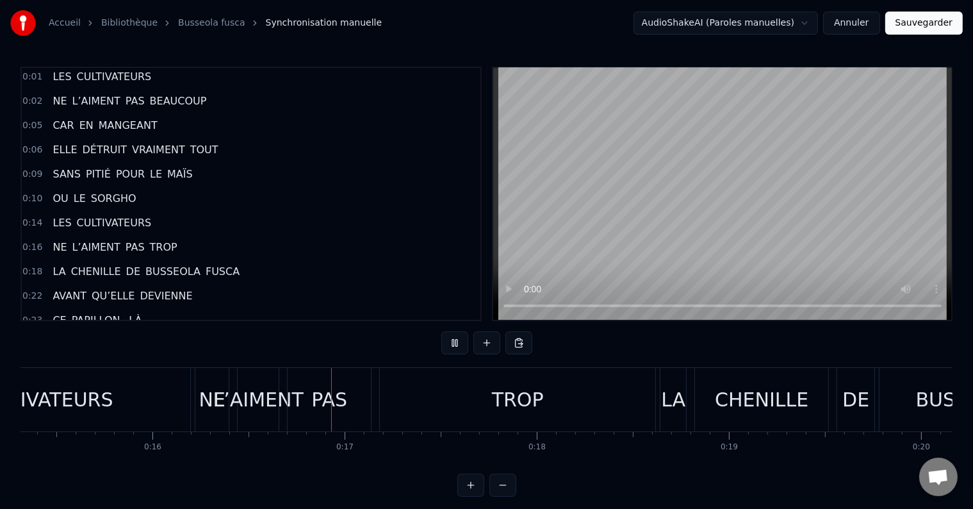
click at [133, 399] on div "CULTIVATEURS" at bounding box center [43, 399] width 295 height 63
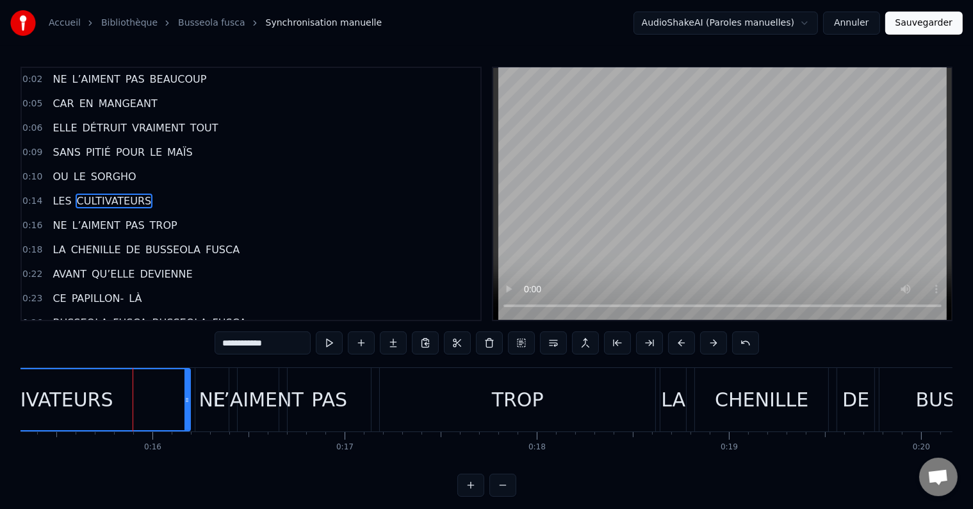
scroll to position [27, 0]
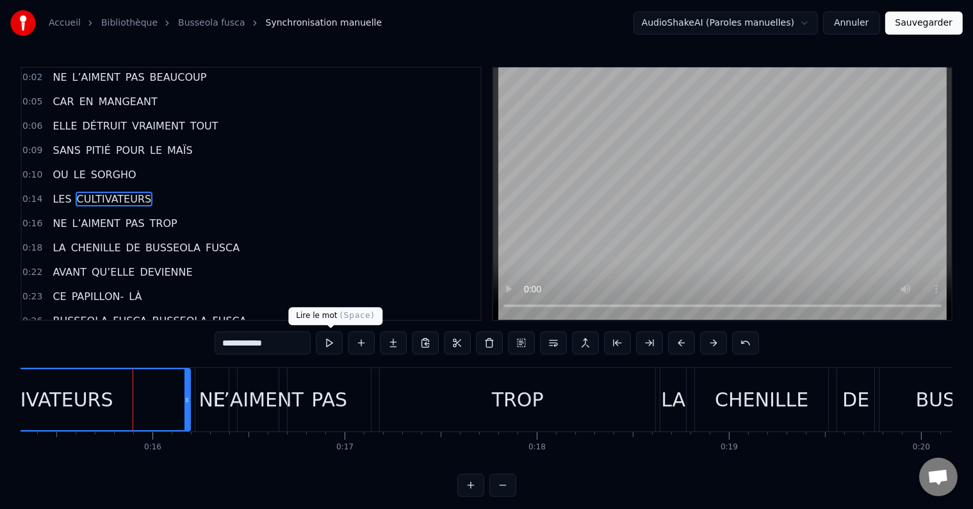
click at [330, 345] on button at bounding box center [329, 342] width 27 height 23
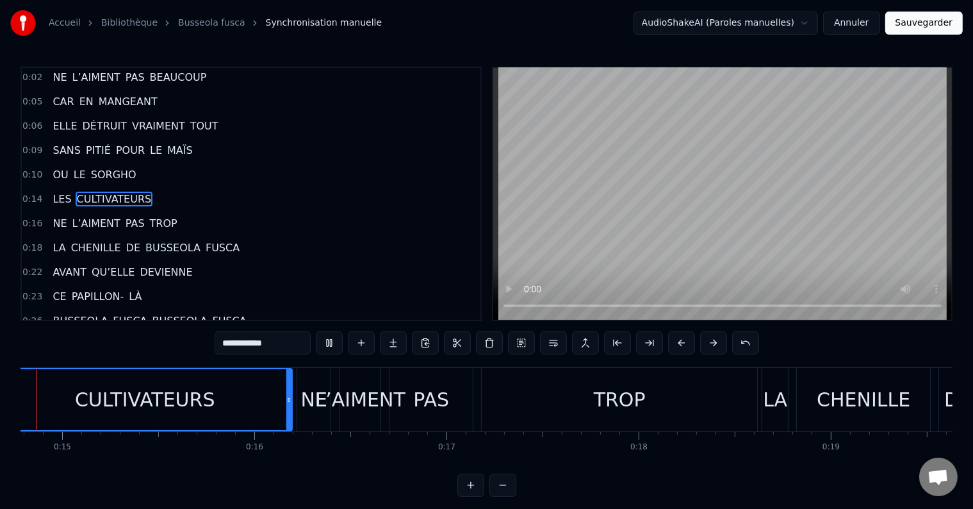
scroll to position [0, 2752]
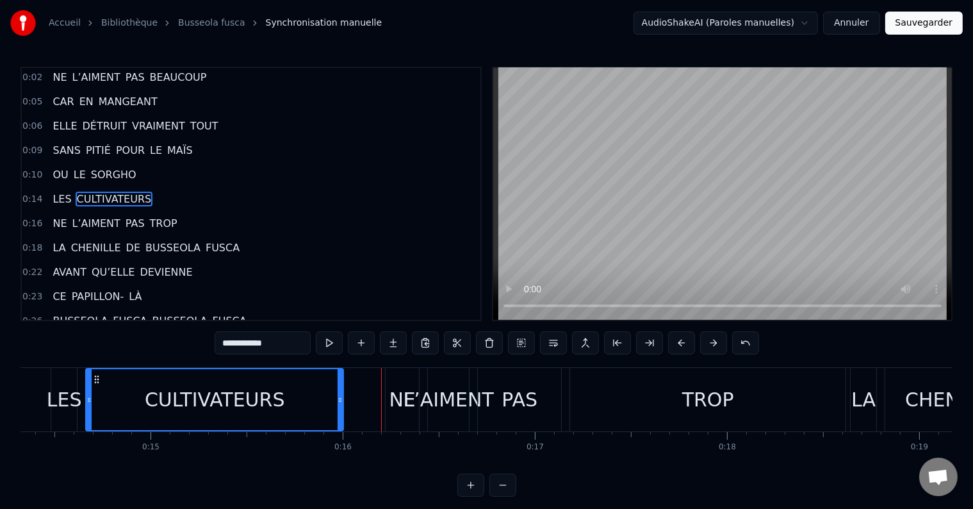
drag, startPoint x: 369, startPoint y: 396, endPoint x: 336, endPoint y: 393, distance: 32.8
click at [338, 397] on icon at bounding box center [340, 400] width 5 height 10
click at [332, 343] on button at bounding box center [329, 342] width 27 height 23
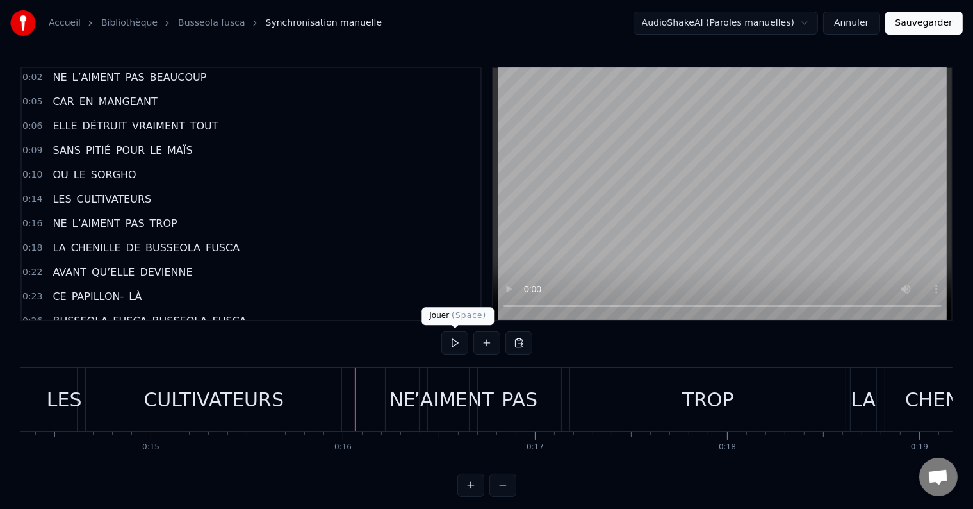
click at [448, 344] on button at bounding box center [454, 342] width 27 height 23
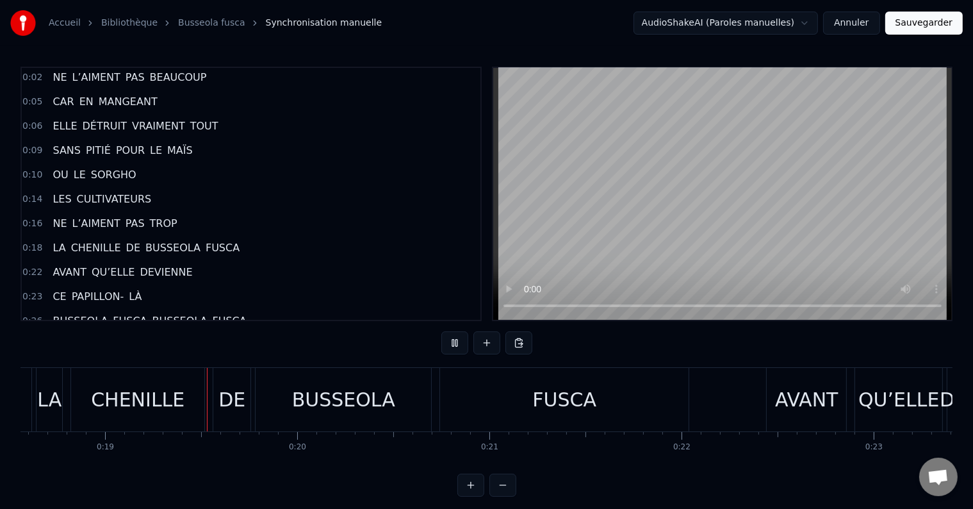
scroll to position [0, 3573]
click at [452, 409] on div "FUSCA" at bounding box center [558, 399] width 249 height 63
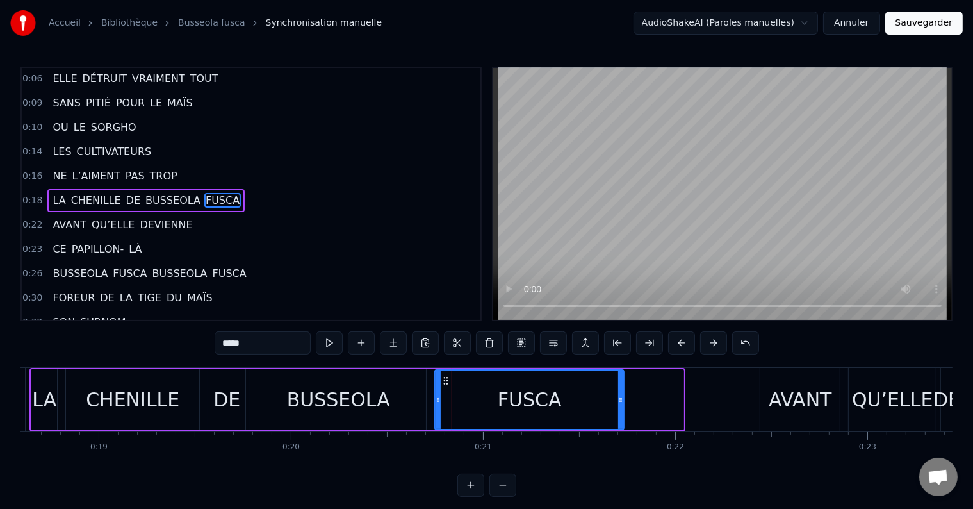
drag, startPoint x: 680, startPoint y: 396, endPoint x: 620, endPoint y: 397, distance: 59.6
click at [620, 397] on icon at bounding box center [620, 400] width 5 height 10
click at [331, 341] on button at bounding box center [329, 342] width 27 height 23
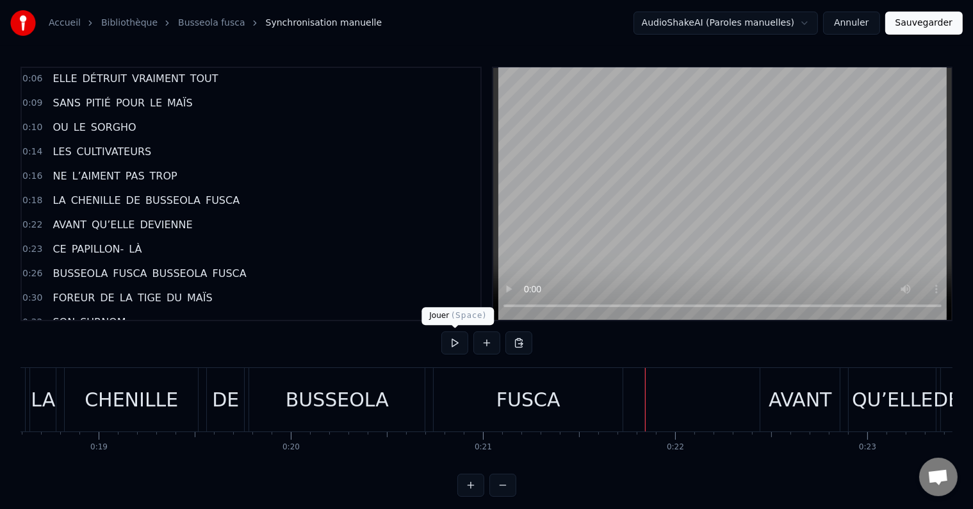
click at [455, 346] on button at bounding box center [454, 342] width 27 height 23
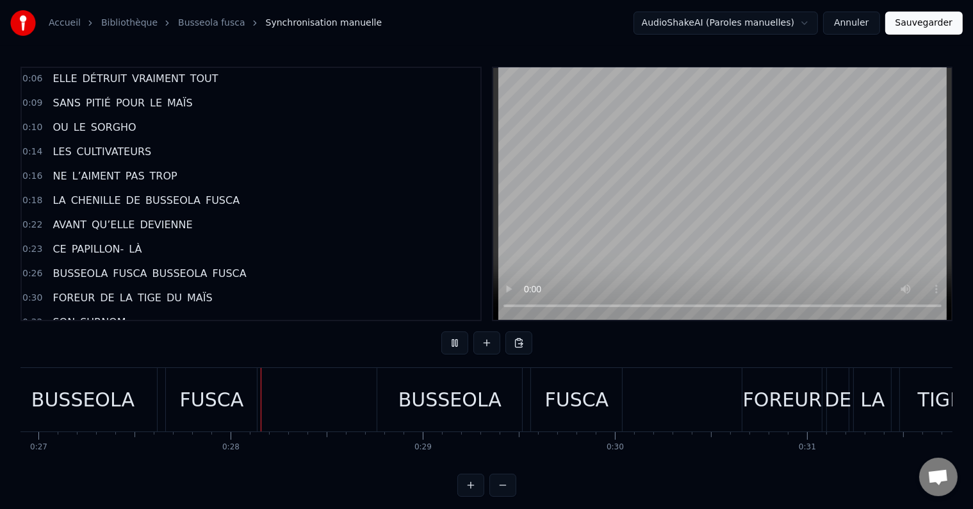
scroll to position [0, 5242]
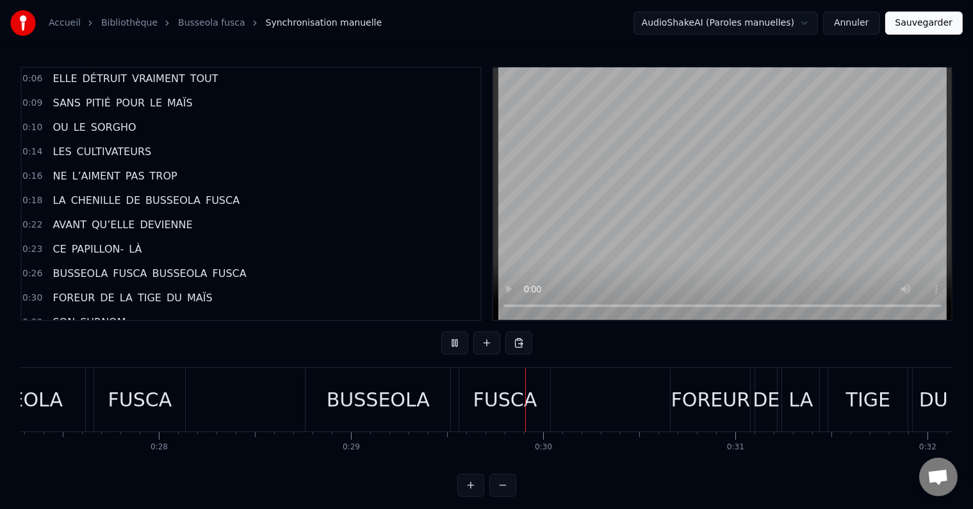
click at [356, 419] on div "BUSSEOLA" at bounding box center [378, 399] width 145 height 63
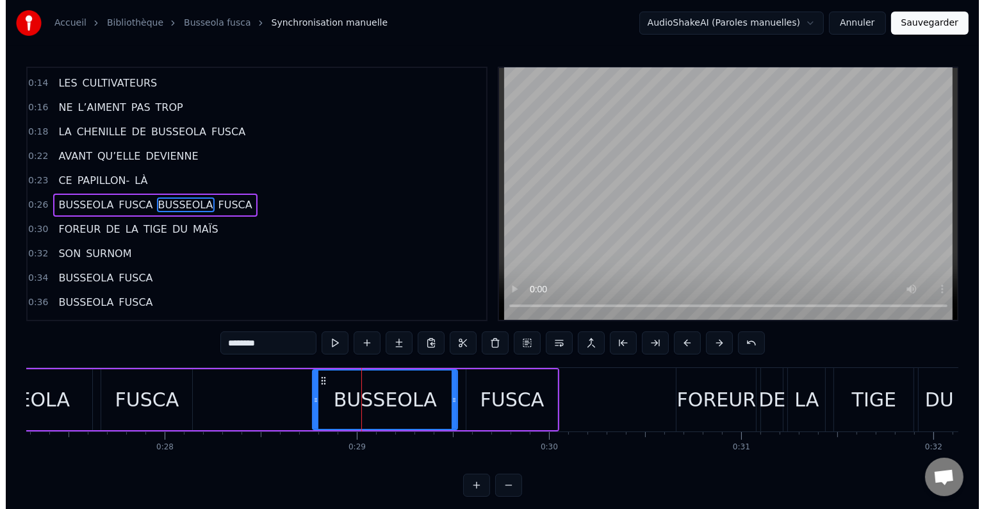
scroll to position [145, 0]
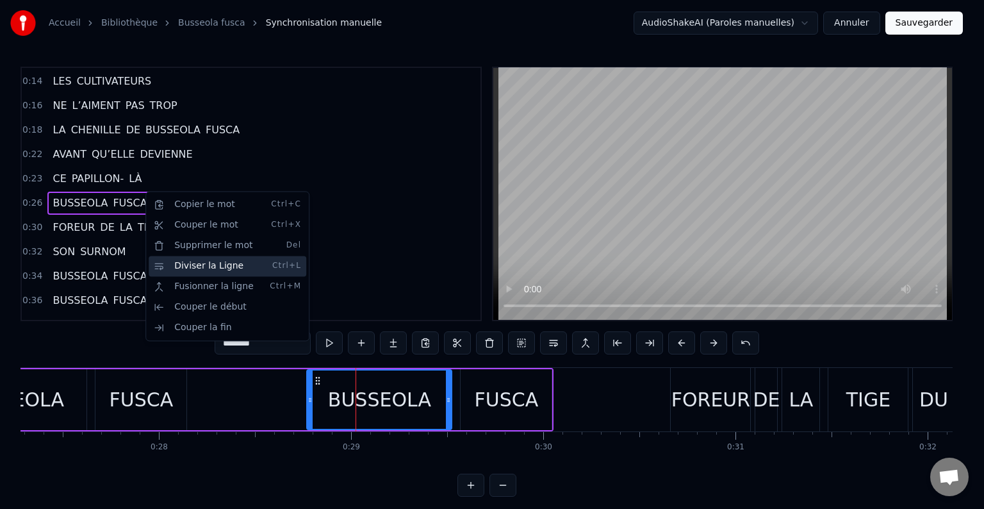
click at [184, 268] on div "Diviser la Ligne Ctrl+L" at bounding box center [228, 266] width 158 height 20
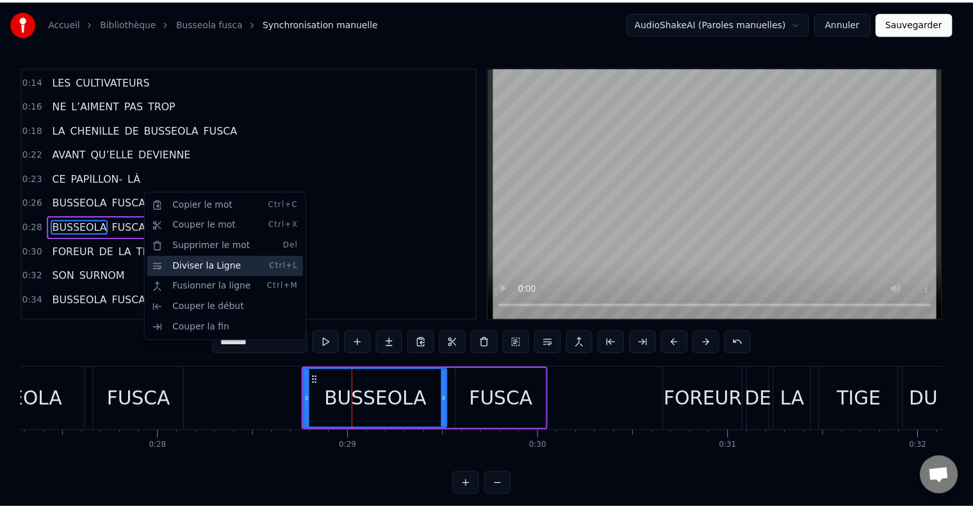
scroll to position [168, 0]
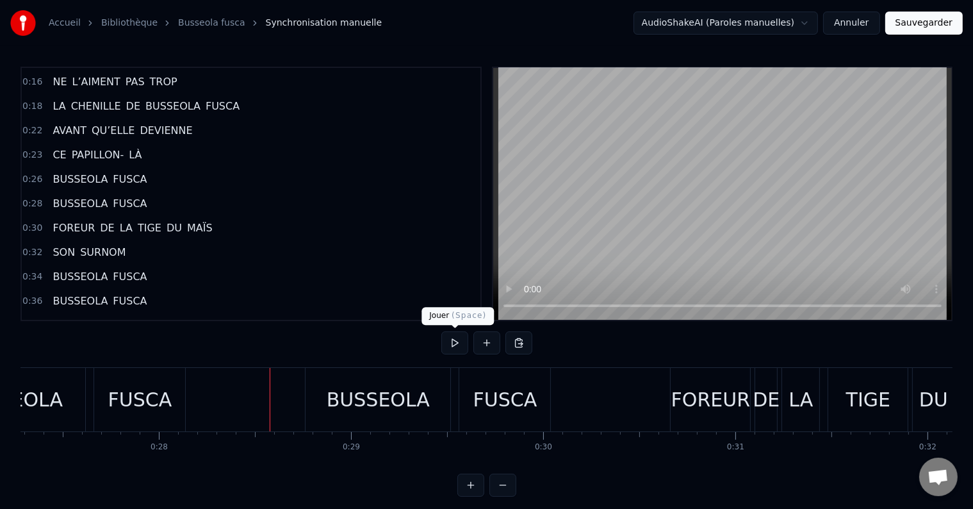
click at [459, 348] on button at bounding box center [454, 342] width 27 height 23
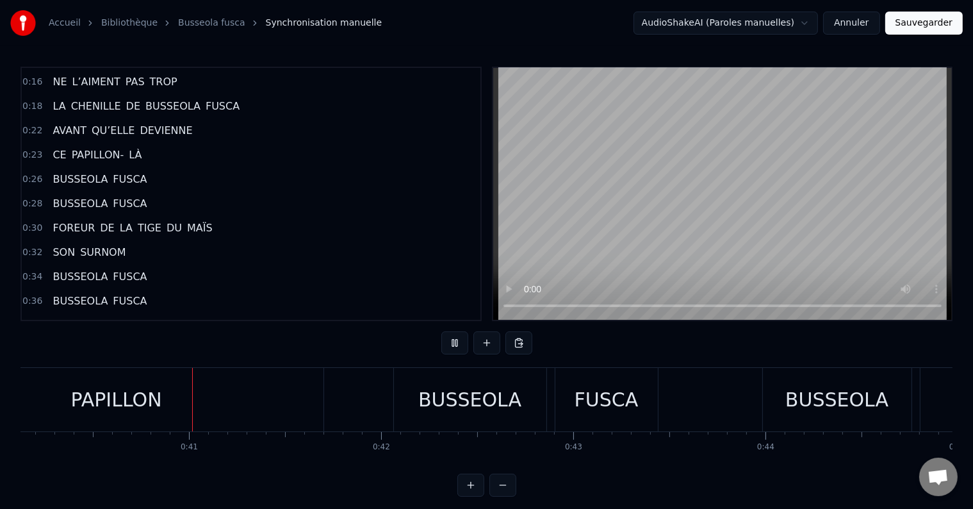
scroll to position [0, 7722]
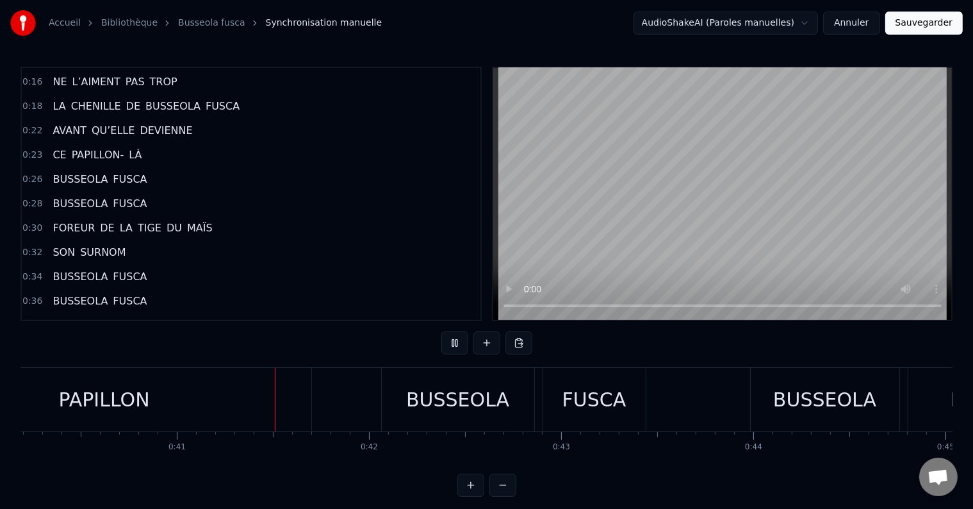
click at [201, 405] on div "PAPILLON" at bounding box center [105, 399] width 414 height 63
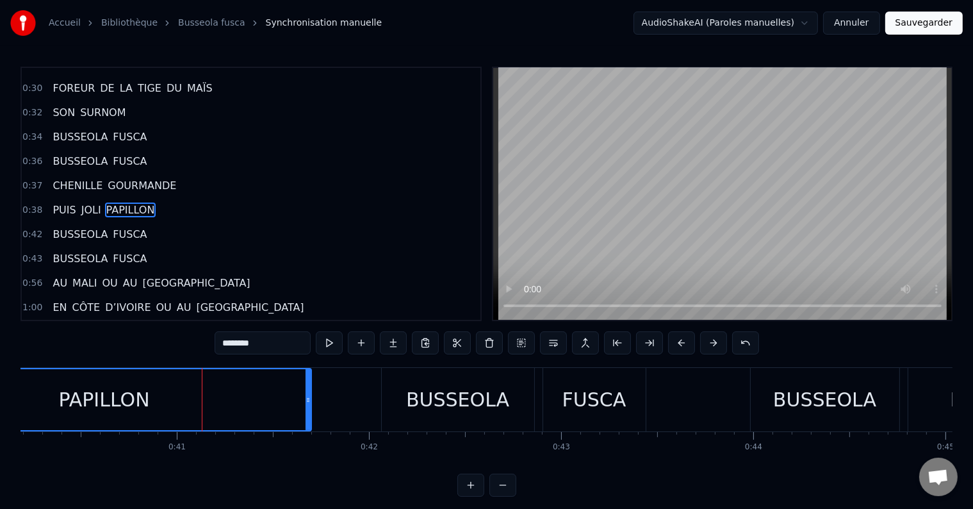
scroll to position [310, 0]
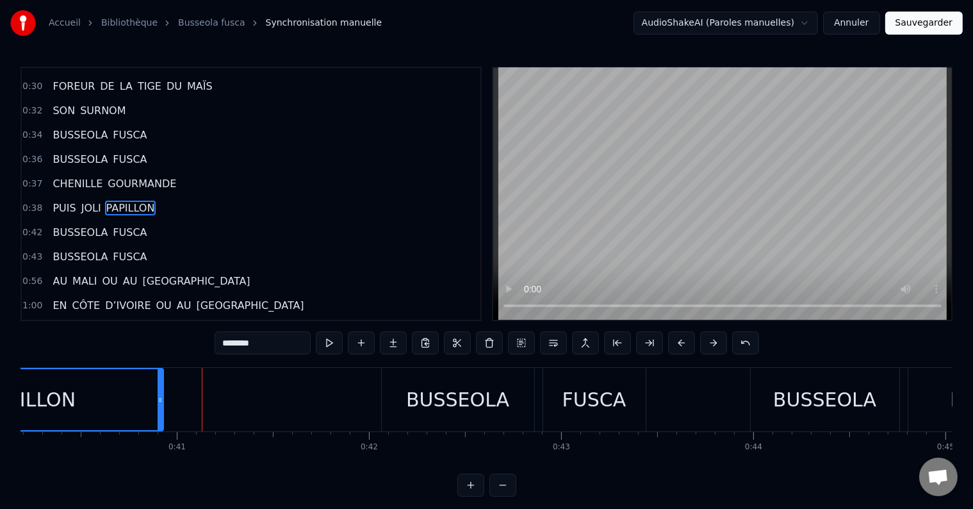
drag, startPoint x: 307, startPoint y: 395, endPoint x: 159, endPoint y: 399, distance: 148.0
click at [159, 399] on icon at bounding box center [160, 400] width 5 height 10
click at [339, 343] on button at bounding box center [329, 342] width 27 height 23
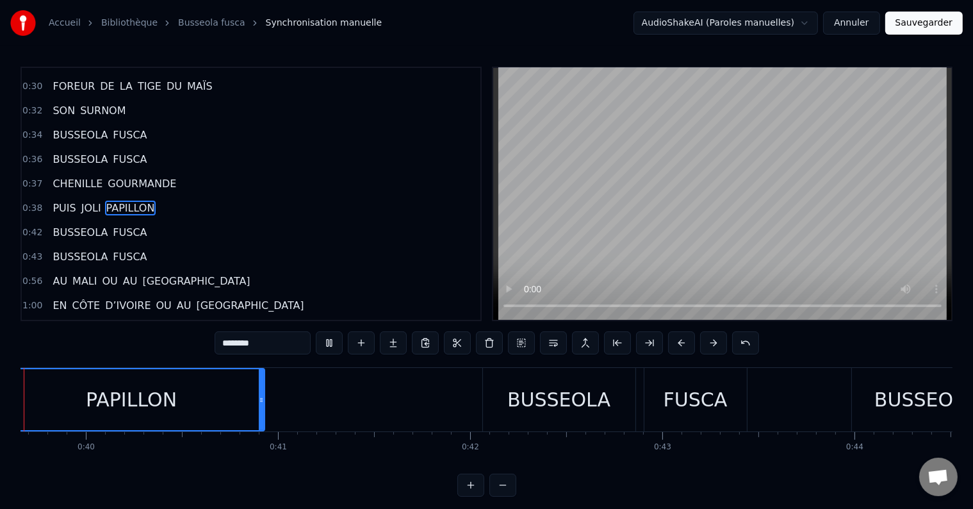
scroll to position [0, 7534]
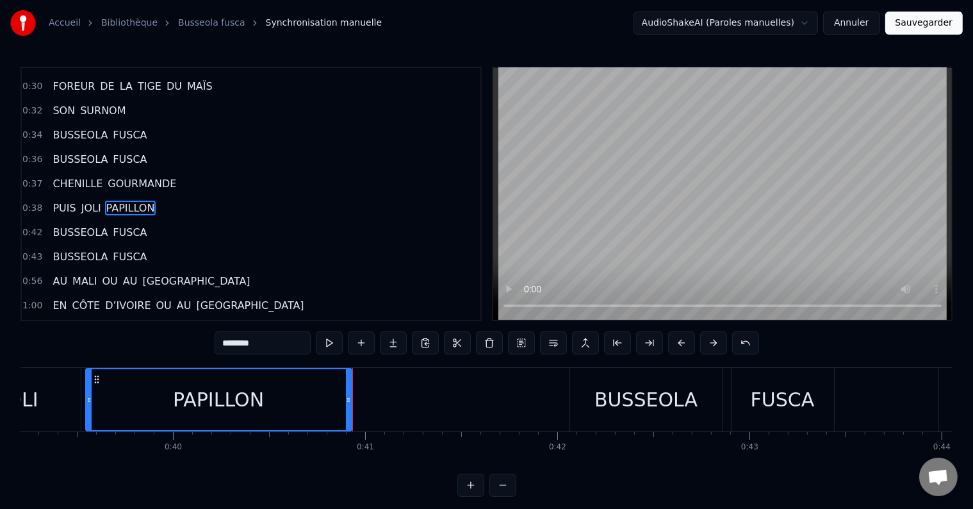
click at [339, 343] on button at bounding box center [329, 342] width 27 height 23
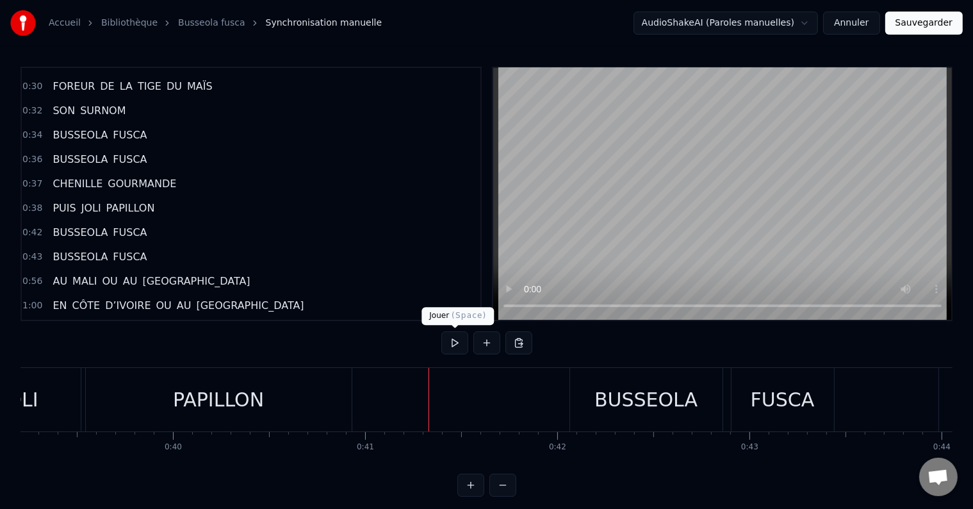
click at [447, 338] on button at bounding box center [454, 342] width 27 height 23
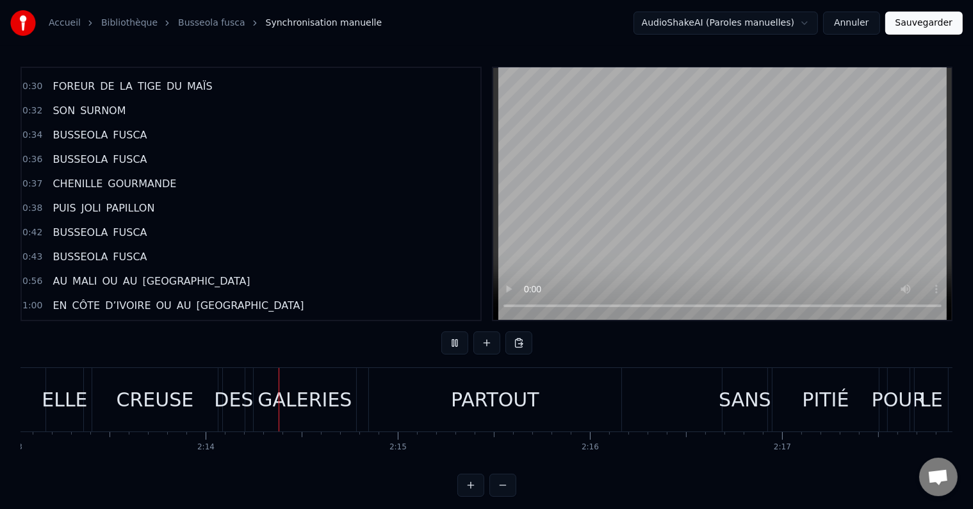
scroll to position [0, 25640]
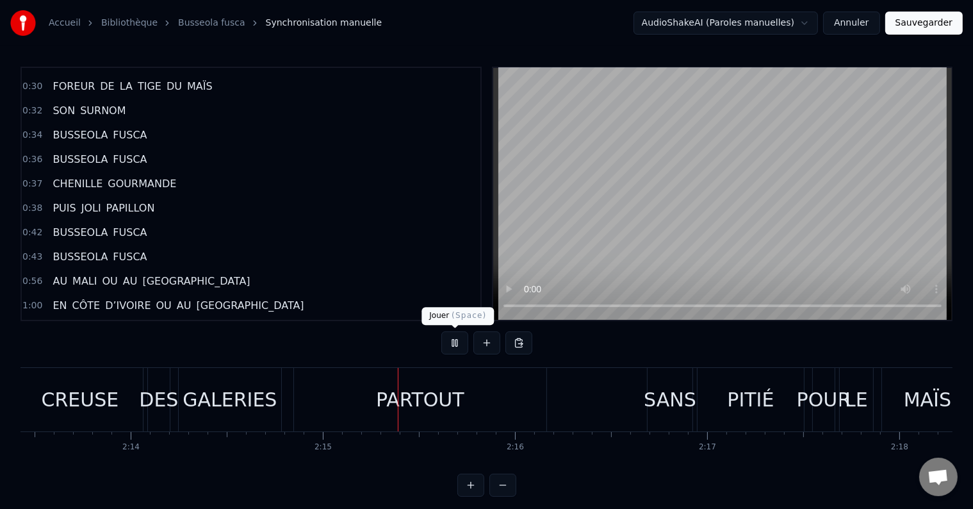
click at [455, 344] on button at bounding box center [454, 342] width 27 height 23
